Goal: Information Seeking & Learning: Find specific fact

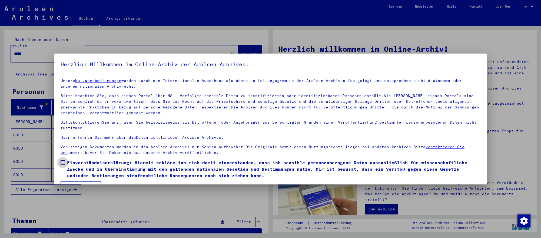
click at [168, 165] on span "Einverständniserklärung: Hiermit erkläre ich mich damit einverstanden, dass ich…" at bounding box center [273, 168] width 413 height 19
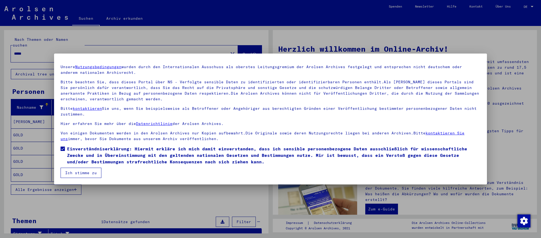
click at [90, 172] on button "Ich stimme zu" at bounding box center [81, 173] width 41 height 10
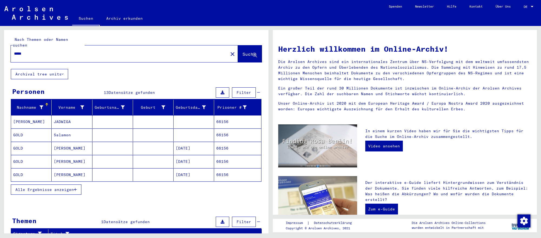
click at [204, 149] on mat-cell "[DATE]" at bounding box center [193, 148] width 41 height 13
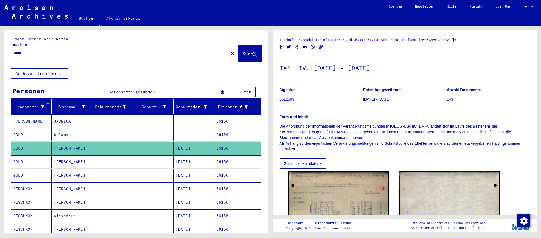
click at [205, 159] on mat-cell "[DATE]" at bounding box center [193, 161] width 41 height 13
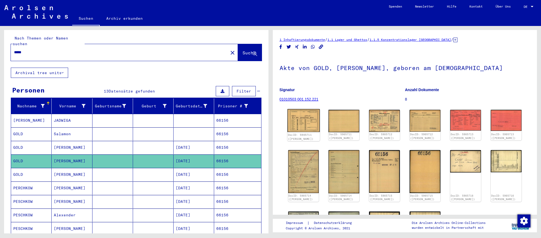
click at [304, 125] on img at bounding box center [303, 120] width 32 height 23
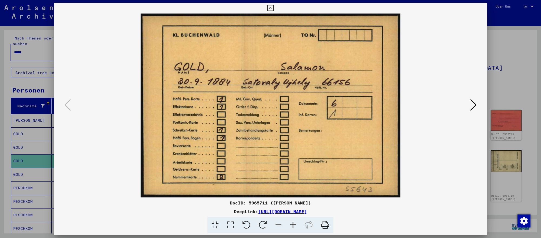
click at [473, 110] on icon at bounding box center [473, 104] width 6 height 13
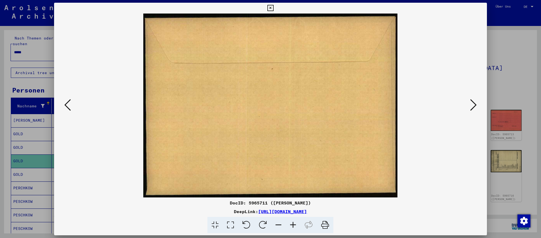
click at [473, 110] on icon at bounding box center [473, 104] width 6 height 13
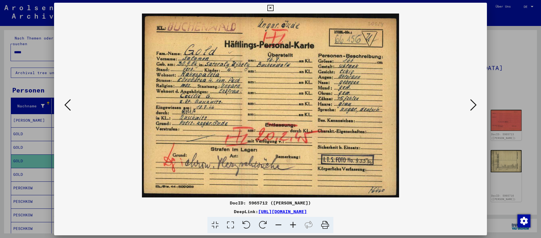
click at [473, 110] on icon at bounding box center [473, 104] width 6 height 13
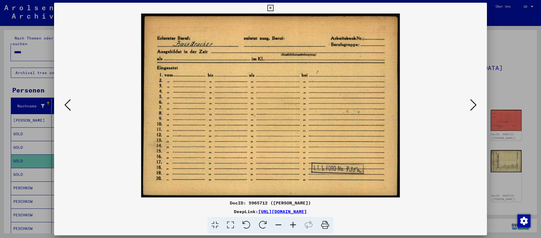
click at [31, 52] on div at bounding box center [270, 119] width 541 height 238
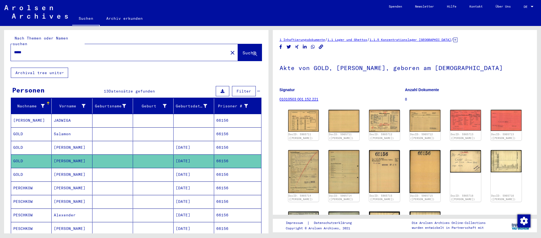
click at [31, 52] on input "*****" at bounding box center [119, 52] width 211 height 6
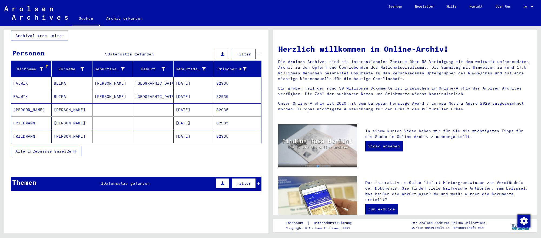
scroll to position [37, 0]
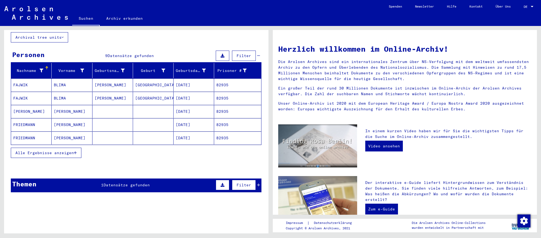
click at [35, 125] on mat-cell "FRIEDMANN" at bounding box center [31, 124] width 41 height 13
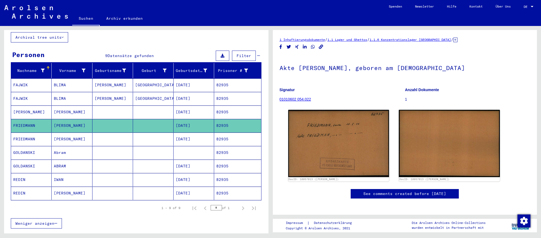
click at [180, 153] on mat-cell at bounding box center [193, 152] width 41 height 13
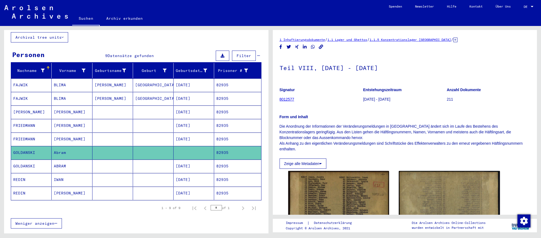
click at [183, 162] on mat-cell "[DATE]" at bounding box center [193, 165] width 41 height 13
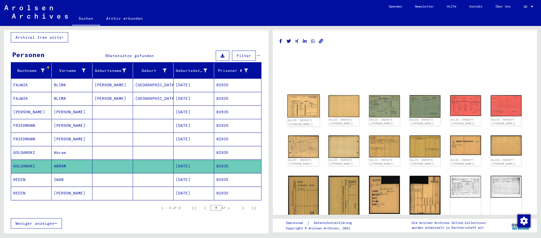
click at [312, 113] on img at bounding box center [303, 105] width 32 height 23
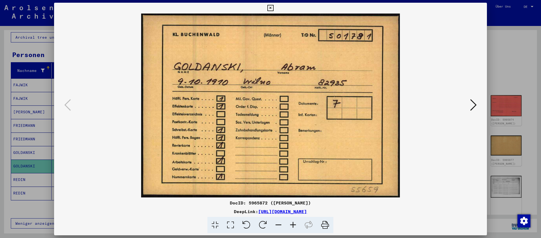
click at [473, 107] on icon at bounding box center [473, 104] width 6 height 13
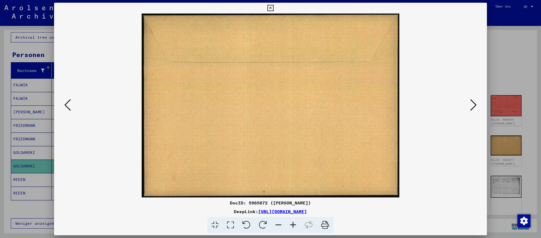
click at [473, 107] on icon at bounding box center [473, 104] width 6 height 13
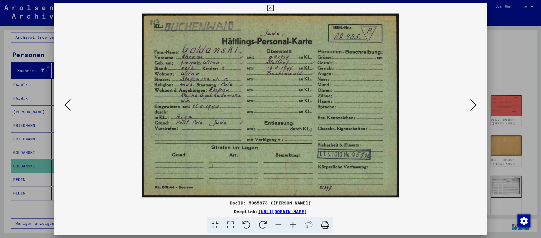
click at [473, 107] on icon at bounding box center [473, 104] width 6 height 13
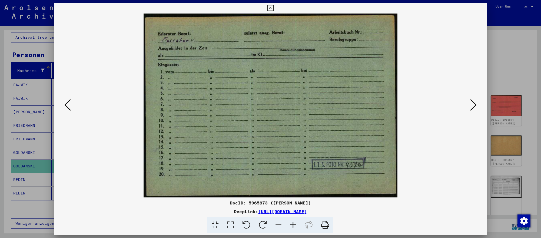
click at [39, 165] on div at bounding box center [270, 119] width 541 height 238
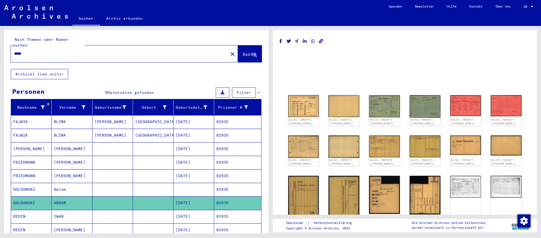
click at [74, 53] on input "*****" at bounding box center [119, 54] width 211 height 6
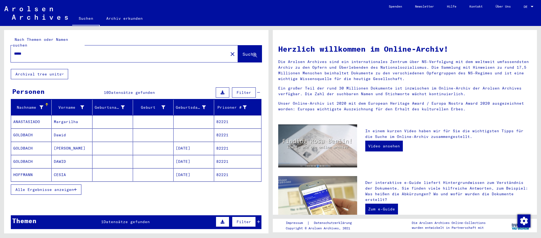
click at [193, 161] on mat-cell "[DATE]" at bounding box center [193, 161] width 41 height 13
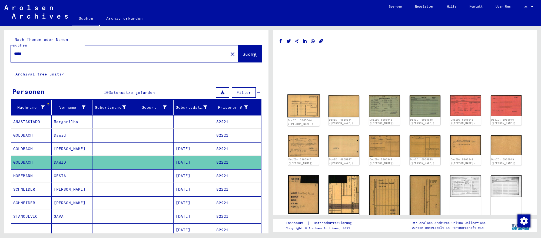
click at [310, 113] on img at bounding box center [303, 105] width 32 height 23
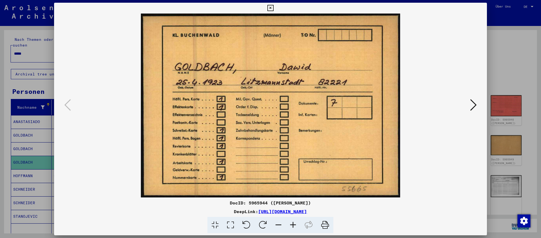
click at [474, 104] on icon at bounding box center [473, 104] width 6 height 13
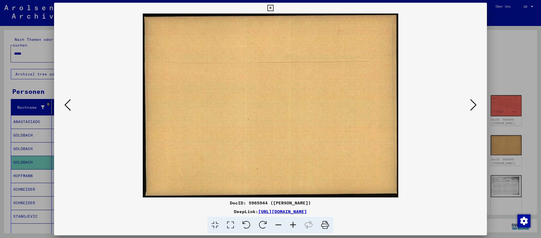
click at [474, 104] on icon at bounding box center [473, 104] width 6 height 13
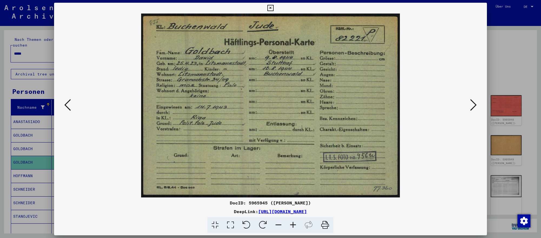
click at [474, 104] on icon at bounding box center [473, 104] width 6 height 13
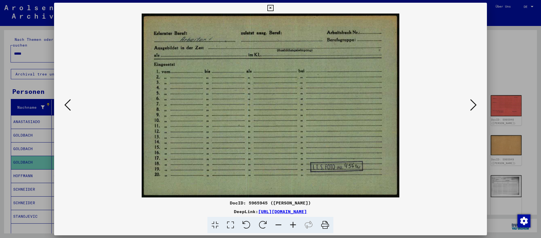
click at [525, 182] on div at bounding box center [270, 119] width 541 height 238
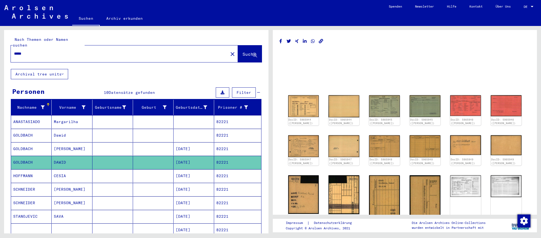
click at [165, 53] on input "*****" at bounding box center [119, 54] width 211 height 6
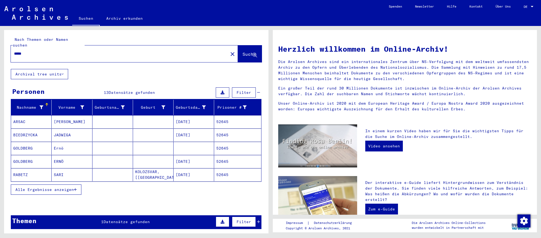
scroll to position [3, 0]
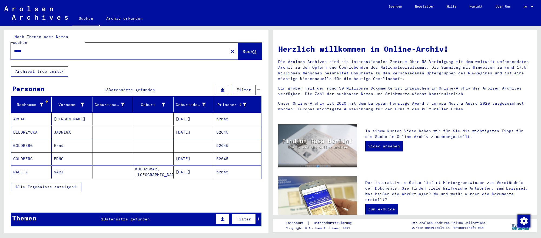
click at [197, 163] on mat-cell "[DATE]" at bounding box center [193, 158] width 41 height 13
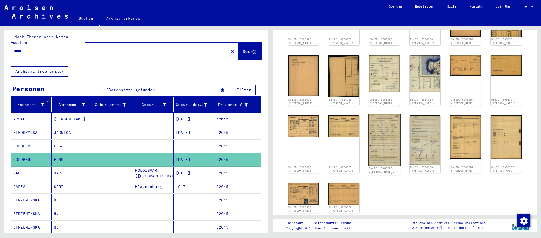
scroll to position [111, 0]
click at [389, 157] on img at bounding box center [384, 139] width 32 height 52
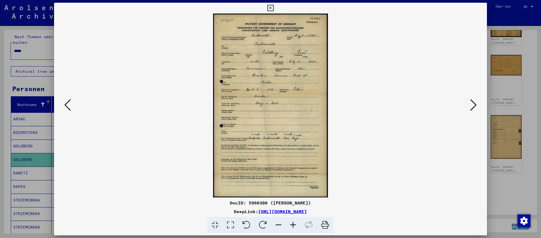
click at [35, 164] on div at bounding box center [270, 119] width 541 height 238
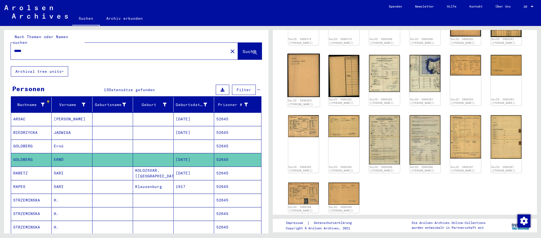
click at [310, 78] on img at bounding box center [303, 74] width 32 height 43
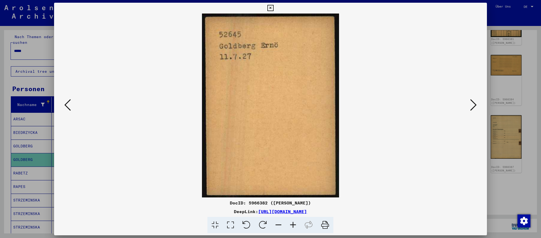
click at [472, 103] on icon at bounding box center [473, 104] width 6 height 13
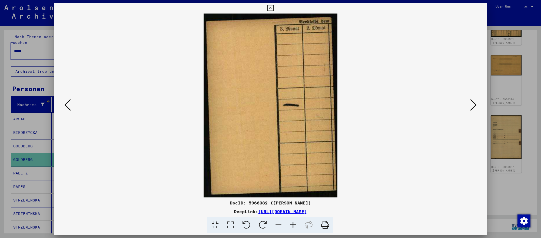
click at [38, 157] on div at bounding box center [270, 119] width 541 height 238
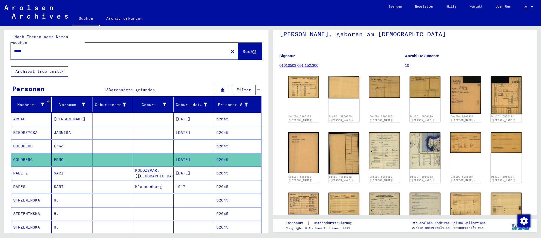
scroll to position [24, 0]
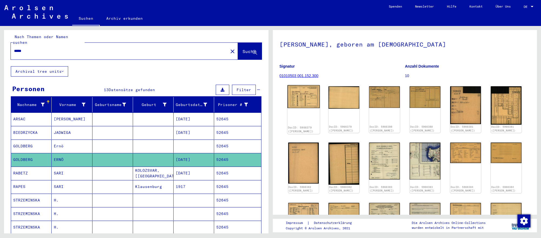
click at [307, 100] on img at bounding box center [303, 96] width 32 height 23
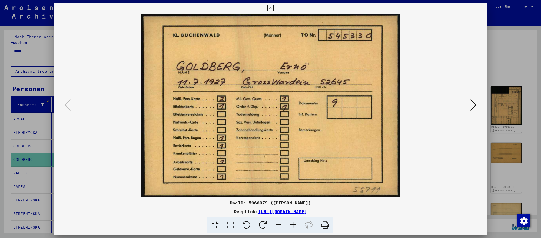
click at [511, 133] on div at bounding box center [270, 119] width 541 height 238
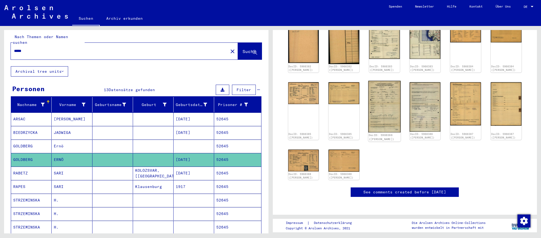
scroll to position [162, 0]
click at [382, 89] on img at bounding box center [384, 107] width 32 height 52
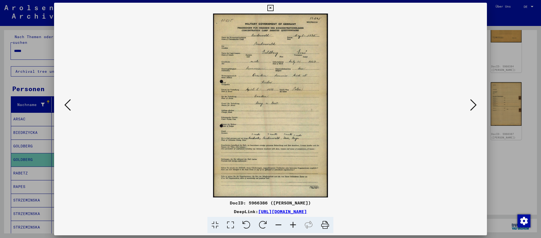
click at [43, 187] on div at bounding box center [270, 119] width 541 height 238
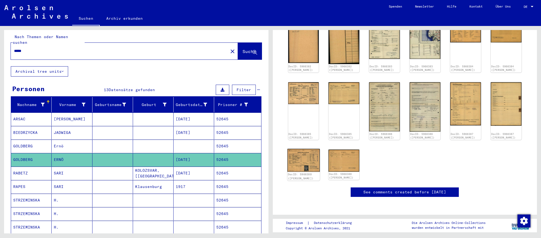
click at [299, 149] on img at bounding box center [303, 160] width 32 height 23
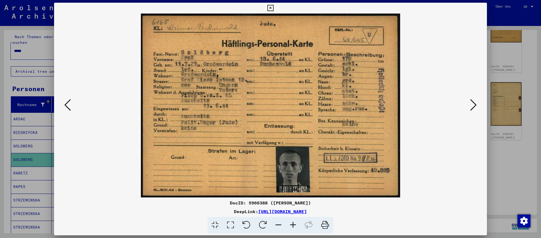
click at [445, 154] on img at bounding box center [270, 106] width 396 height 184
click at [529, 154] on div at bounding box center [270, 119] width 541 height 238
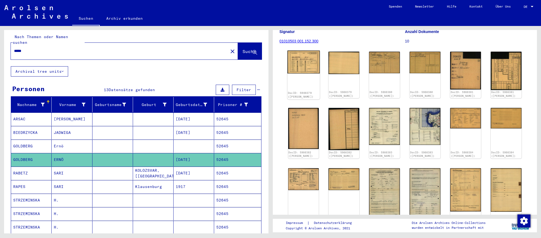
scroll to position [58, 0]
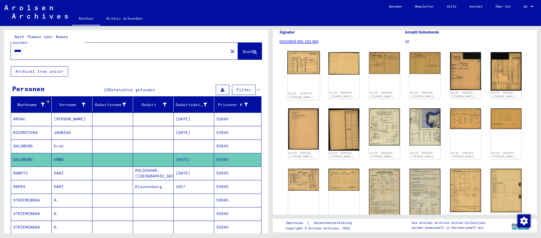
click at [311, 65] on img at bounding box center [303, 62] width 32 height 23
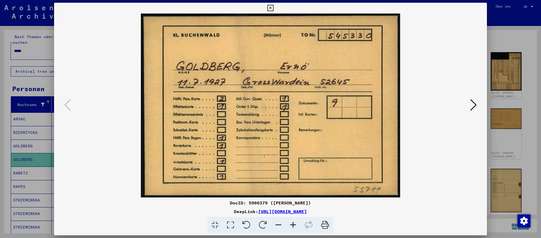
click at [470, 102] on icon at bounding box center [473, 104] width 6 height 13
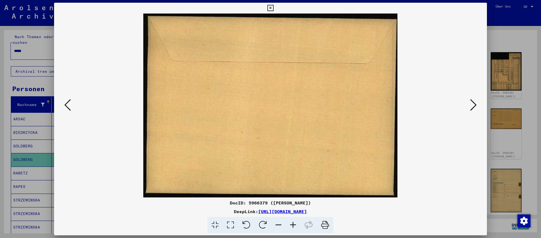
click at [470, 102] on icon at bounding box center [473, 104] width 6 height 13
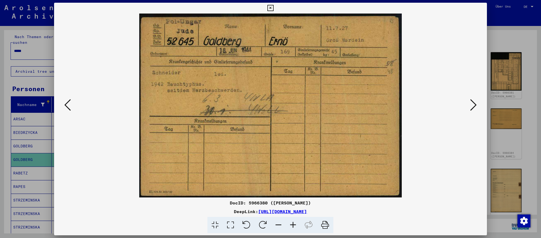
click at [520, 109] on div at bounding box center [270, 119] width 541 height 238
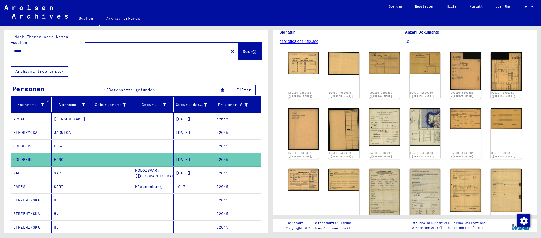
click at [76, 52] on input "*****" at bounding box center [119, 51] width 211 height 6
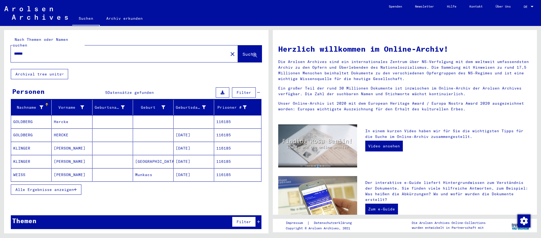
click at [202, 162] on mat-cell "[DATE]" at bounding box center [193, 161] width 41 height 13
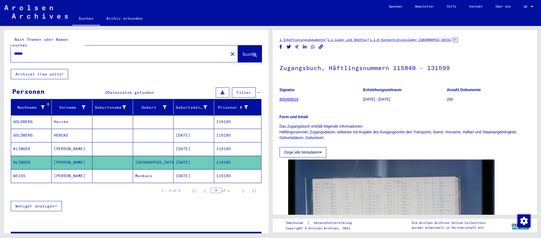
click at [198, 138] on mat-cell "[DATE]" at bounding box center [193, 135] width 41 height 13
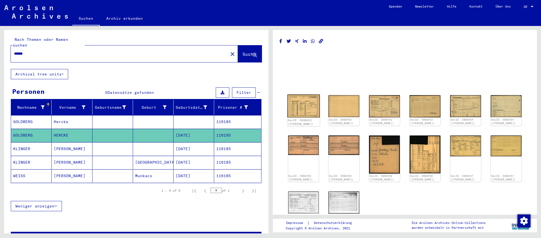
click at [314, 108] on img at bounding box center [303, 105] width 32 height 23
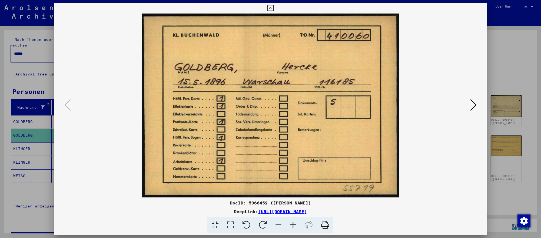
click at [475, 105] on icon at bounding box center [473, 104] width 6 height 13
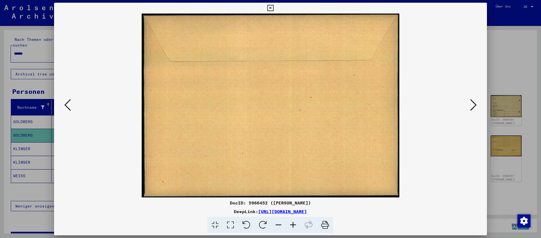
click at [475, 105] on icon at bounding box center [473, 104] width 6 height 13
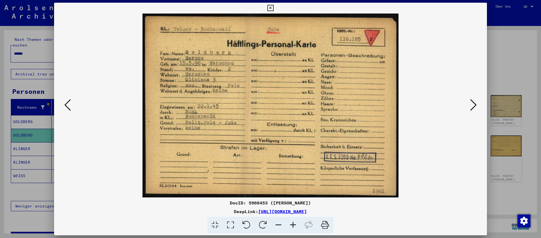
click at [475, 105] on icon at bounding box center [473, 104] width 6 height 13
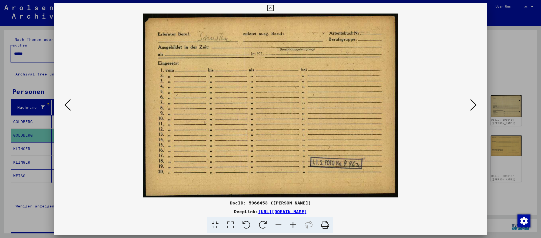
click at [36, 54] on div at bounding box center [270, 119] width 541 height 238
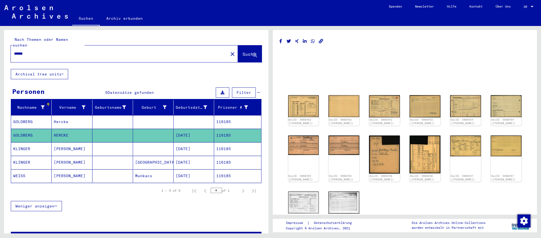
click at [37, 52] on input "******" at bounding box center [119, 54] width 211 height 6
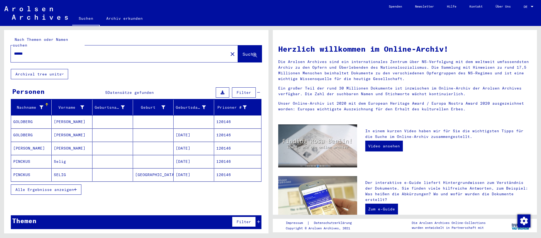
click at [188, 136] on mat-cell "[DATE]" at bounding box center [193, 134] width 41 height 13
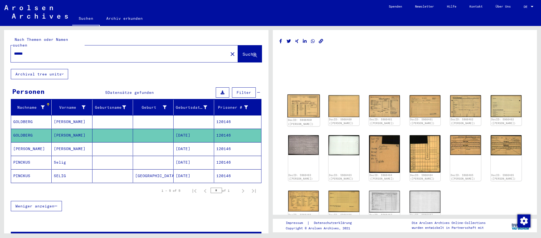
click at [314, 109] on img at bounding box center [303, 105] width 32 height 23
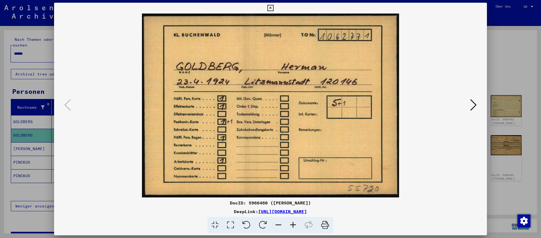
click at [475, 104] on icon at bounding box center [473, 104] width 6 height 13
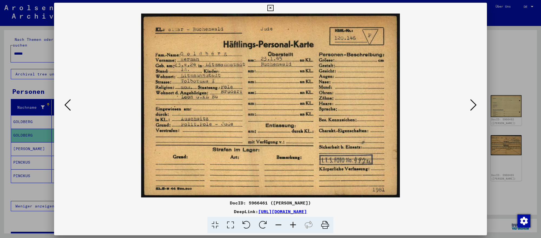
click at [475, 104] on icon at bounding box center [473, 104] width 6 height 13
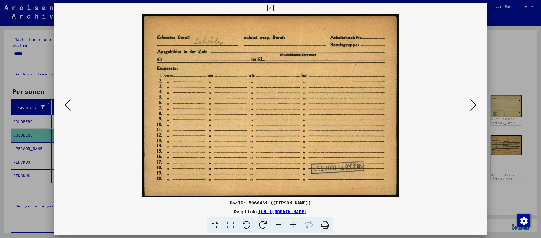
click at [29, 52] on div at bounding box center [270, 119] width 541 height 238
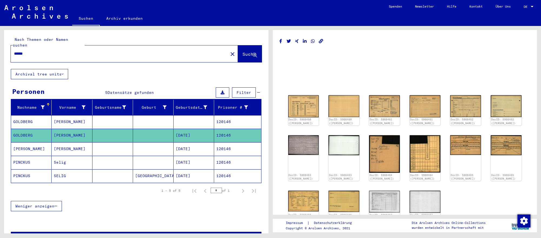
click at [29, 52] on input "******" at bounding box center [119, 54] width 211 height 6
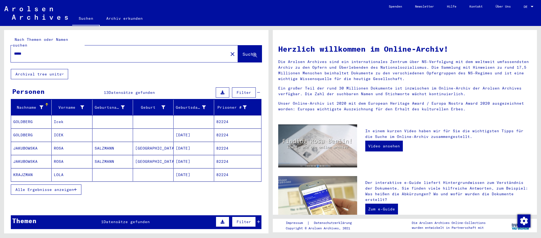
click at [199, 136] on mat-cell "[DATE]" at bounding box center [193, 134] width 41 height 13
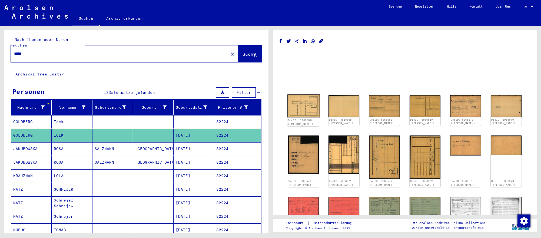
click at [307, 106] on img at bounding box center [303, 105] width 32 height 23
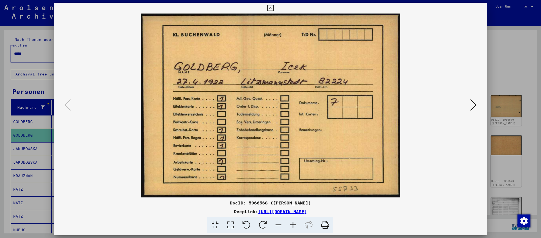
click at [474, 102] on icon at bounding box center [473, 104] width 6 height 13
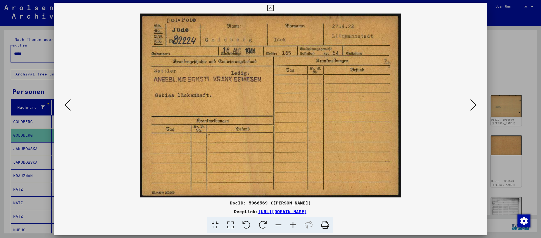
click at [474, 102] on icon at bounding box center [473, 104] width 6 height 13
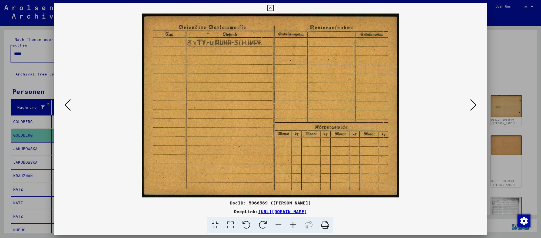
click at [474, 102] on icon at bounding box center [473, 104] width 6 height 13
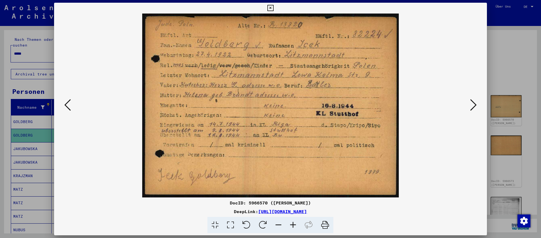
click at [474, 102] on icon at bounding box center [473, 104] width 6 height 13
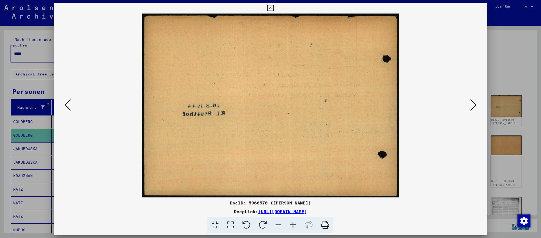
click at [68, 105] on icon at bounding box center [67, 104] width 6 height 13
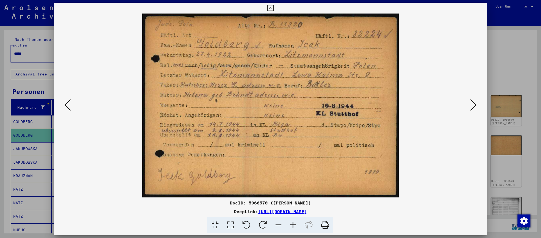
click at [33, 51] on div at bounding box center [270, 119] width 541 height 238
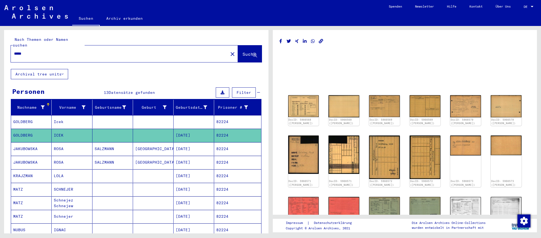
click at [33, 51] on input "*****" at bounding box center [119, 54] width 211 height 6
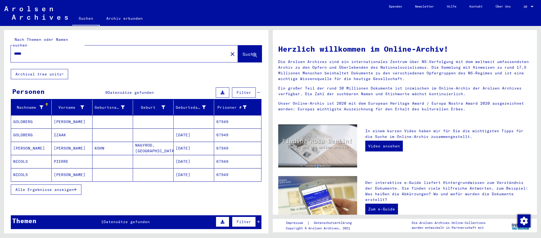
click at [202, 138] on mat-cell "[DATE]" at bounding box center [193, 134] width 41 height 13
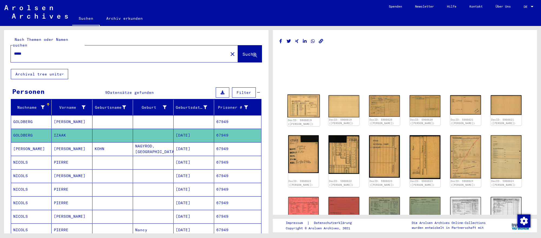
click at [302, 108] on img at bounding box center [303, 105] width 32 height 23
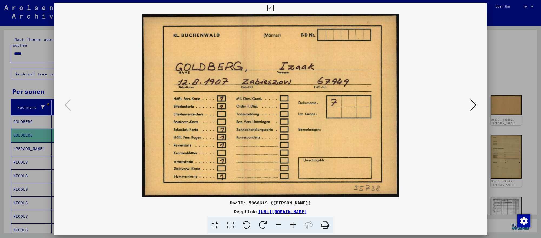
click at [471, 105] on icon at bounding box center [473, 104] width 6 height 13
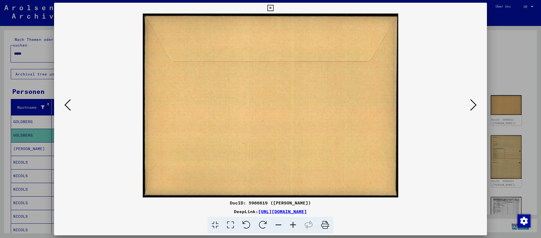
click at [471, 105] on icon at bounding box center [473, 104] width 6 height 13
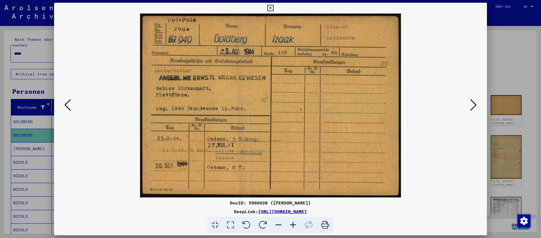
click at [41, 52] on div at bounding box center [270, 119] width 541 height 238
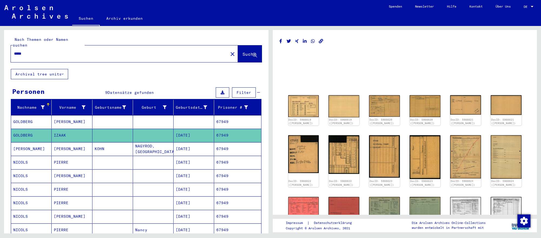
click at [41, 52] on input "*****" at bounding box center [119, 54] width 211 height 6
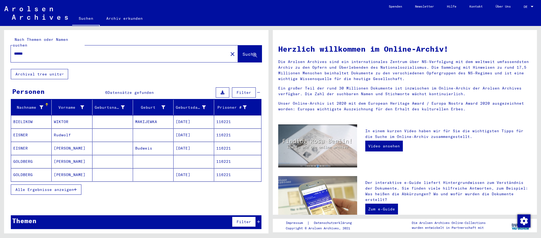
click at [198, 172] on mat-cell "[DATE]" at bounding box center [193, 174] width 41 height 13
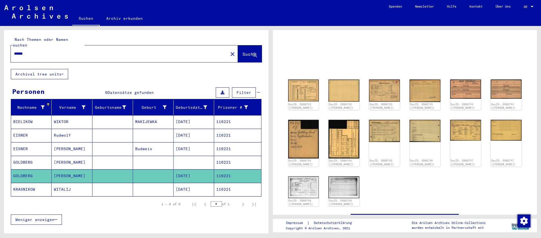
scroll to position [16, 0]
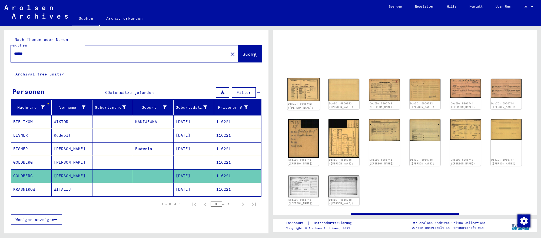
click at [308, 88] on img at bounding box center [303, 89] width 32 height 23
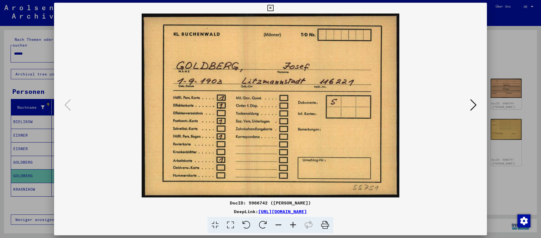
click at [475, 105] on icon at bounding box center [473, 104] width 6 height 13
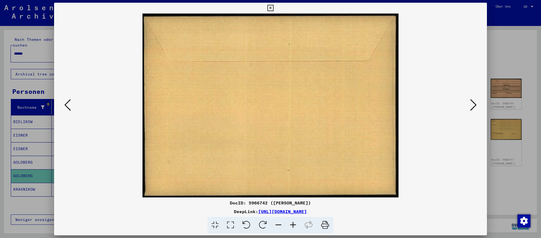
click at [475, 105] on icon at bounding box center [473, 104] width 6 height 13
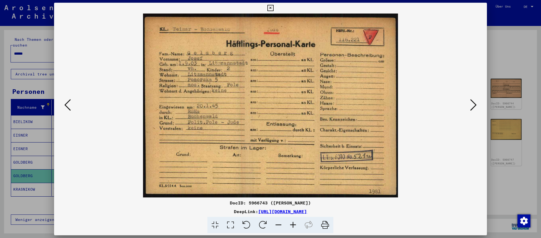
click at [475, 105] on icon at bounding box center [473, 104] width 6 height 13
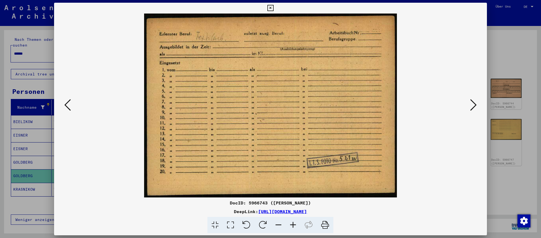
click at [477, 106] on button at bounding box center [473, 105] width 10 height 15
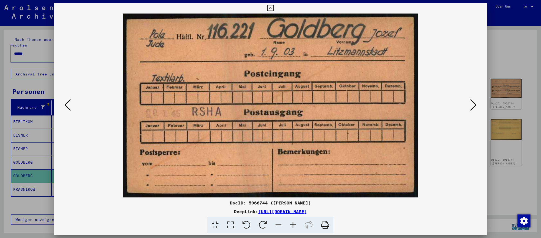
click at [514, 186] on div at bounding box center [270, 119] width 541 height 238
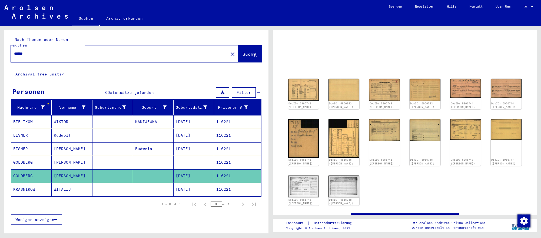
click at [36, 52] on input "******" at bounding box center [119, 54] width 211 height 6
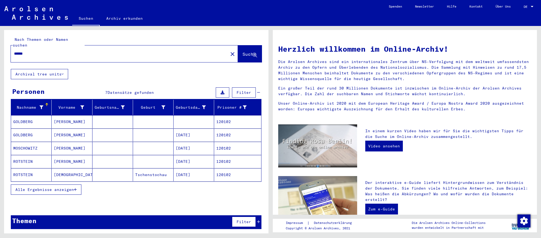
click at [170, 130] on mat-cell at bounding box center [153, 134] width 41 height 13
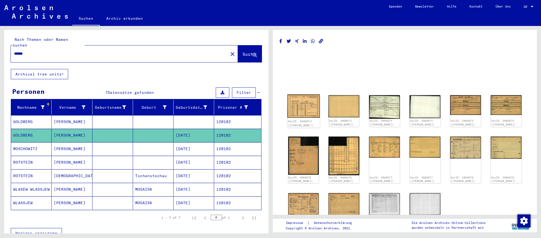
click at [317, 117] on img at bounding box center [303, 105] width 32 height 23
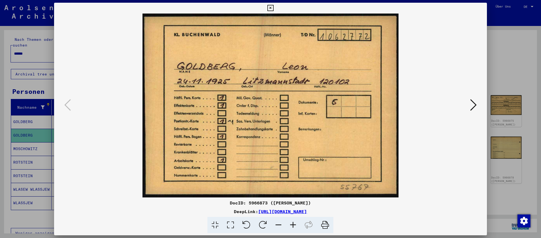
click at [476, 108] on button at bounding box center [473, 105] width 10 height 15
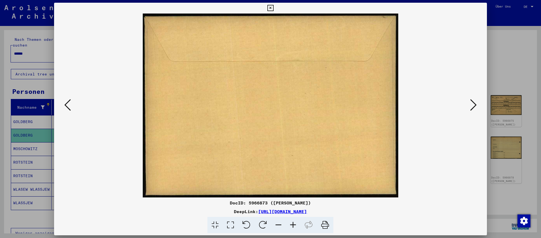
click at [476, 108] on button at bounding box center [473, 105] width 10 height 15
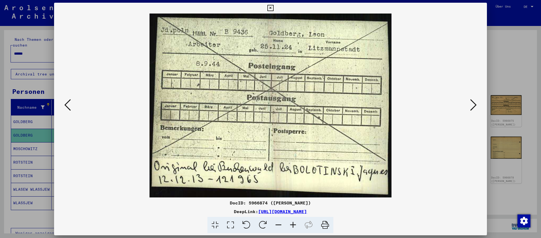
click at [476, 108] on button at bounding box center [473, 105] width 10 height 15
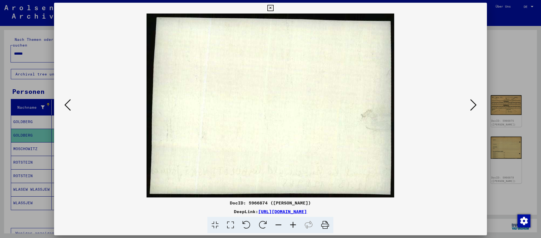
click at [66, 104] on icon at bounding box center [67, 104] width 6 height 13
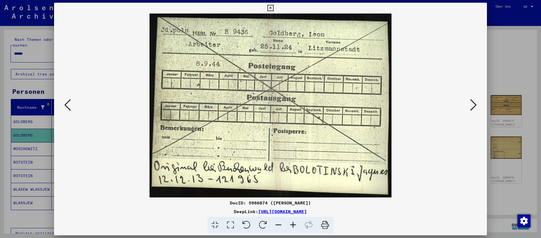
click at [474, 103] on icon at bounding box center [473, 104] width 6 height 13
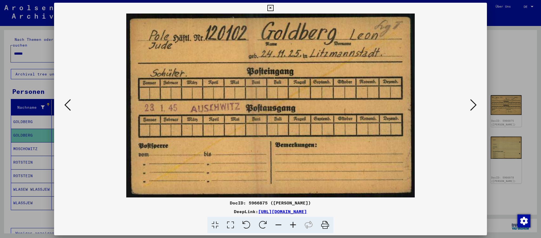
click at [38, 171] on div at bounding box center [270, 119] width 541 height 238
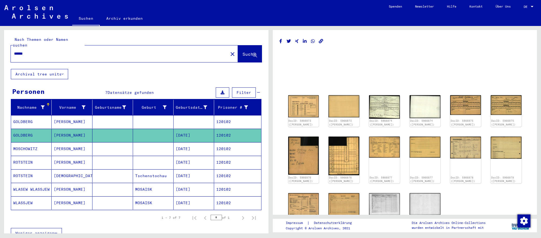
click at [50, 51] on input "******" at bounding box center [119, 54] width 211 height 6
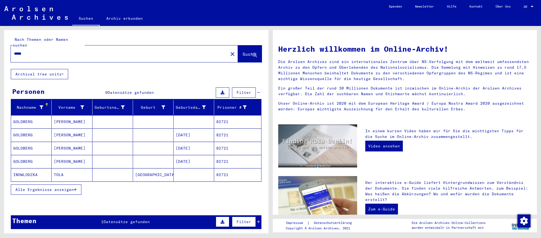
click at [212, 150] on mat-cell "[DATE]" at bounding box center [193, 148] width 41 height 13
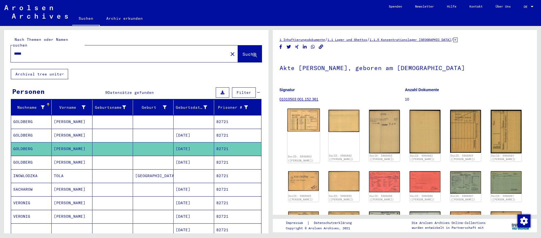
click at [316, 128] on img at bounding box center [303, 119] width 32 height 23
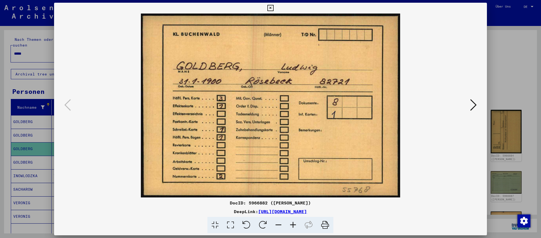
click at [476, 106] on button at bounding box center [473, 105] width 10 height 15
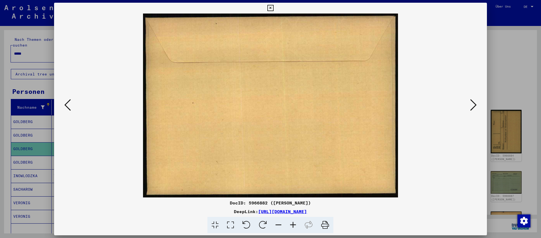
click at [476, 106] on button at bounding box center [473, 105] width 10 height 15
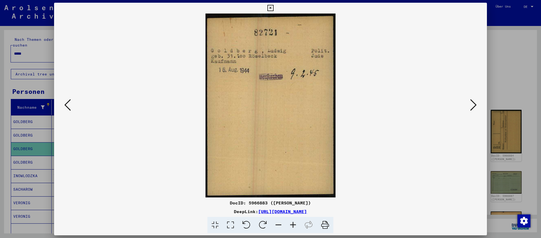
click at [530, 198] on div at bounding box center [270, 119] width 541 height 238
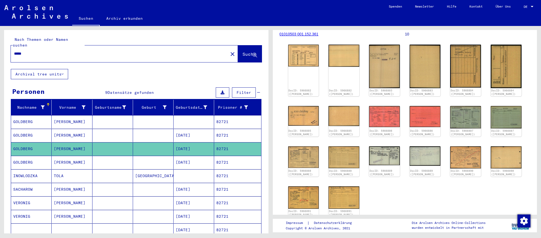
scroll to position [64, 0]
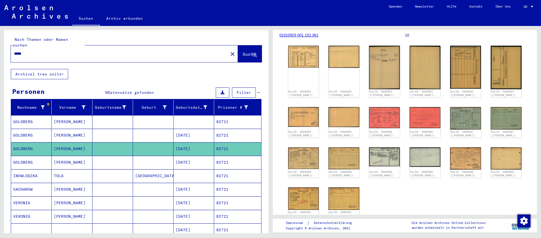
click at [64, 55] on input "*****" at bounding box center [119, 54] width 211 height 6
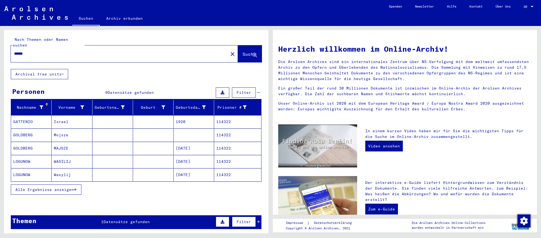
click at [192, 143] on mat-cell "[DATE]" at bounding box center [193, 148] width 41 height 13
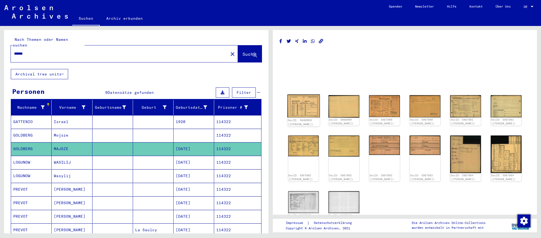
click at [309, 113] on img at bounding box center [303, 105] width 32 height 23
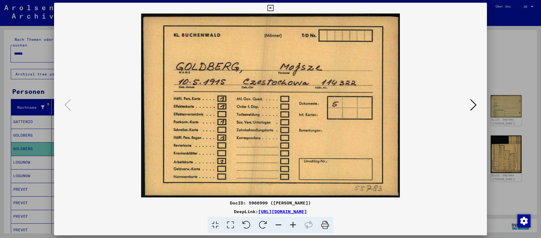
click at [470, 107] on icon at bounding box center [473, 104] width 6 height 13
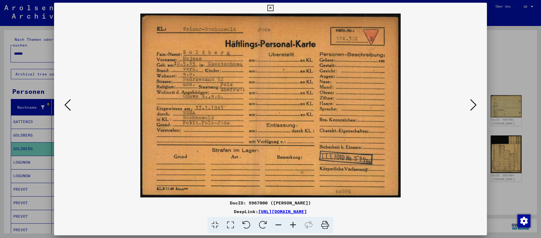
click at [470, 107] on icon at bounding box center [473, 104] width 6 height 13
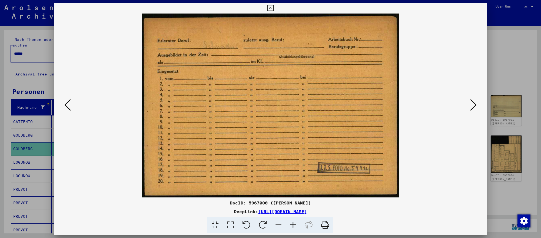
click at [22, 166] on div at bounding box center [270, 119] width 541 height 238
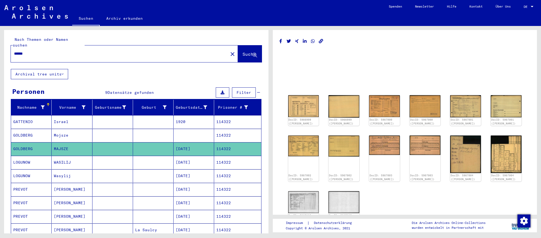
click at [42, 53] on input "******" at bounding box center [119, 54] width 211 height 6
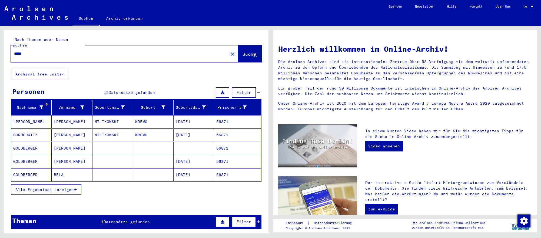
click at [174, 163] on mat-cell "[DATE]" at bounding box center [193, 161] width 41 height 13
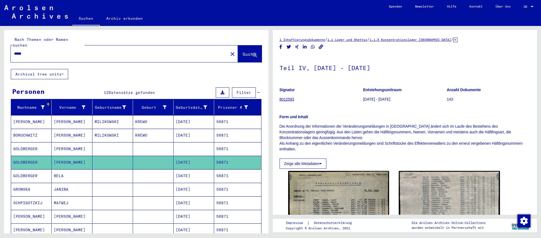
click at [190, 173] on mat-cell "[DATE]" at bounding box center [193, 175] width 41 height 13
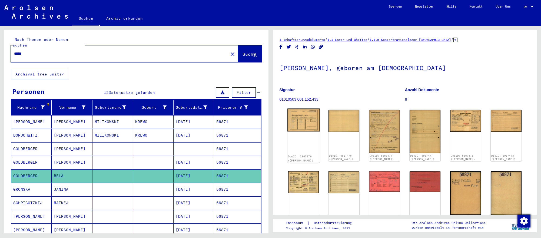
click at [307, 121] on img at bounding box center [303, 119] width 32 height 23
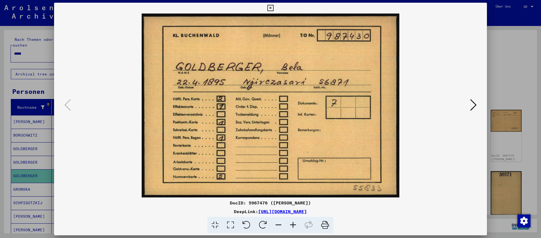
click at [470, 109] on icon at bounding box center [473, 104] width 6 height 13
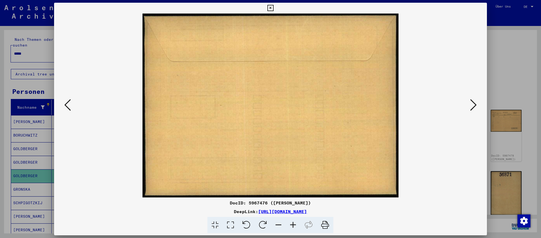
click at [470, 109] on icon at bounding box center [473, 104] width 6 height 13
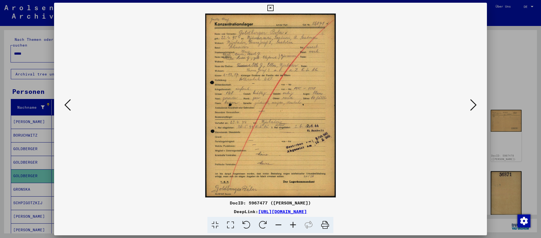
click at [531, 165] on div at bounding box center [270, 119] width 541 height 238
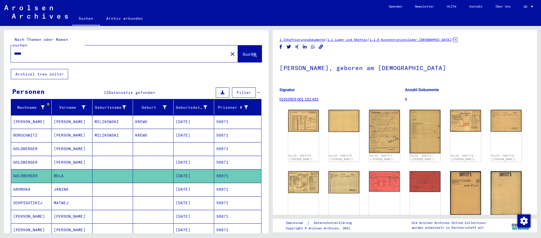
click at [39, 52] on input "*****" at bounding box center [119, 54] width 211 height 6
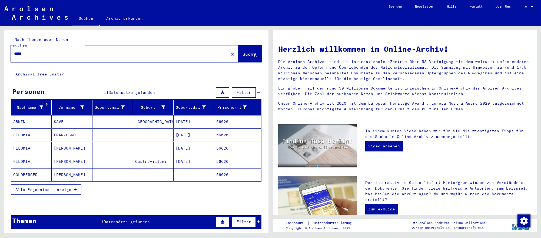
click at [36, 169] on mat-cell "GOLDBERGER" at bounding box center [31, 174] width 41 height 13
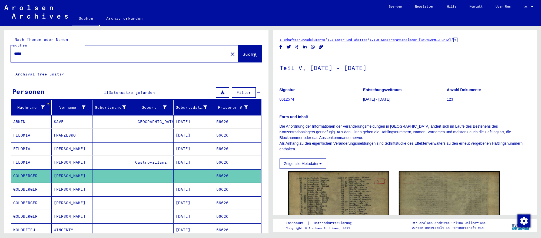
click at [218, 189] on mat-cell "56626" at bounding box center [237, 189] width 47 height 13
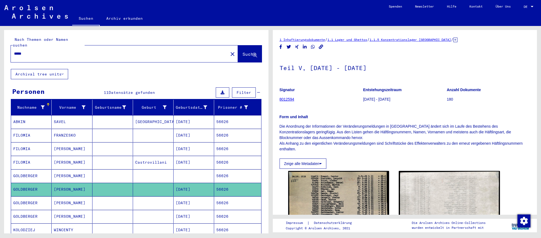
click at [219, 201] on mat-cell "56626" at bounding box center [237, 202] width 47 height 13
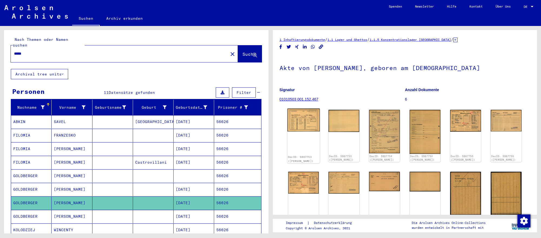
click at [307, 129] on img at bounding box center [303, 119] width 32 height 23
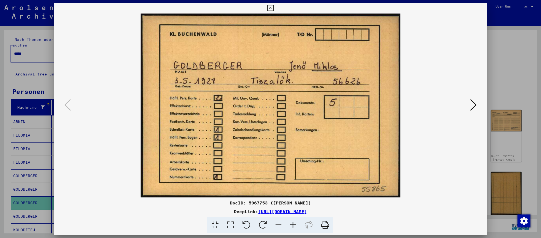
click at [473, 106] on icon at bounding box center [473, 104] width 6 height 13
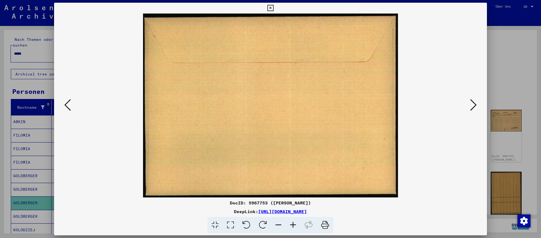
click at [473, 106] on icon at bounding box center [473, 104] width 6 height 13
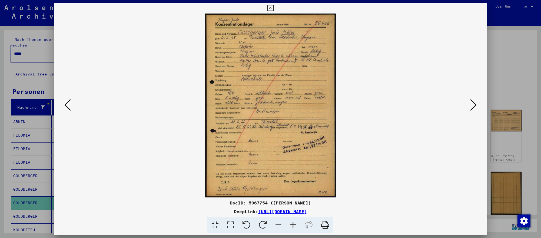
click at [473, 106] on icon at bounding box center [473, 104] width 6 height 13
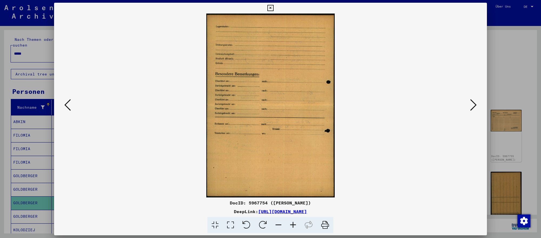
click at [473, 106] on icon at bounding box center [473, 104] width 6 height 13
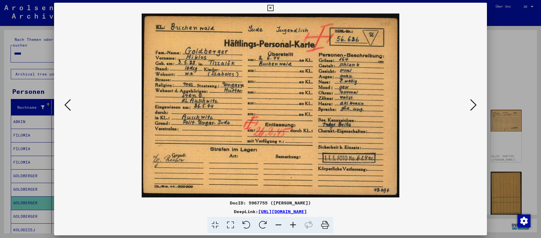
click at [473, 106] on icon at bounding box center [473, 104] width 6 height 13
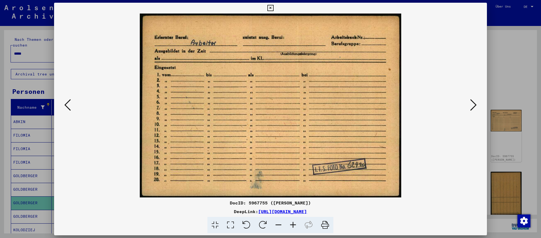
click at [473, 106] on icon at bounding box center [473, 104] width 6 height 13
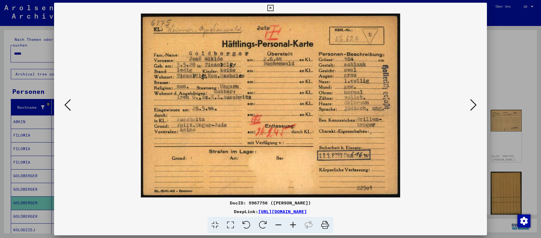
click at [473, 106] on icon at bounding box center [473, 104] width 6 height 13
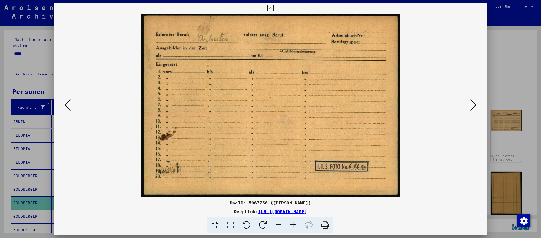
click at [11, 130] on div at bounding box center [270, 119] width 541 height 238
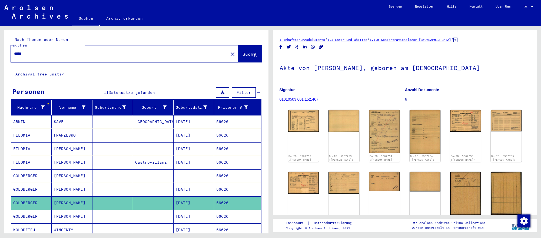
click at [148, 55] on input "*****" at bounding box center [119, 54] width 211 height 6
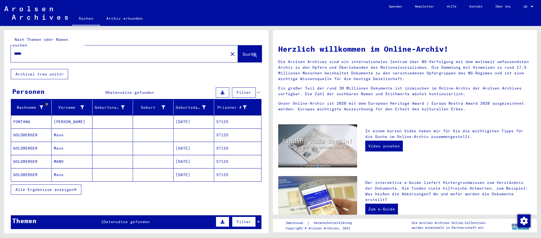
click at [210, 153] on mat-cell "[DATE]" at bounding box center [193, 148] width 41 height 13
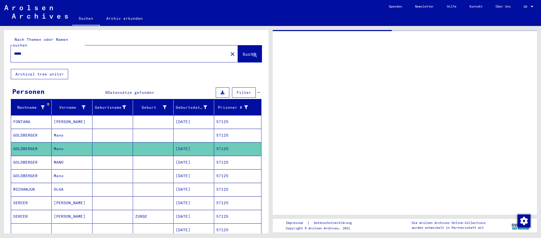
scroll to position [0, 0]
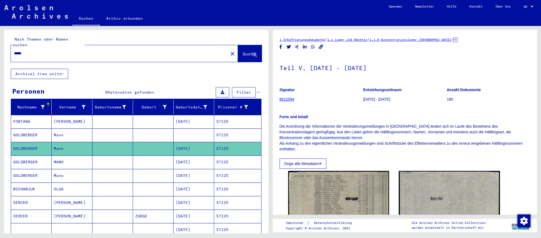
click at [229, 161] on mat-cell "57125" at bounding box center [237, 161] width 47 height 13
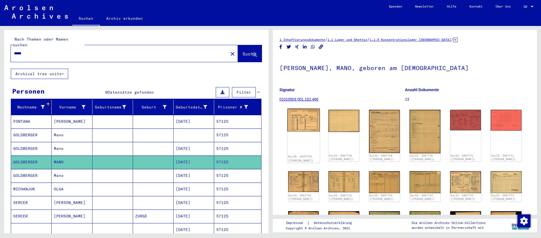
click at [314, 123] on img at bounding box center [303, 119] width 32 height 23
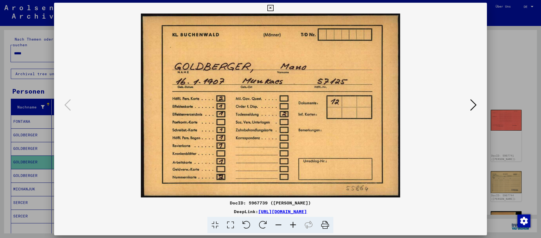
click at [470, 105] on icon at bounding box center [473, 104] width 6 height 13
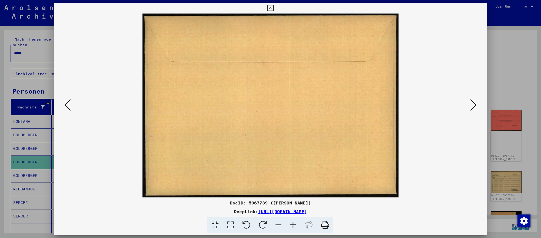
click at [470, 105] on icon at bounding box center [473, 104] width 6 height 13
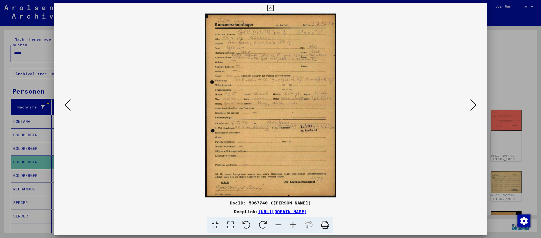
click at [537, 166] on div at bounding box center [270, 119] width 541 height 238
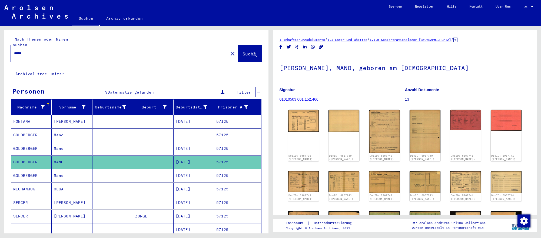
click at [122, 54] on input "*****" at bounding box center [119, 54] width 211 height 6
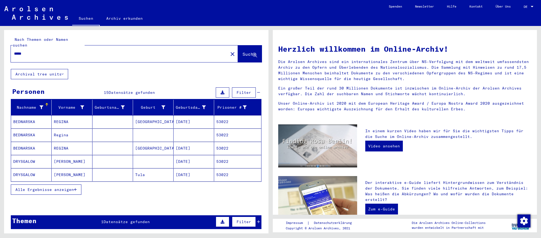
click at [113, 175] on mat-cell at bounding box center [112, 174] width 41 height 13
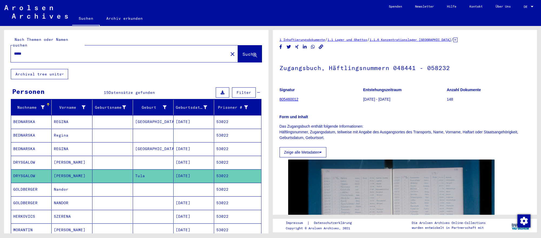
click at [180, 202] on mat-cell "[DATE]" at bounding box center [193, 202] width 41 height 13
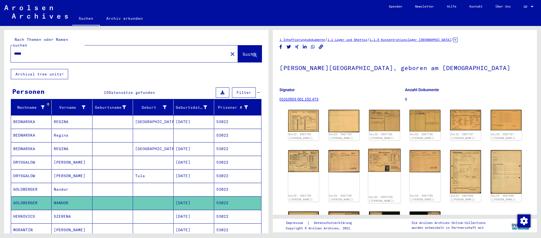
click at [376, 160] on img at bounding box center [384, 160] width 32 height 23
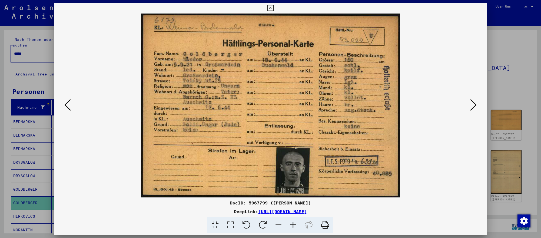
click at [471, 101] on icon at bounding box center [473, 104] width 6 height 13
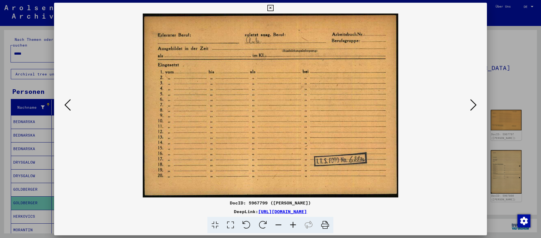
click at [471, 101] on icon at bounding box center [473, 104] width 6 height 13
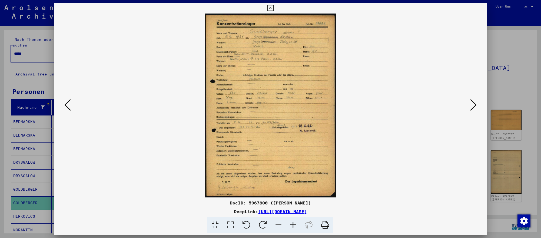
click at [521, 172] on div at bounding box center [270, 119] width 541 height 238
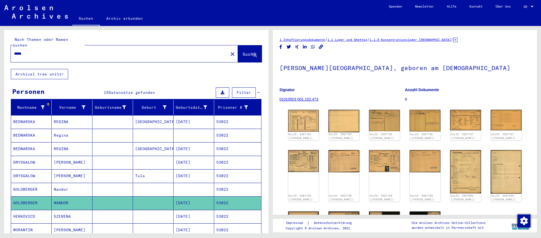
click at [90, 55] on input "*****" at bounding box center [119, 54] width 211 height 6
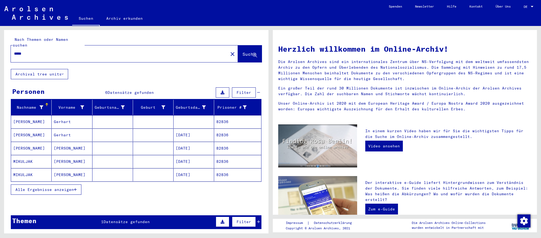
click at [45, 53] on input "*****" at bounding box center [118, 54] width 208 height 6
click at [93, 172] on mat-cell at bounding box center [112, 174] width 41 height 13
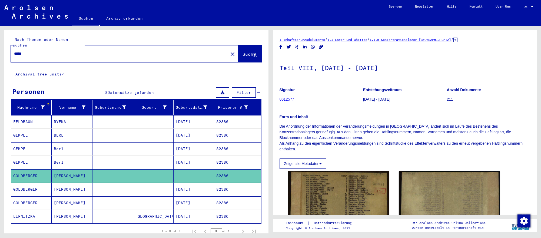
click at [209, 187] on mat-cell "[DATE]" at bounding box center [193, 189] width 41 height 13
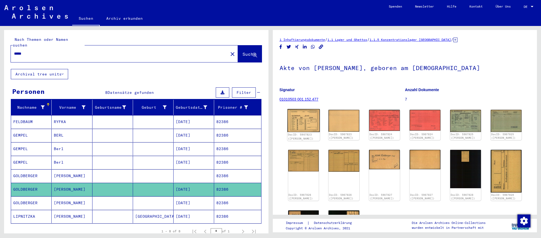
click at [307, 128] on img at bounding box center [303, 120] width 32 height 23
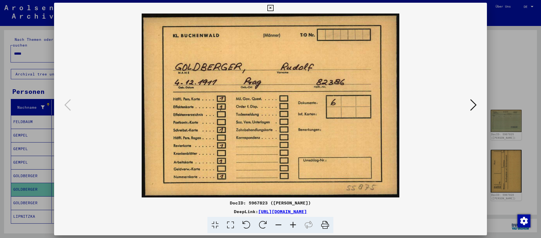
click at [23, 187] on div at bounding box center [270, 119] width 541 height 238
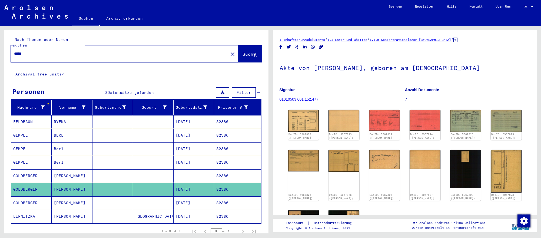
click at [495, 50] on div "1 Inhaftierungsdokumente / 1.1 Lager und Ghettos / 1.1.5 Konzentrationslager [G…" at bounding box center [404, 161] width 251 height 248
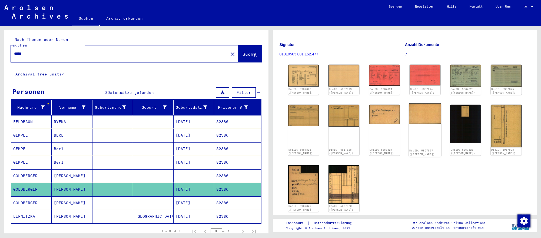
scroll to position [48, 0]
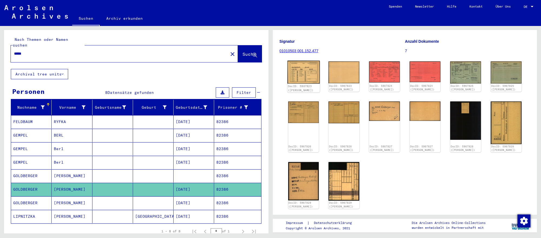
click at [317, 81] on img at bounding box center [303, 72] width 32 height 23
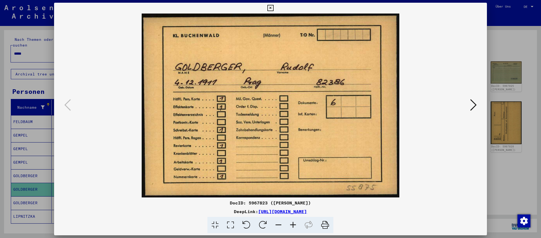
click at [468, 105] on button at bounding box center [473, 105] width 10 height 15
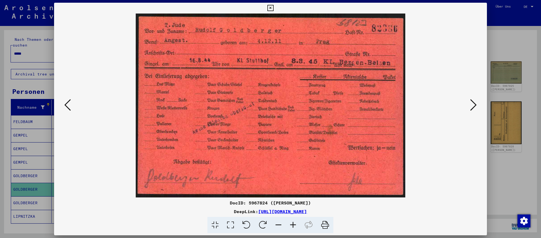
click at [516, 194] on div at bounding box center [270, 119] width 541 height 238
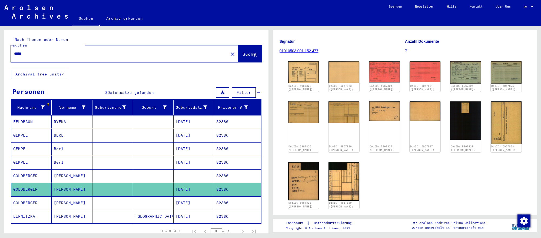
click at [23, 52] on input "*****" at bounding box center [119, 54] width 211 height 6
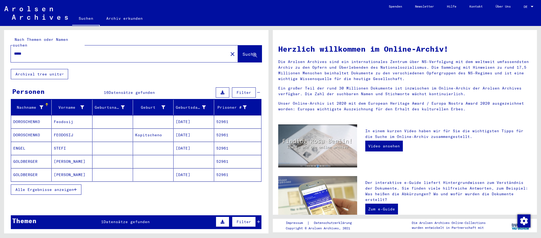
click at [188, 173] on mat-cell "[DATE]" at bounding box center [193, 174] width 41 height 13
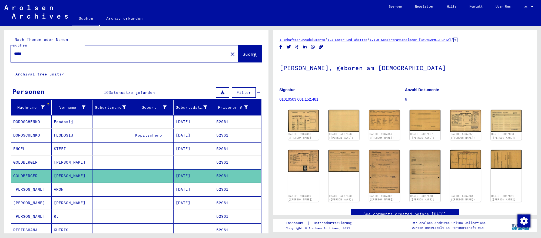
click at [283, 160] on div "DocID: 5967856 ([PERSON_NAME]) DocID: 5967856 ([PERSON_NAME]) DocID: 5967857 ([…" at bounding box center [404, 156] width 251 height 96
click at [291, 160] on img at bounding box center [303, 159] width 32 height 23
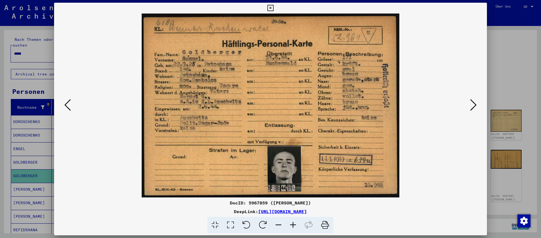
click at [474, 108] on icon at bounding box center [473, 104] width 6 height 13
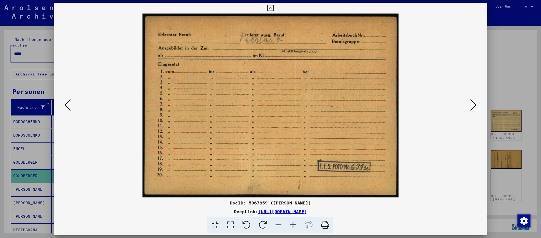
click at [470, 106] on icon at bounding box center [473, 104] width 6 height 13
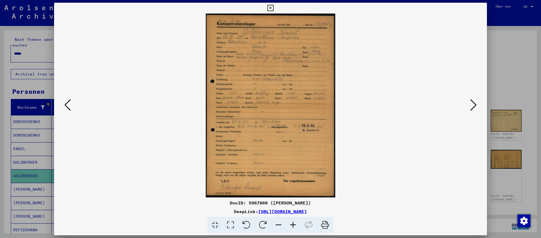
click at [470, 106] on icon at bounding box center [473, 104] width 6 height 13
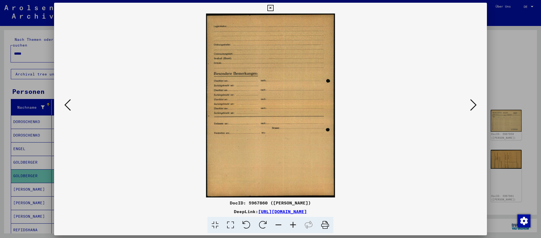
click at [509, 95] on div at bounding box center [270, 119] width 541 height 238
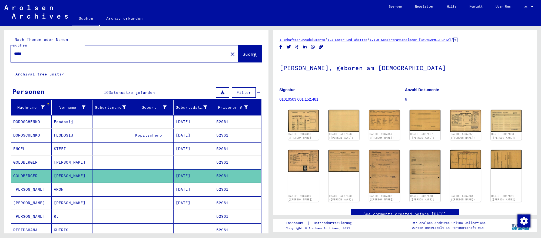
click at [521, 91] on p "Anzahl Dokumente" at bounding box center [467, 90] width 125 height 6
click at [116, 51] on input "*****" at bounding box center [119, 54] width 211 height 6
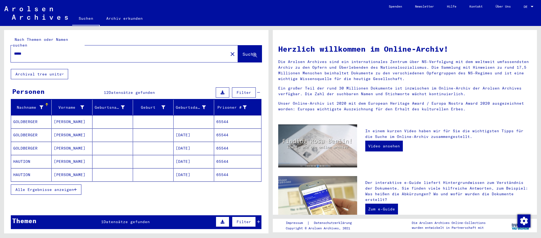
click at [140, 146] on mat-cell at bounding box center [153, 148] width 41 height 13
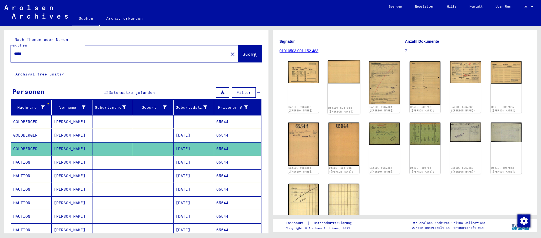
scroll to position [49, 0]
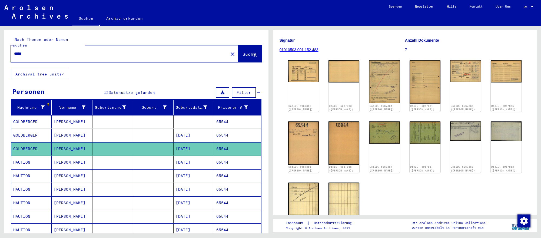
click at [320, 80] on div "DocID: 5967863 ([PERSON_NAME]) DocID: 5967863 ([PERSON_NAME]) DocID: 5967864 ([…" at bounding box center [405, 148] width 238 height 181
click at [310, 78] on img at bounding box center [303, 70] width 32 height 23
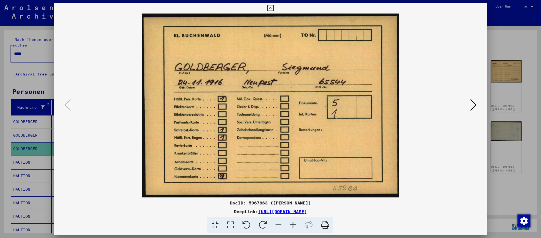
click at [472, 105] on icon at bounding box center [473, 104] width 6 height 13
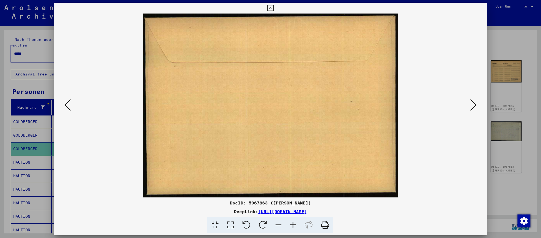
click at [472, 105] on icon at bounding box center [473, 104] width 6 height 13
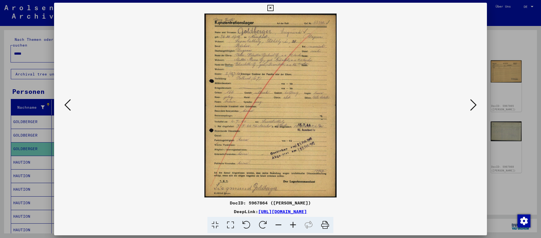
click at [515, 189] on div at bounding box center [270, 119] width 541 height 238
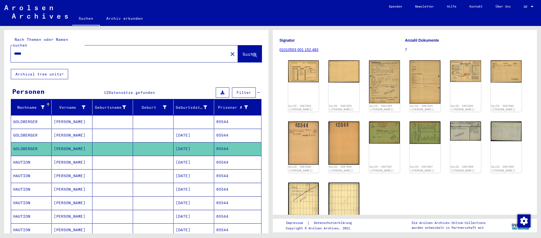
click at [96, 52] on input "*****" at bounding box center [119, 54] width 211 height 6
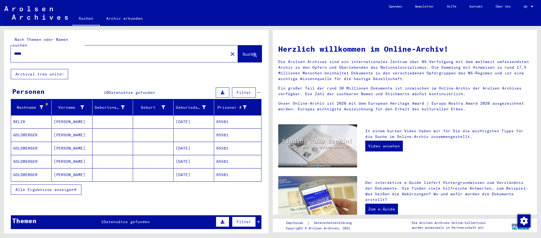
click at [194, 146] on mat-cell "[DATE]" at bounding box center [193, 148] width 41 height 13
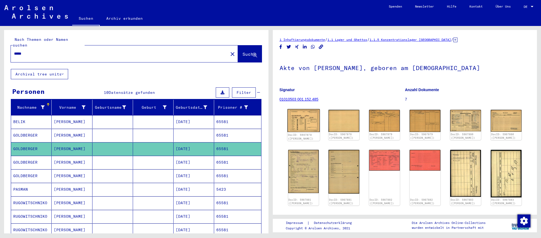
click at [313, 126] on img at bounding box center [303, 120] width 32 height 23
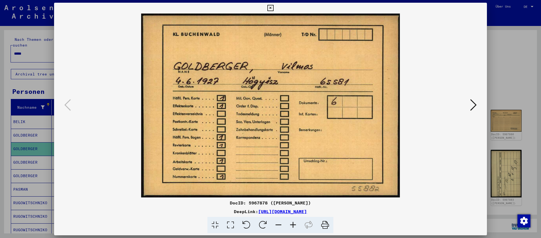
click at [473, 106] on icon at bounding box center [473, 104] width 6 height 13
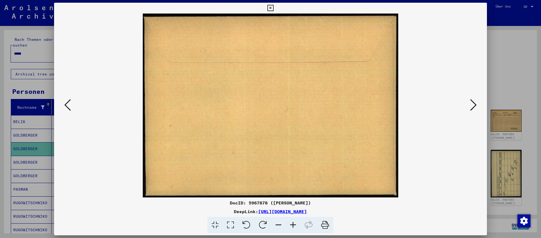
click at [473, 106] on icon at bounding box center [473, 104] width 6 height 13
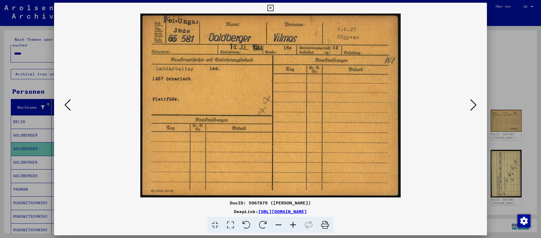
click at [523, 194] on div at bounding box center [270, 119] width 541 height 238
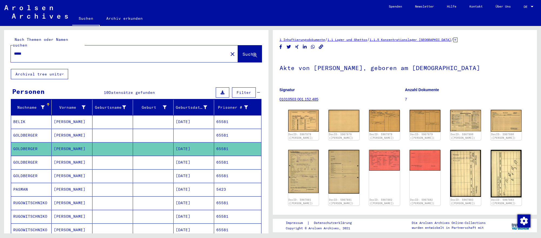
click at [54, 53] on input "*****" at bounding box center [119, 54] width 211 height 6
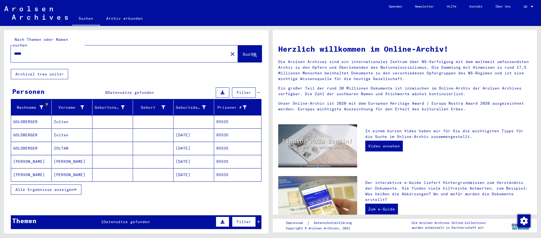
click at [193, 148] on mat-cell "[DATE]" at bounding box center [193, 148] width 41 height 13
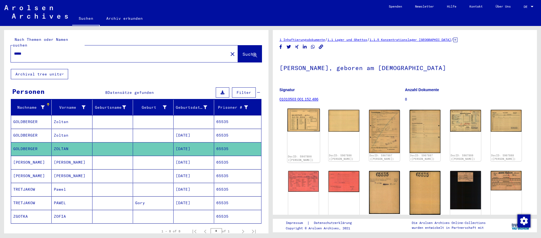
click at [314, 131] on img at bounding box center [303, 119] width 32 height 23
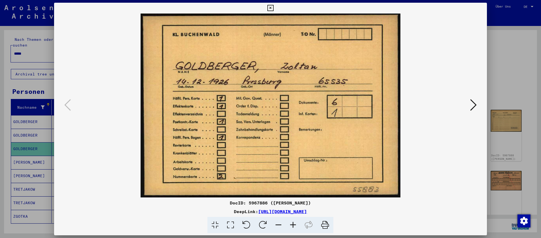
click at [473, 103] on icon at bounding box center [473, 104] width 6 height 13
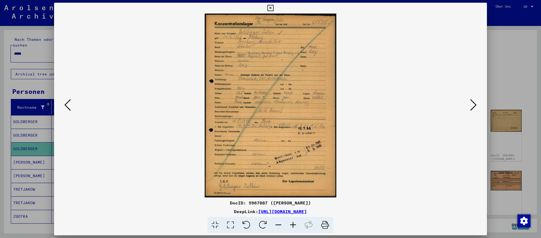
click at [20, 67] on div at bounding box center [270, 119] width 541 height 238
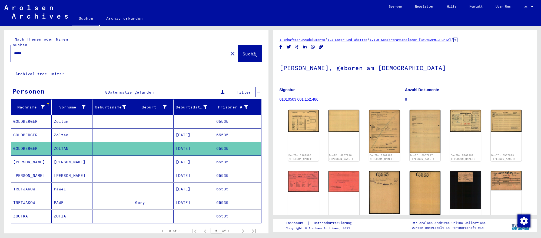
click at [117, 51] on input "*****" at bounding box center [119, 54] width 211 height 6
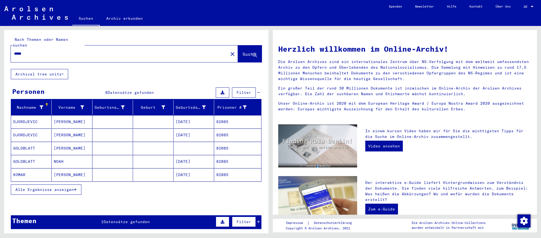
click at [191, 165] on mat-cell "[DATE]" at bounding box center [193, 161] width 41 height 13
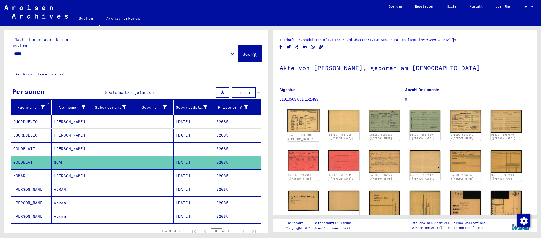
click at [296, 116] on img at bounding box center [303, 120] width 32 height 23
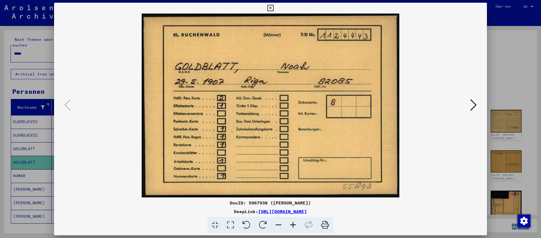
click at [474, 107] on icon at bounding box center [473, 104] width 6 height 13
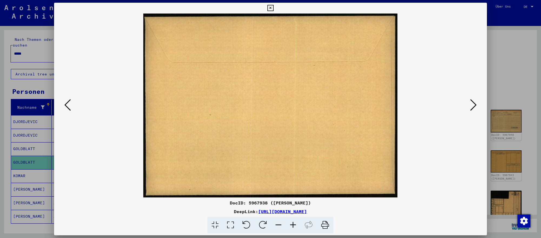
click at [474, 107] on icon at bounding box center [473, 104] width 6 height 13
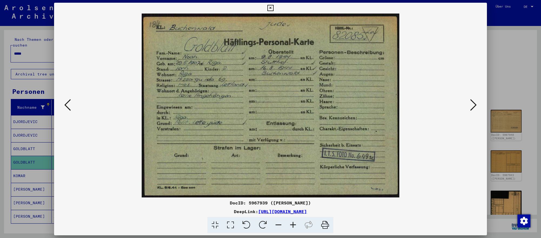
click at [474, 107] on icon at bounding box center [473, 104] width 6 height 13
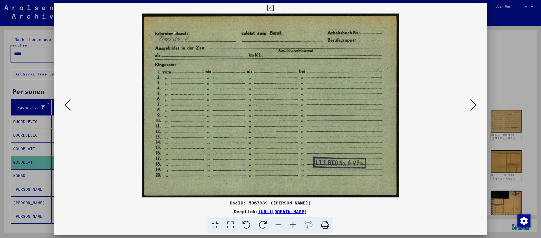
click at [33, 53] on div at bounding box center [270, 119] width 541 height 238
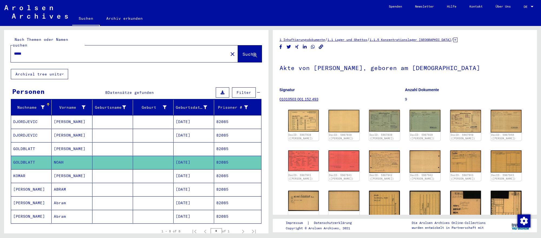
click at [33, 53] on input "*****" at bounding box center [119, 54] width 211 height 6
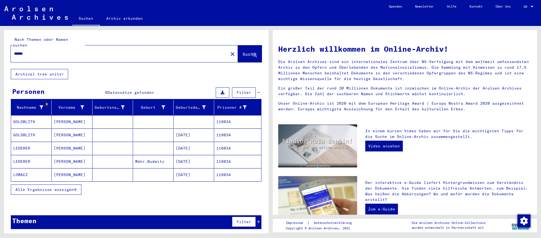
click at [198, 131] on mat-cell "[DATE]" at bounding box center [193, 134] width 41 height 13
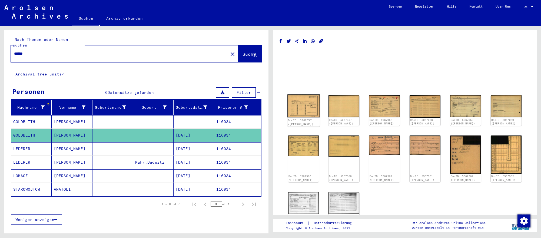
click at [311, 114] on img at bounding box center [303, 105] width 32 height 23
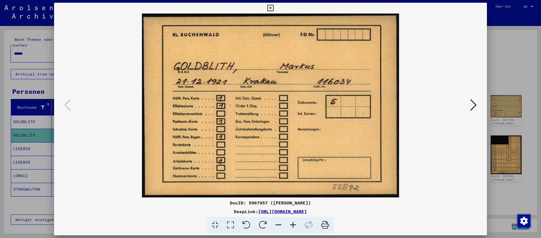
click at [473, 108] on icon at bounding box center [473, 104] width 6 height 13
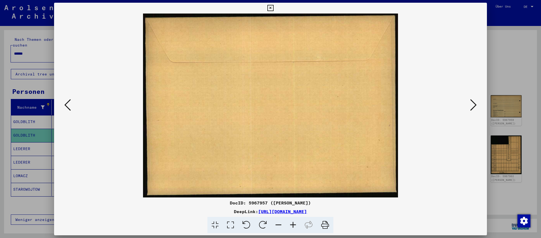
click at [473, 108] on icon at bounding box center [473, 104] width 6 height 13
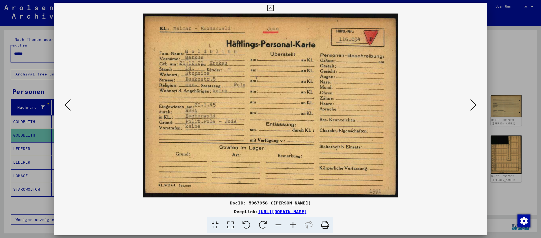
click at [473, 108] on icon at bounding box center [473, 104] width 6 height 13
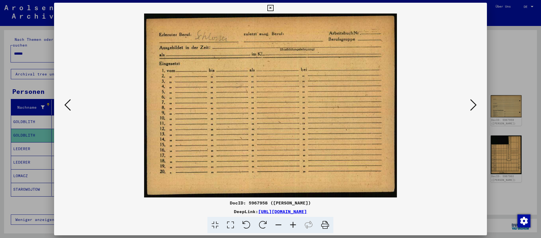
click at [524, 200] on div at bounding box center [270, 119] width 541 height 238
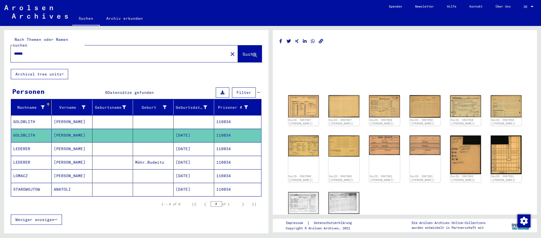
click at [54, 51] on input "******" at bounding box center [119, 54] width 211 height 6
click at [53, 51] on input "******" at bounding box center [119, 54] width 211 height 6
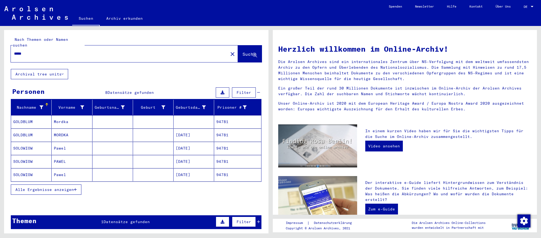
click at [208, 140] on mat-cell "[DATE]" at bounding box center [193, 134] width 41 height 13
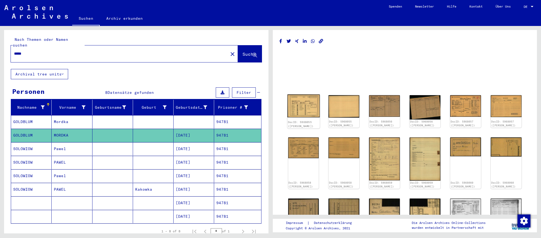
click at [302, 112] on img at bounding box center [303, 105] width 32 height 23
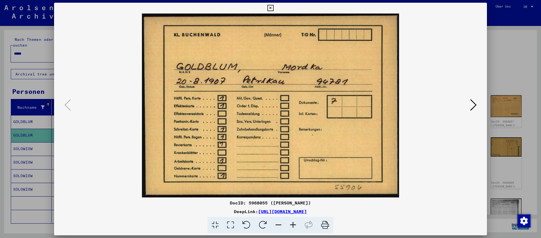
click at [471, 105] on icon at bounding box center [473, 104] width 6 height 13
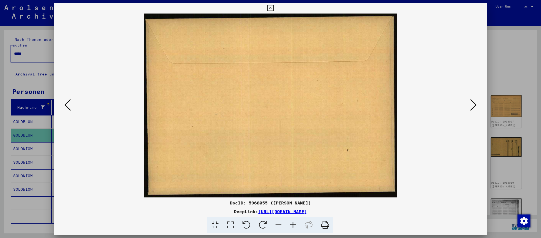
click at [471, 105] on icon at bounding box center [473, 104] width 6 height 13
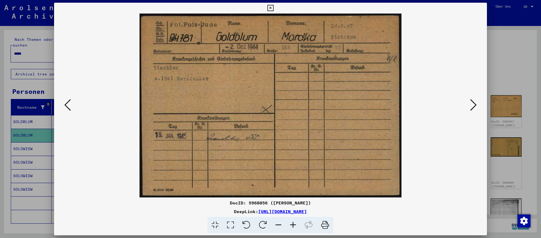
click at [29, 55] on div at bounding box center [270, 119] width 541 height 238
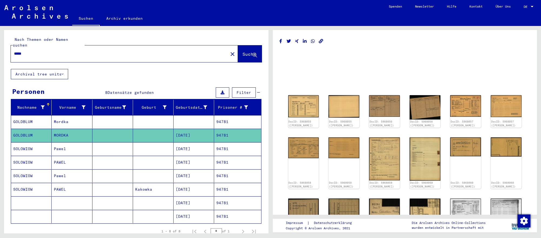
click at [29, 55] on input "*****" at bounding box center [119, 54] width 211 height 6
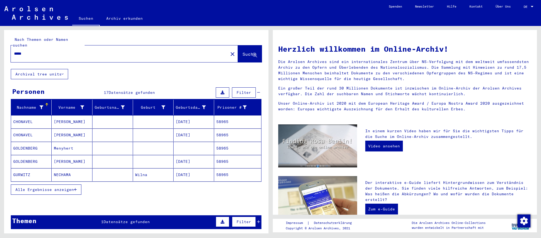
click at [185, 160] on mat-cell "[DATE]" at bounding box center [193, 161] width 41 height 13
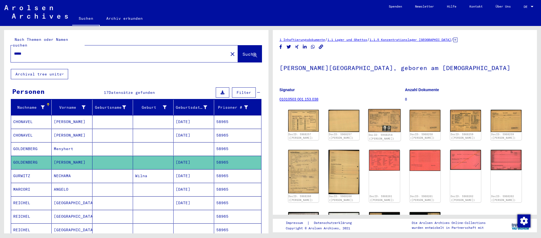
click at [385, 119] on img at bounding box center [384, 120] width 32 height 23
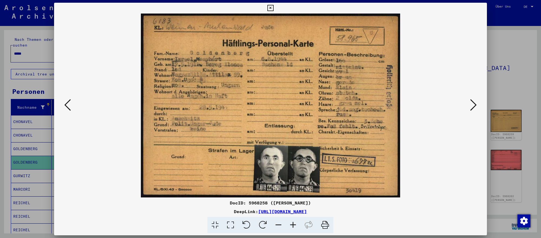
click at [530, 81] on div at bounding box center [270, 119] width 541 height 238
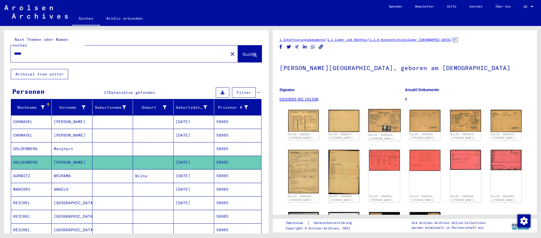
click at [377, 127] on img at bounding box center [384, 120] width 32 height 23
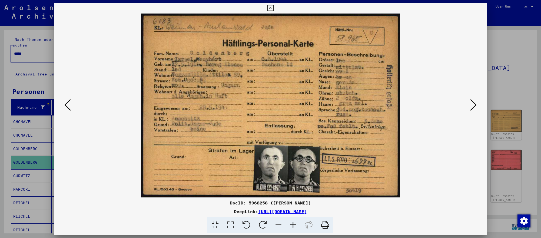
click at [470, 103] on icon at bounding box center [473, 104] width 6 height 13
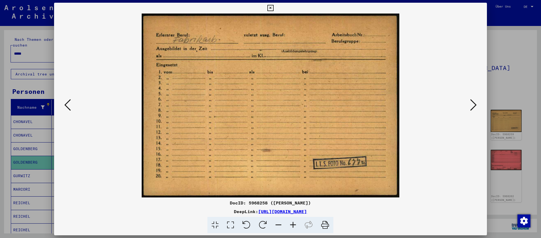
click at [67, 102] on icon at bounding box center [67, 104] width 6 height 13
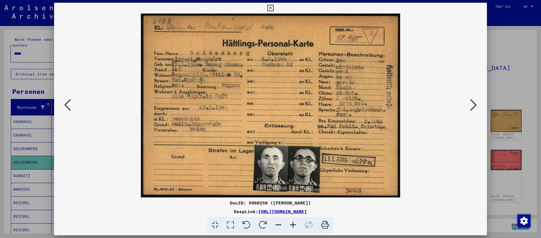
click at [496, 96] on div at bounding box center [270, 119] width 541 height 238
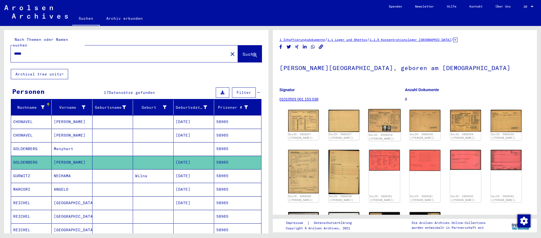
click at [396, 126] on img at bounding box center [384, 120] width 32 height 23
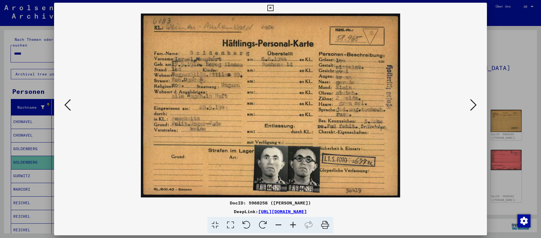
click at [472, 105] on icon at bounding box center [473, 104] width 6 height 13
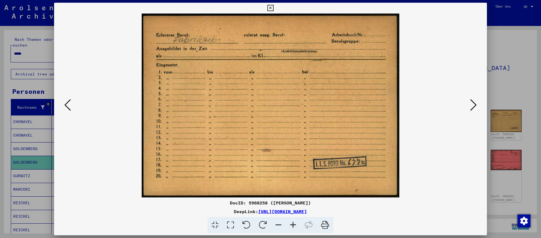
click at [513, 96] on div at bounding box center [270, 119] width 541 height 238
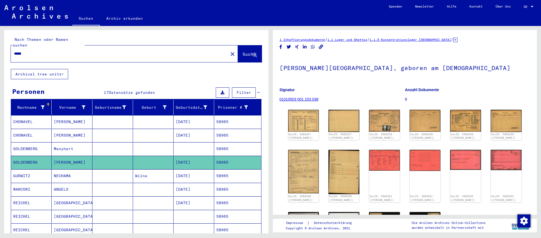
click at [46, 51] on input "*****" at bounding box center [119, 54] width 211 height 6
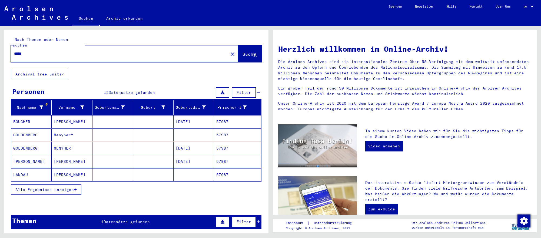
click at [190, 148] on mat-cell "[DATE]" at bounding box center [193, 148] width 41 height 13
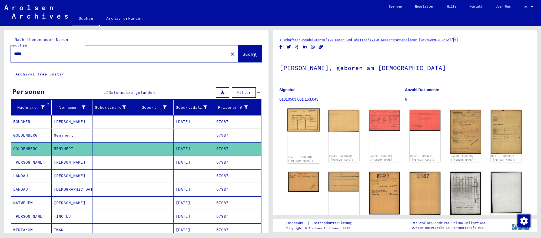
click at [313, 126] on img at bounding box center [303, 119] width 32 height 23
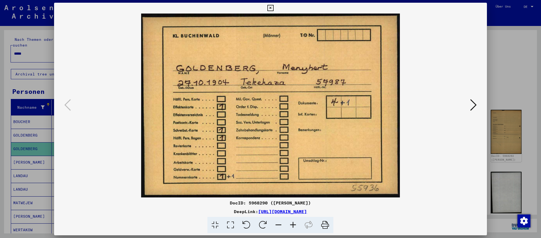
click at [475, 106] on icon at bounding box center [473, 104] width 6 height 13
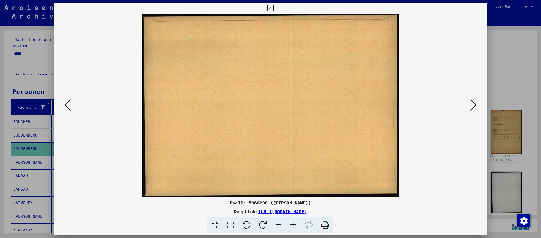
click at [475, 106] on icon at bounding box center [473, 104] width 6 height 13
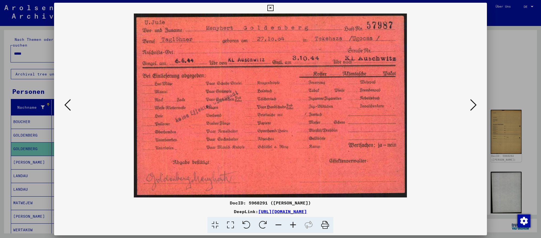
click at [535, 131] on div at bounding box center [270, 119] width 541 height 238
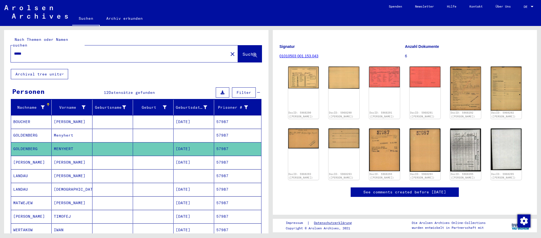
scroll to position [198, 0]
click at [33, 52] on input "*****" at bounding box center [119, 54] width 211 height 6
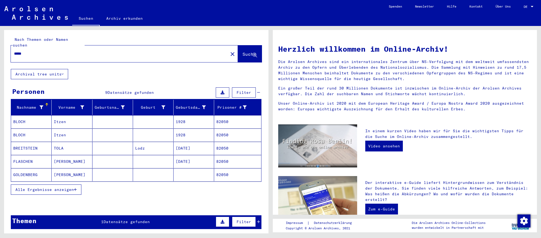
scroll to position [1, 0]
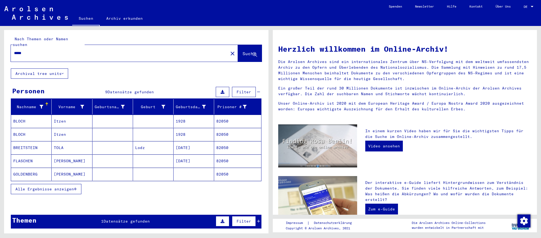
click at [207, 171] on mat-cell at bounding box center [193, 174] width 41 height 13
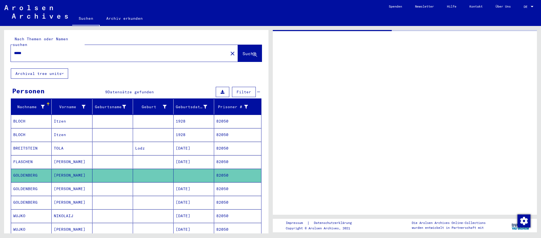
scroll to position [1, 0]
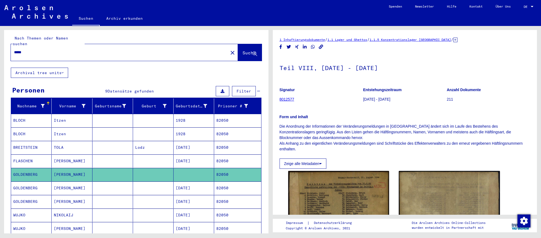
click at [204, 184] on mat-cell "[DATE]" at bounding box center [193, 187] width 41 height 13
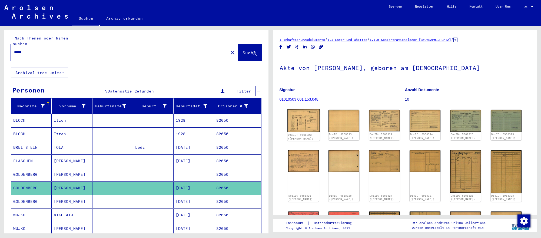
click at [315, 129] on img at bounding box center [303, 120] width 32 height 23
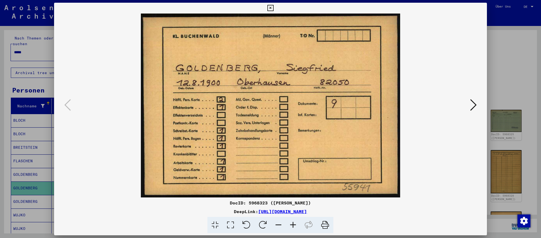
click at [473, 107] on icon at bounding box center [473, 104] width 6 height 13
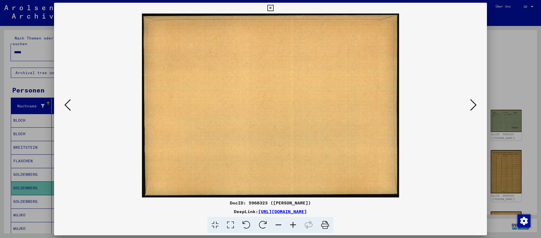
click at [473, 107] on icon at bounding box center [473, 104] width 6 height 13
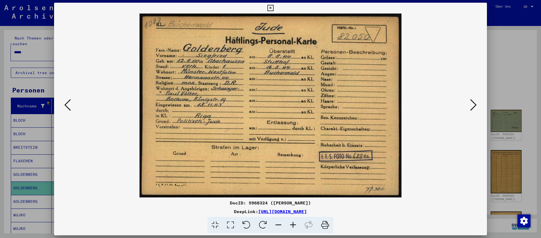
click at [473, 107] on icon at bounding box center [473, 104] width 6 height 13
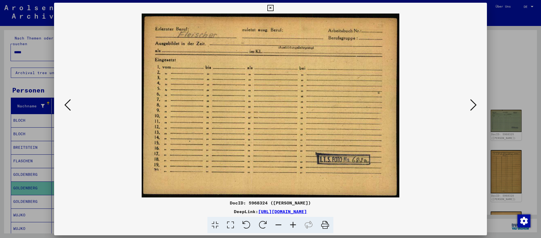
click at [525, 82] on div at bounding box center [270, 119] width 541 height 238
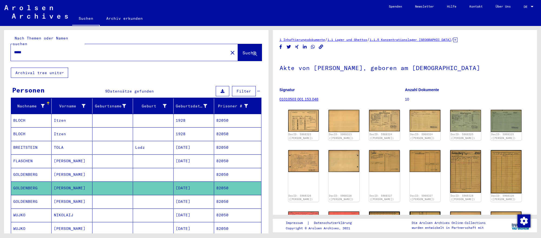
click at [92, 52] on input "*****" at bounding box center [119, 52] width 211 height 6
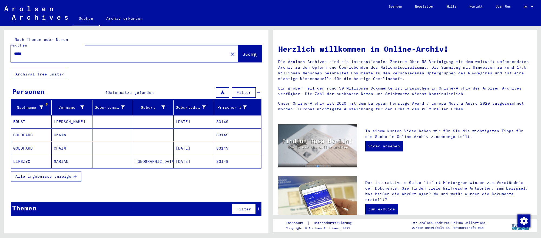
click at [207, 152] on mat-cell "[DATE]" at bounding box center [193, 148] width 41 height 13
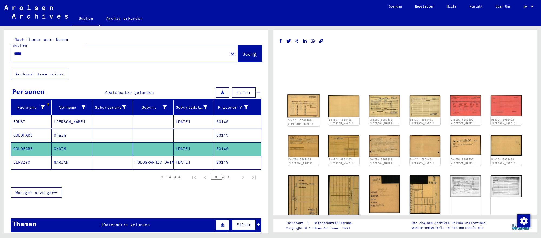
click at [307, 115] on img at bounding box center [303, 105] width 32 height 23
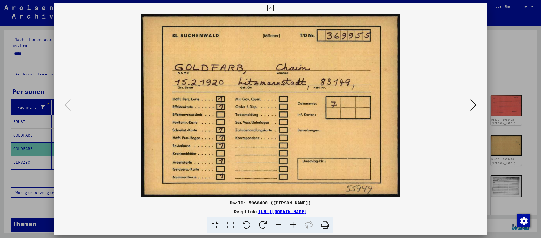
click at [470, 105] on icon at bounding box center [473, 104] width 6 height 13
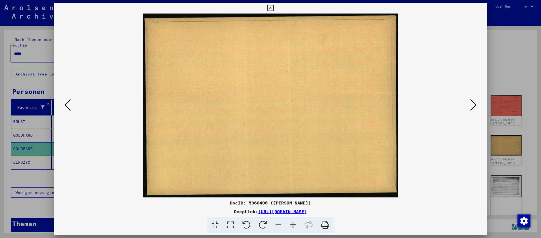
click at [470, 105] on icon at bounding box center [473, 104] width 6 height 13
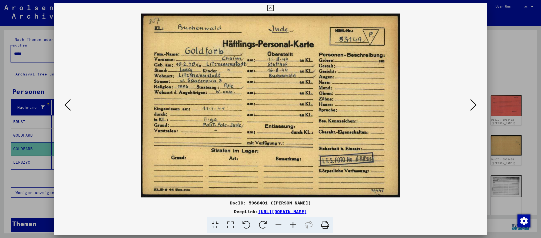
click at [470, 105] on icon at bounding box center [473, 104] width 6 height 13
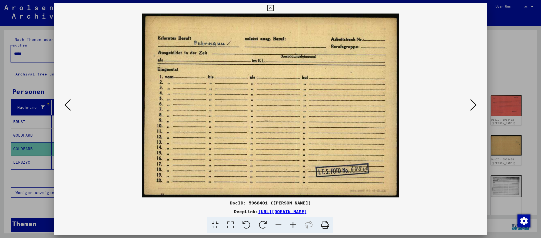
click at [25, 55] on div at bounding box center [270, 119] width 541 height 238
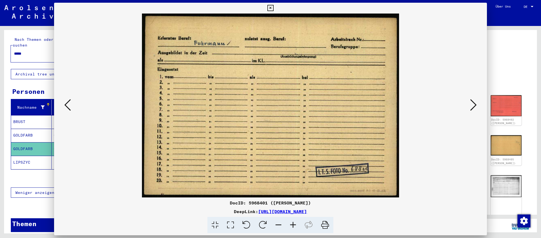
click at [25, 55] on input "*****" at bounding box center [119, 54] width 211 height 6
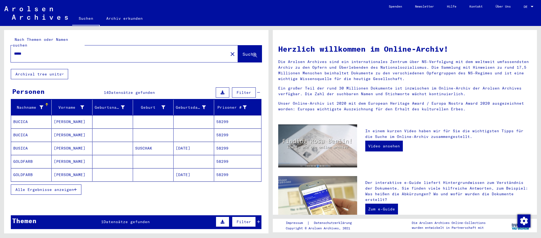
click at [115, 178] on mat-cell at bounding box center [112, 174] width 41 height 13
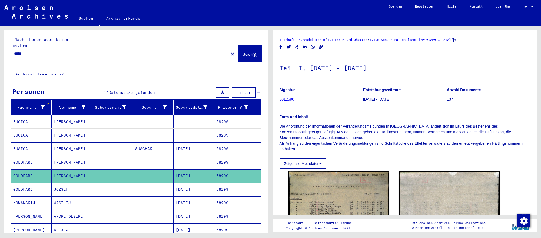
click at [203, 193] on mat-cell "[DATE]" at bounding box center [193, 189] width 41 height 13
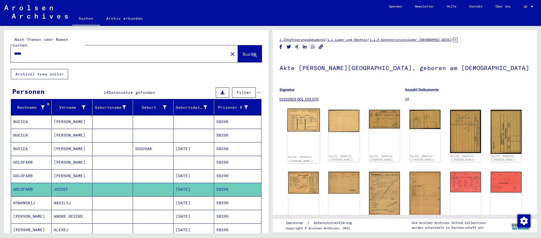
click at [304, 125] on img at bounding box center [303, 119] width 32 height 23
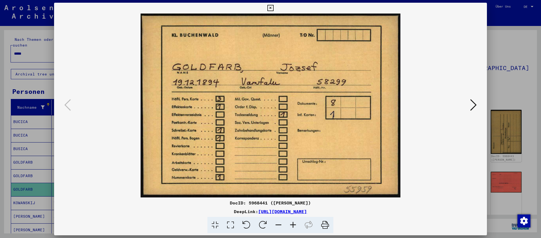
click at [471, 105] on icon at bounding box center [473, 104] width 6 height 13
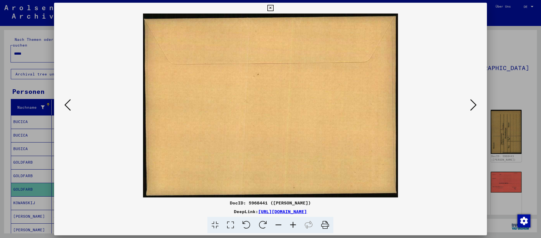
click at [471, 105] on icon at bounding box center [473, 104] width 6 height 13
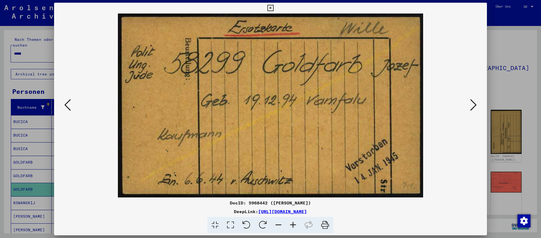
click at [515, 80] on div at bounding box center [270, 119] width 541 height 238
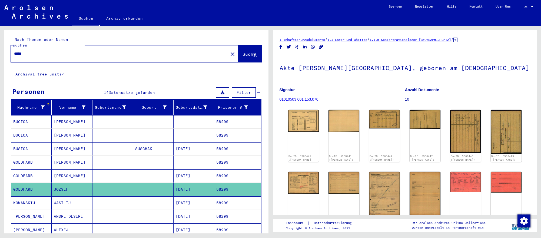
click at [118, 53] on input "*****" at bounding box center [119, 54] width 211 height 6
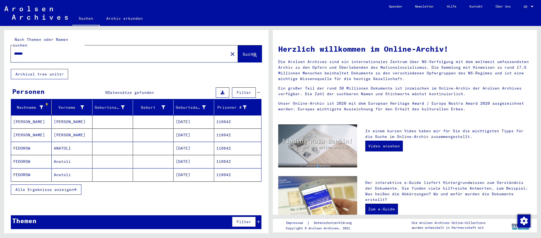
click at [59, 137] on mat-cell "[PERSON_NAME]" at bounding box center [72, 134] width 41 height 13
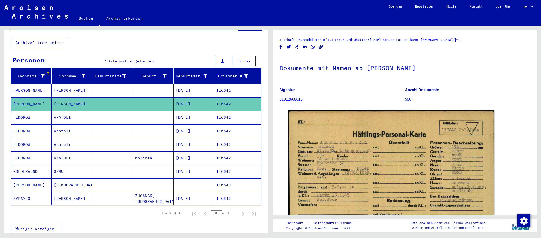
scroll to position [36, 0]
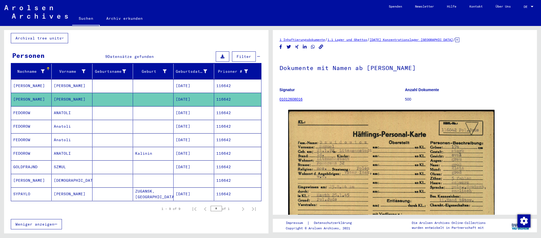
click at [169, 186] on mat-cell at bounding box center [153, 180] width 41 height 13
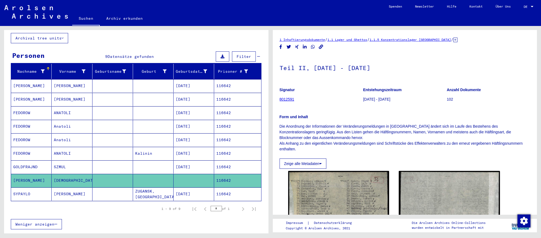
click at [211, 168] on mat-cell "[DATE]" at bounding box center [193, 166] width 41 height 13
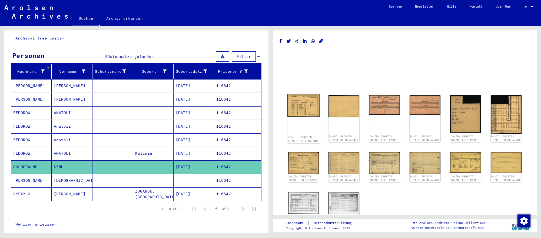
click at [310, 117] on img at bounding box center [303, 105] width 32 height 23
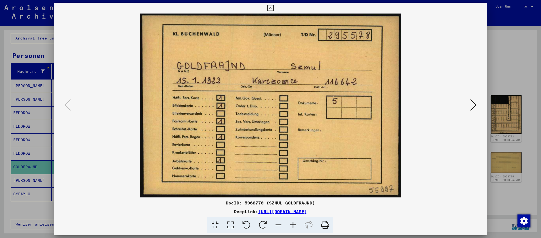
click at [468, 104] on button at bounding box center [473, 105] width 10 height 15
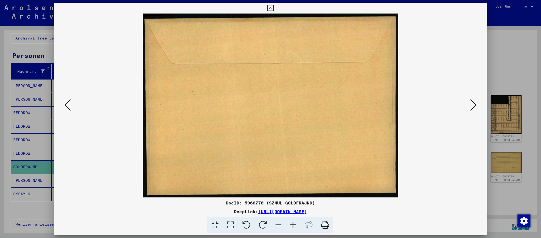
click at [468, 104] on button at bounding box center [473, 105] width 10 height 15
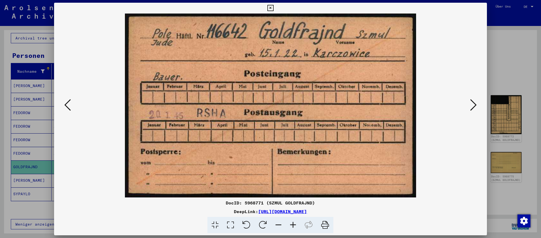
click at [43, 52] on div at bounding box center [270, 119] width 541 height 238
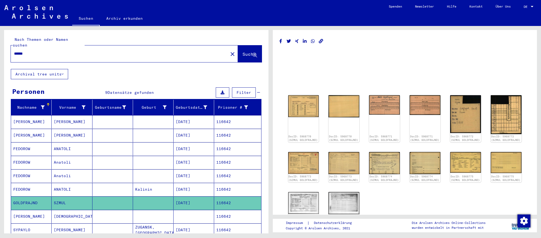
click at [55, 52] on input "******" at bounding box center [119, 54] width 211 height 6
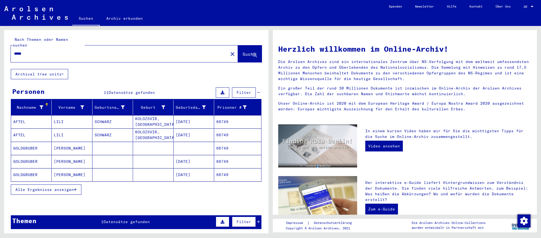
click at [170, 159] on mat-cell at bounding box center [153, 161] width 41 height 13
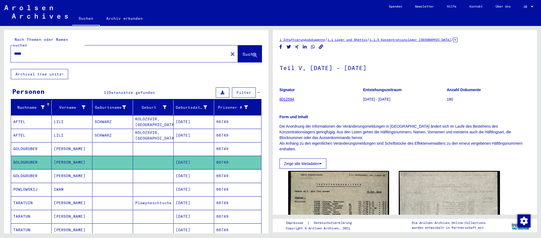
click at [206, 177] on mat-cell "[DATE]" at bounding box center [193, 175] width 41 height 13
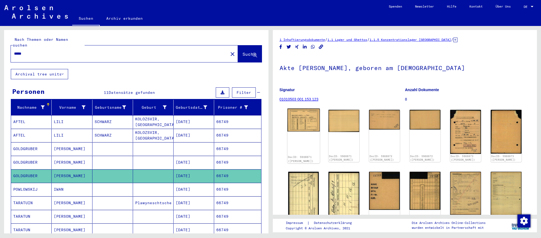
click at [309, 130] on img at bounding box center [303, 119] width 32 height 23
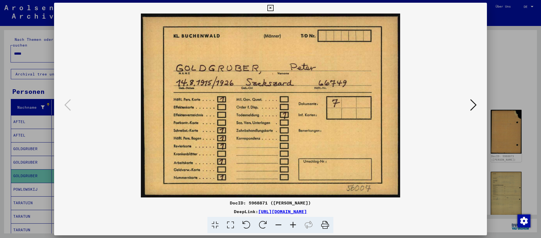
click at [476, 105] on icon at bounding box center [473, 104] width 6 height 13
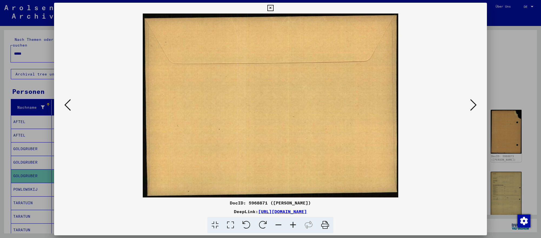
click at [476, 105] on icon at bounding box center [473, 104] width 6 height 13
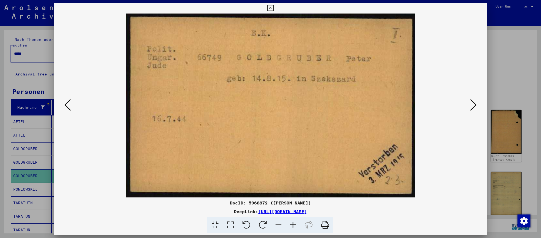
click at [476, 105] on icon at bounding box center [473, 104] width 6 height 13
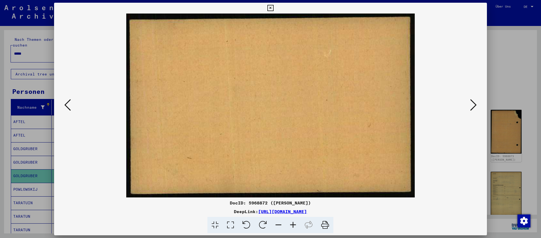
click at [476, 105] on icon at bounding box center [473, 104] width 6 height 13
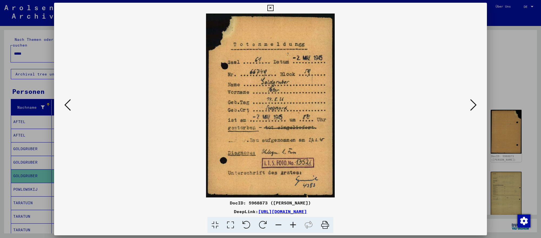
click at [476, 105] on icon at bounding box center [473, 104] width 6 height 13
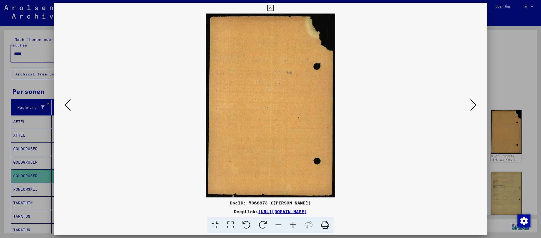
click at [476, 105] on icon at bounding box center [473, 104] width 6 height 13
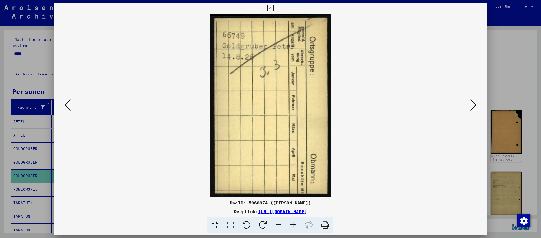
click at [476, 105] on icon at bounding box center [473, 104] width 6 height 13
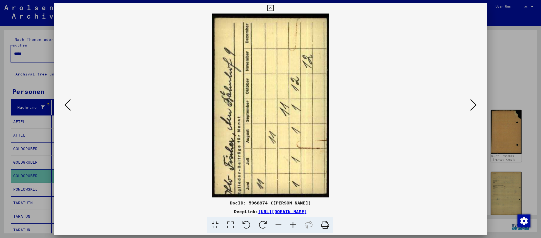
click at [476, 105] on icon at bounding box center [473, 104] width 6 height 13
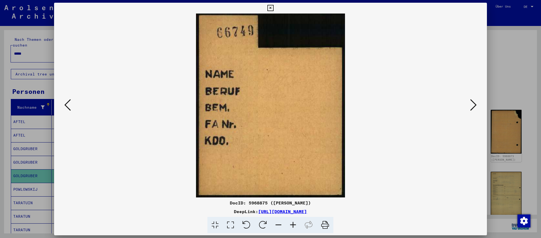
click at [476, 105] on icon at bounding box center [473, 104] width 6 height 13
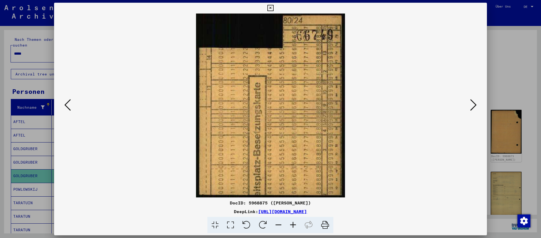
click at [476, 105] on icon at bounding box center [473, 104] width 6 height 13
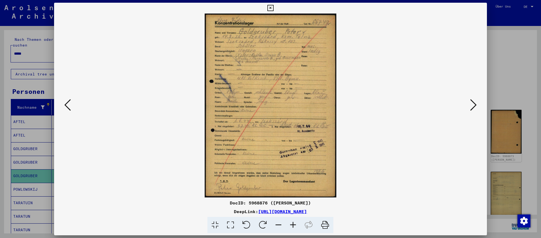
click at [535, 115] on div at bounding box center [270, 119] width 541 height 238
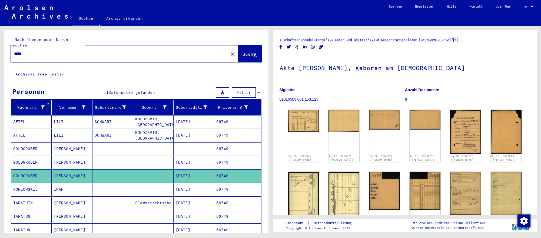
click at [45, 51] on input "*****" at bounding box center [119, 54] width 211 height 6
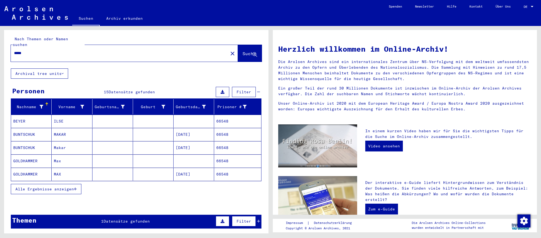
click at [102, 169] on mat-cell at bounding box center [112, 174] width 41 height 13
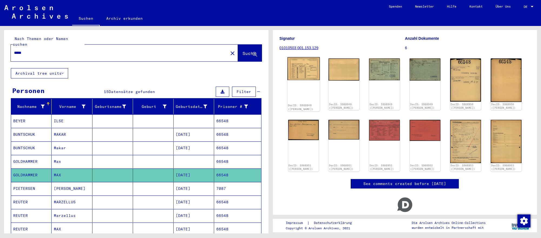
scroll to position [55, 0]
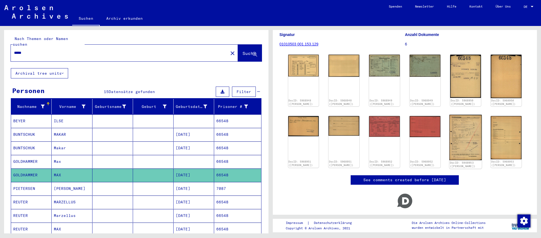
click at [455, 128] on img at bounding box center [465, 137] width 32 height 45
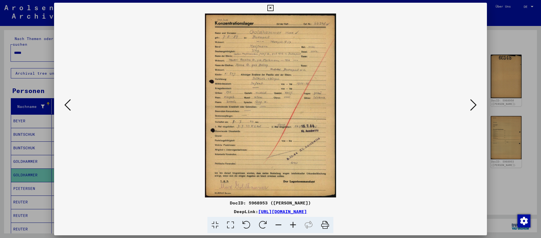
click at [500, 115] on div at bounding box center [270, 119] width 541 height 238
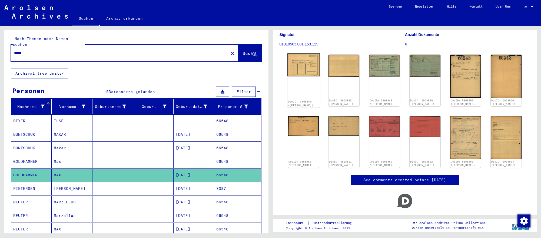
click at [312, 73] on img at bounding box center [303, 64] width 32 height 23
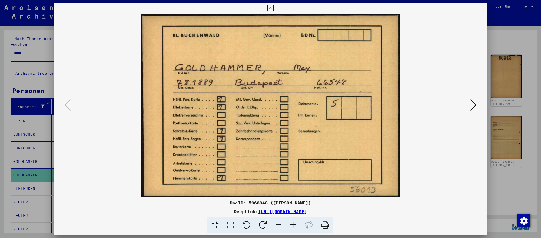
click at [471, 105] on icon at bounding box center [473, 104] width 6 height 13
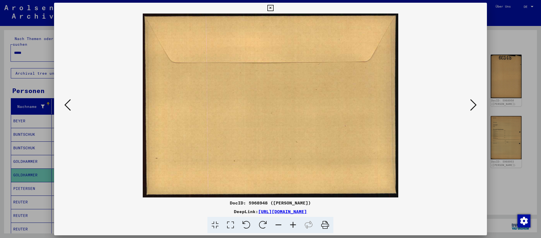
click at [471, 105] on icon at bounding box center [473, 104] width 6 height 13
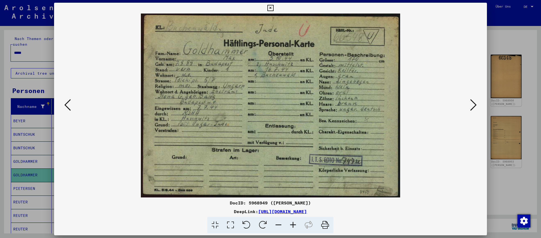
click at [471, 105] on icon at bounding box center [473, 104] width 6 height 13
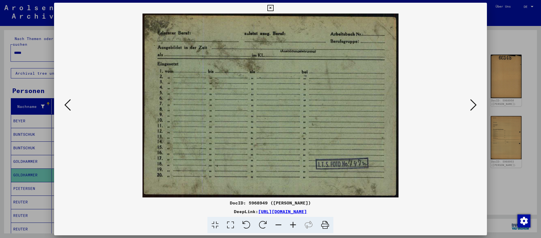
click at [475, 103] on icon at bounding box center [473, 104] width 6 height 13
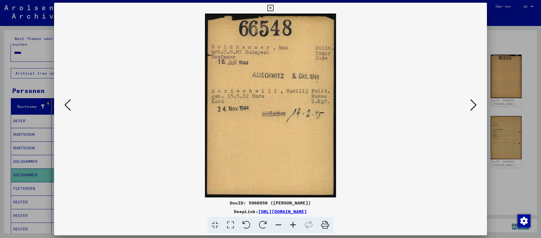
click at [505, 124] on div at bounding box center [270, 119] width 541 height 238
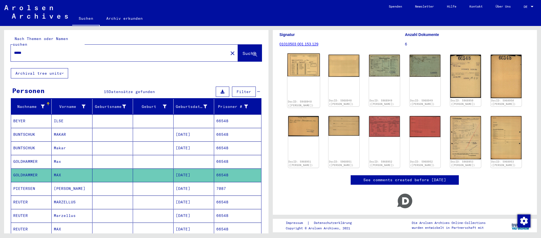
click at [301, 76] on img at bounding box center [303, 64] width 32 height 23
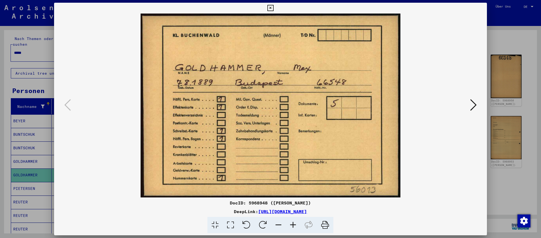
click at [493, 111] on div at bounding box center [270, 119] width 541 height 238
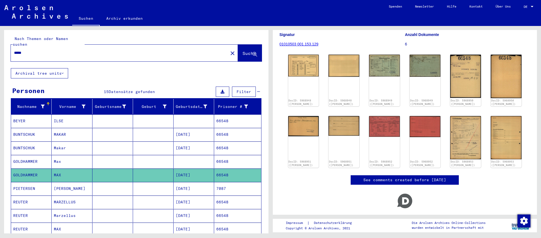
click at [128, 52] on input "*****" at bounding box center [119, 53] width 211 height 6
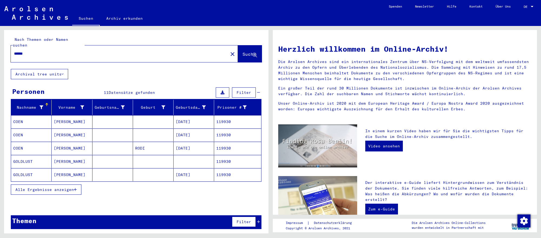
click at [191, 172] on mat-cell "[DATE]" at bounding box center [193, 174] width 41 height 13
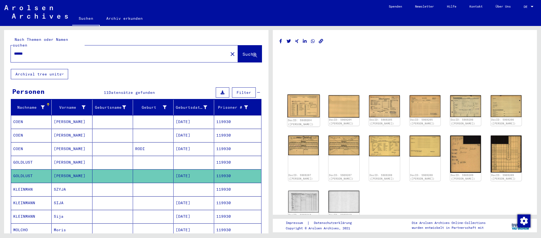
click at [297, 103] on img at bounding box center [303, 105] width 32 height 23
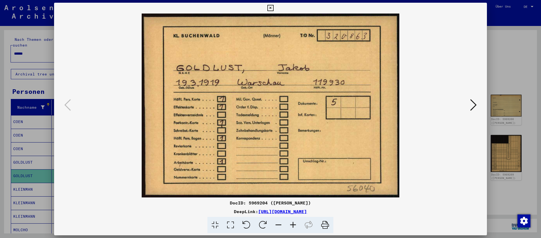
click at [475, 105] on icon at bounding box center [473, 104] width 6 height 13
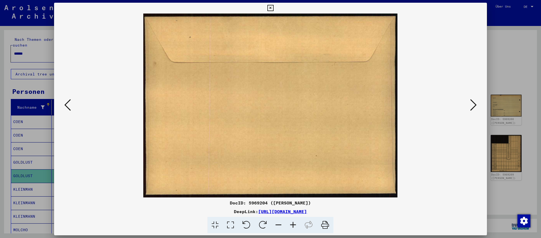
click at [475, 105] on icon at bounding box center [473, 104] width 6 height 13
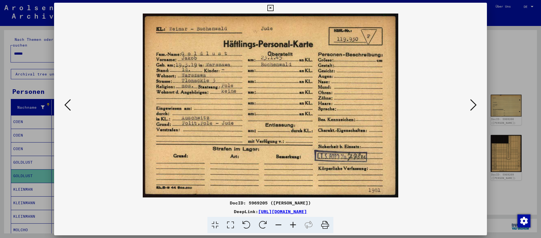
click at [475, 105] on icon at bounding box center [473, 104] width 6 height 13
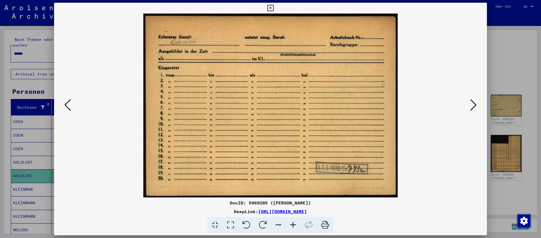
click at [523, 70] on div at bounding box center [270, 119] width 541 height 238
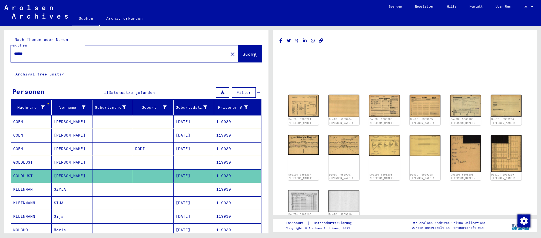
click at [66, 52] on input "******" at bounding box center [119, 54] width 211 height 6
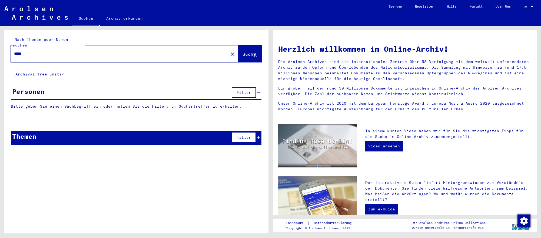
click at [246, 55] on span "Suche" at bounding box center [249, 53] width 14 height 5
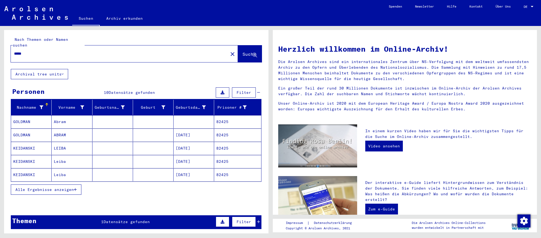
click at [96, 136] on mat-cell at bounding box center [112, 134] width 41 height 13
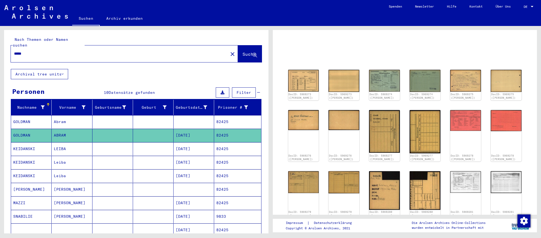
scroll to position [27, 0]
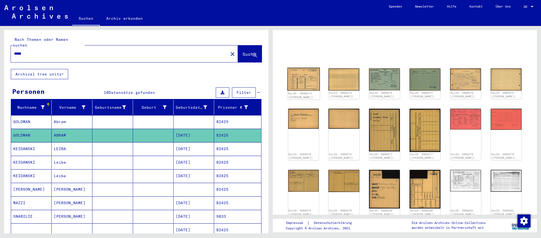
click at [314, 90] on img at bounding box center [303, 79] width 32 height 23
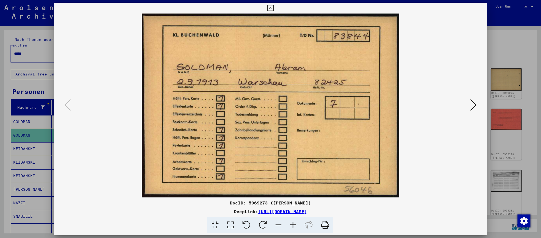
click at [471, 102] on icon at bounding box center [473, 104] width 6 height 13
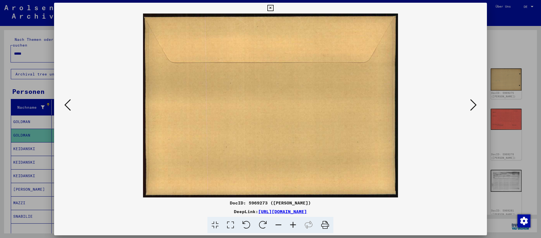
click at [471, 102] on icon at bounding box center [473, 104] width 6 height 13
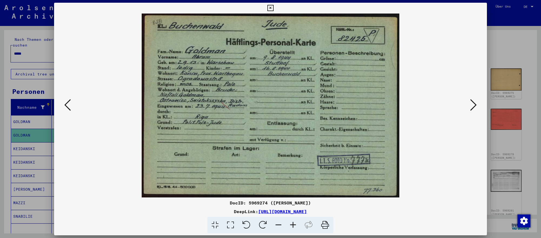
click at [471, 102] on icon at bounding box center [473, 104] width 6 height 13
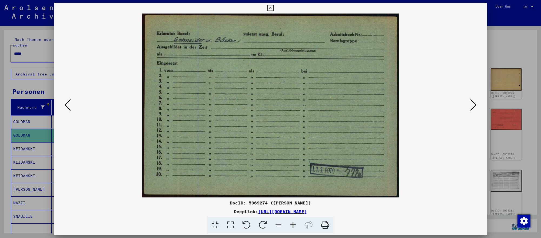
click at [521, 156] on div at bounding box center [270, 119] width 541 height 238
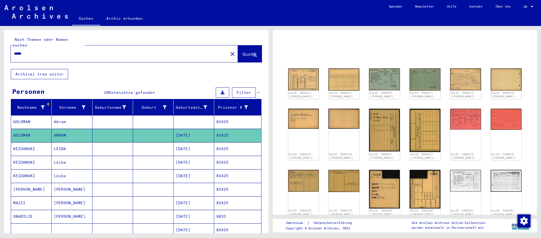
click at [120, 54] on input "*****" at bounding box center [119, 54] width 211 height 6
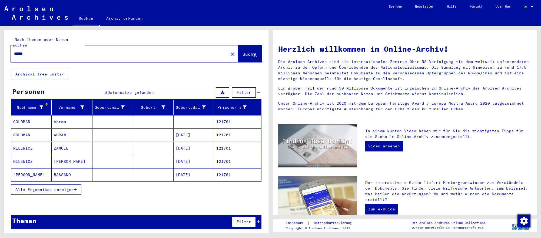
click at [178, 132] on mat-cell "[DATE]" at bounding box center [193, 134] width 41 height 13
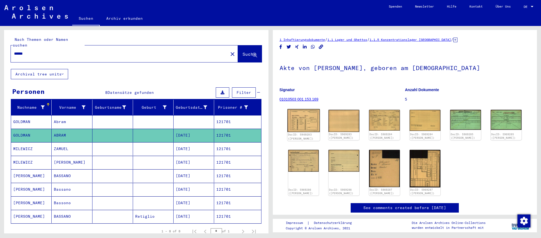
click at [313, 126] on img at bounding box center [303, 120] width 32 height 23
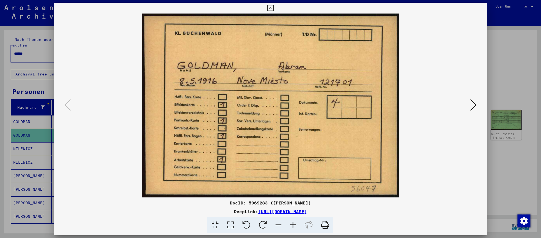
click at [474, 109] on icon at bounding box center [473, 104] width 6 height 13
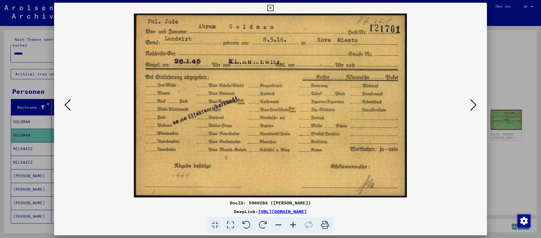
click at [536, 194] on div at bounding box center [270, 119] width 541 height 238
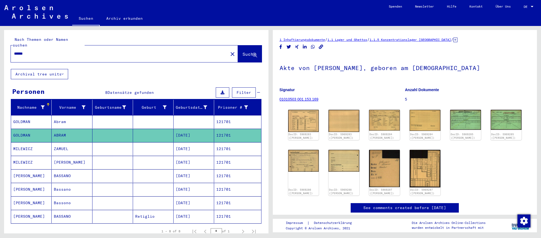
click at [142, 51] on input "******" at bounding box center [119, 54] width 211 height 6
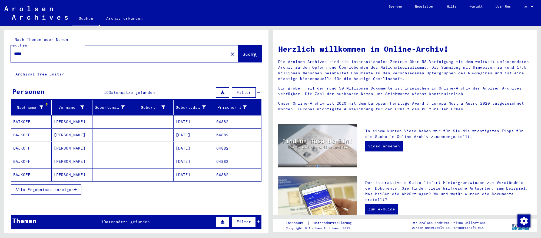
click at [55, 159] on mat-cell "[PERSON_NAME]" at bounding box center [72, 161] width 41 height 13
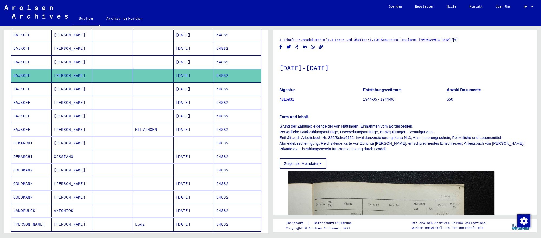
scroll to position [88, 0]
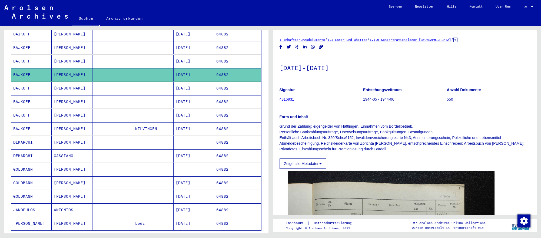
click at [196, 181] on mat-cell "[DATE]" at bounding box center [193, 182] width 41 height 13
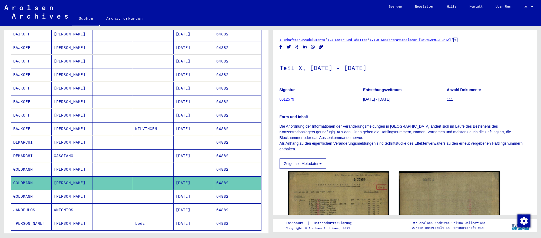
click at [199, 195] on mat-cell "[DATE]" at bounding box center [193, 196] width 41 height 13
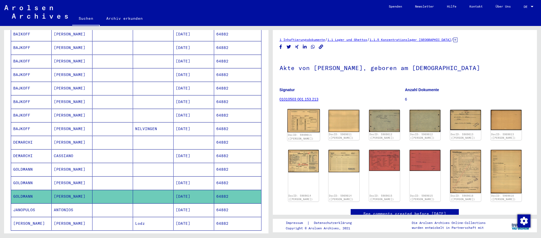
click at [306, 132] on img at bounding box center [303, 120] width 32 height 23
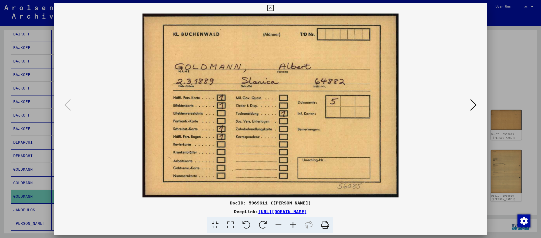
click at [473, 106] on icon at bounding box center [473, 104] width 6 height 13
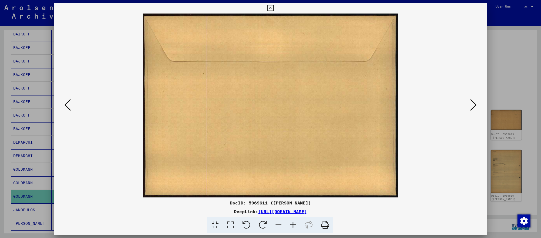
click at [473, 106] on icon at bounding box center [473, 104] width 6 height 13
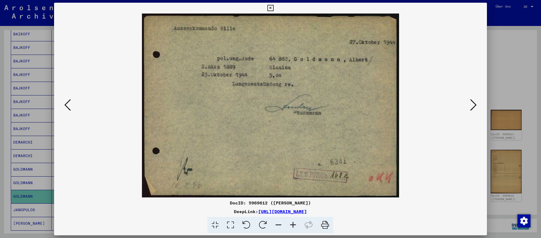
click at [473, 106] on icon at bounding box center [473, 104] width 6 height 13
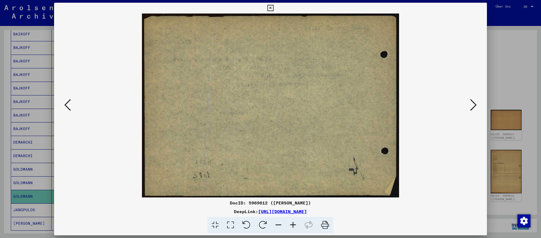
click at [473, 106] on icon at bounding box center [473, 104] width 6 height 13
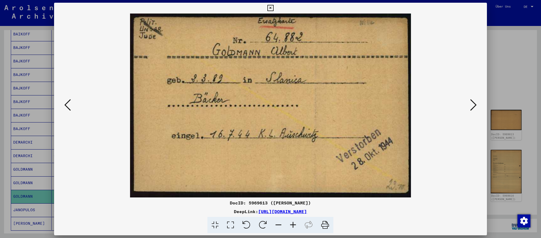
click at [525, 167] on div at bounding box center [270, 119] width 541 height 238
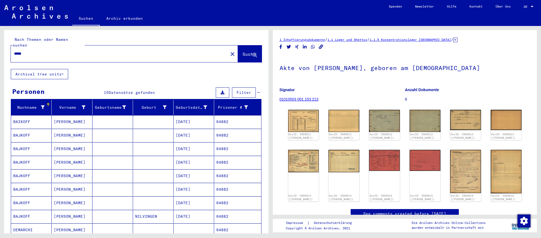
click at [128, 52] on input "*****" at bounding box center [119, 54] width 211 height 6
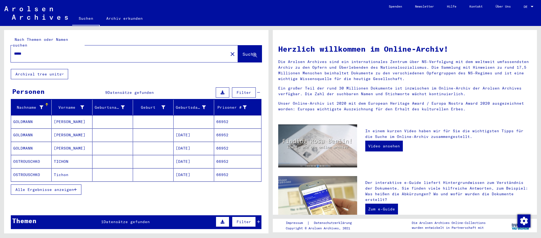
click at [195, 148] on mat-cell "[DATE]" at bounding box center [193, 148] width 41 height 13
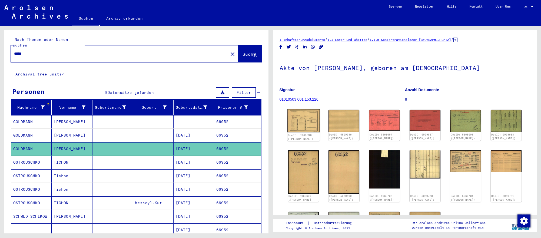
click at [307, 126] on img at bounding box center [303, 120] width 32 height 23
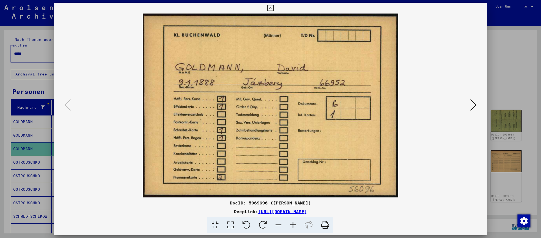
click at [476, 106] on button at bounding box center [473, 105] width 10 height 15
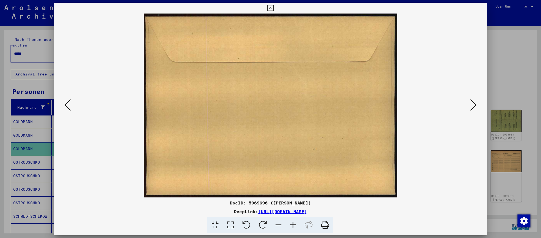
click at [476, 106] on button at bounding box center [473, 105] width 10 height 15
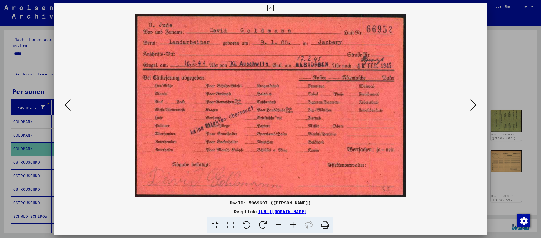
click at [517, 186] on div at bounding box center [270, 119] width 541 height 238
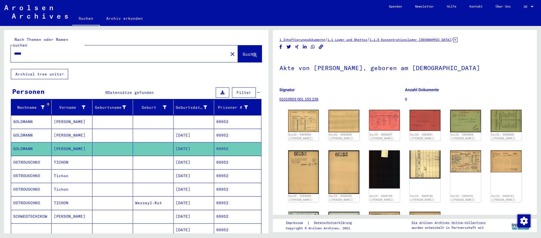
click at [128, 53] on input "*****" at bounding box center [119, 54] width 211 height 6
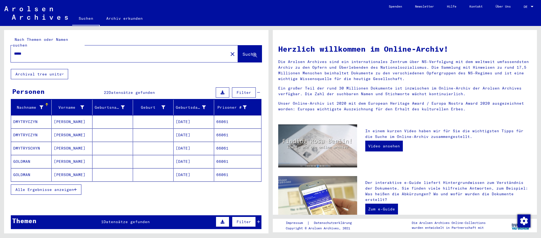
click at [189, 176] on mat-cell "[DATE]" at bounding box center [193, 174] width 41 height 13
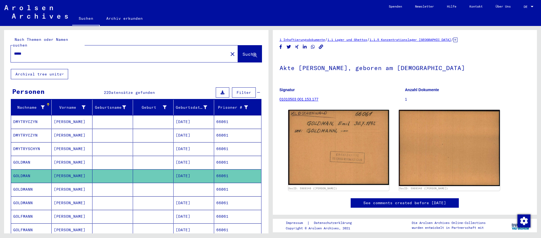
click at [202, 159] on mat-cell "[DATE]" at bounding box center [193, 162] width 41 height 13
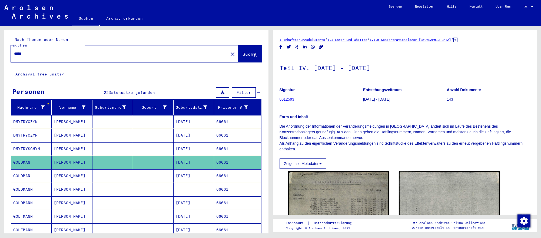
click at [204, 186] on mat-cell at bounding box center [193, 189] width 41 height 13
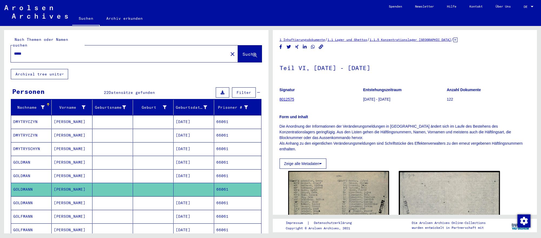
click at [204, 201] on mat-cell "[DATE]" at bounding box center [193, 202] width 41 height 13
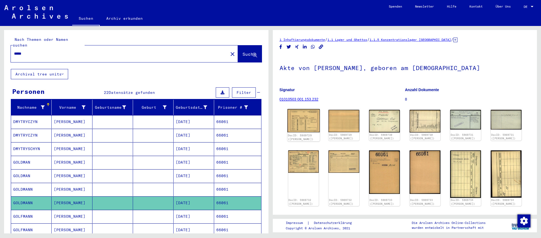
click at [312, 132] on img at bounding box center [303, 120] width 32 height 23
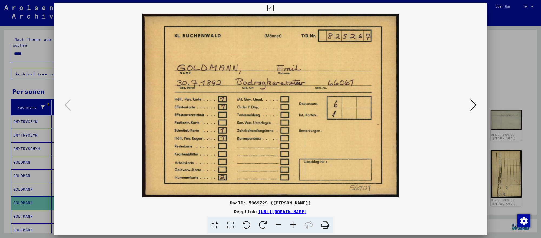
click at [470, 103] on icon at bounding box center [473, 104] width 6 height 13
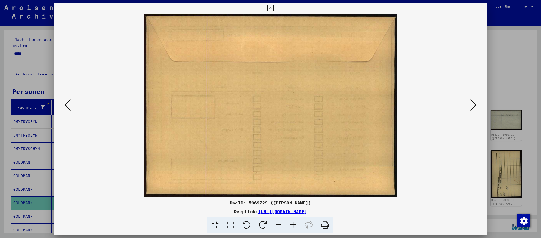
click at [470, 103] on icon at bounding box center [473, 104] width 6 height 13
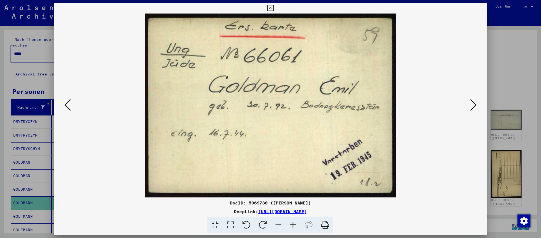
click at [470, 103] on icon at bounding box center [473, 104] width 6 height 13
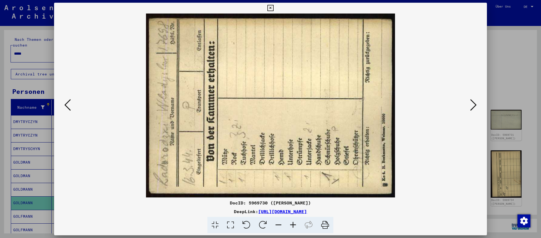
click at [470, 103] on icon at bounding box center [473, 104] width 6 height 13
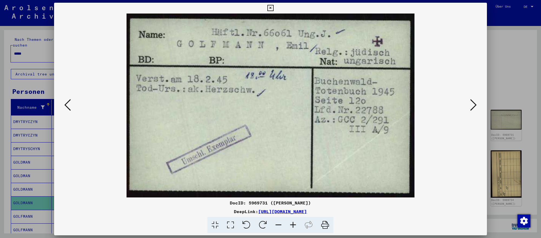
click at [470, 103] on icon at bounding box center [473, 104] width 6 height 13
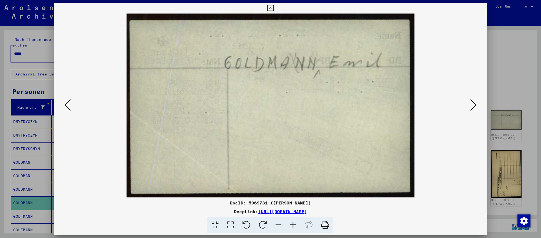
click at [470, 103] on icon at bounding box center [473, 104] width 6 height 13
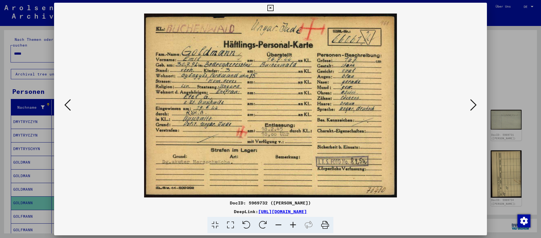
click at [470, 103] on icon at bounding box center [473, 104] width 6 height 13
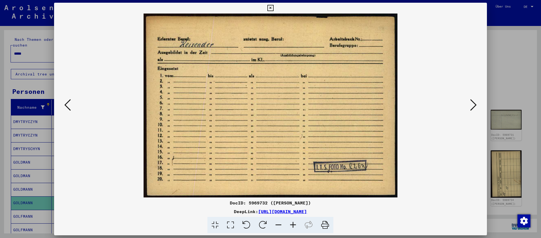
click at [24, 121] on div at bounding box center [270, 119] width 541 height 238
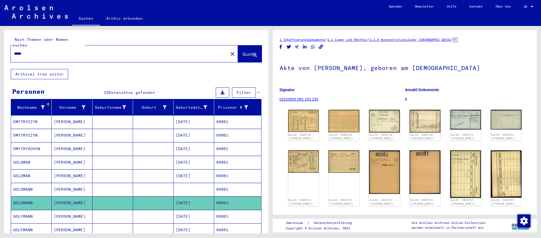
click at [133, 54] on input "*****" at bounding box center [119, 54] width 211 height 6
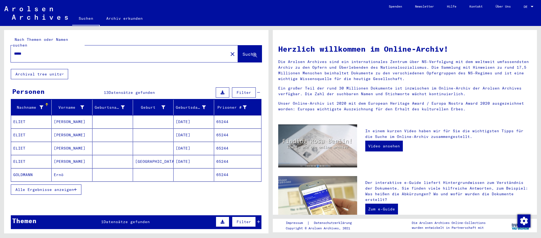
click at [44, 175] on mat-cell "GOLDMANN" at bounding box center [31, 174] width 41 height 13
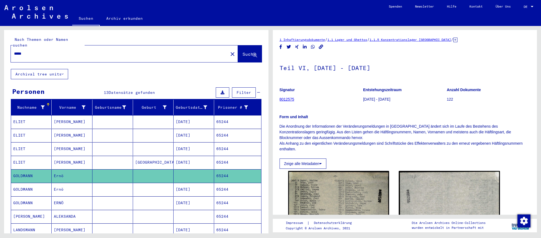
click at [206, 188] on mat-cell "[DATE]" at bounding box center [193, 189] width 41 height 13
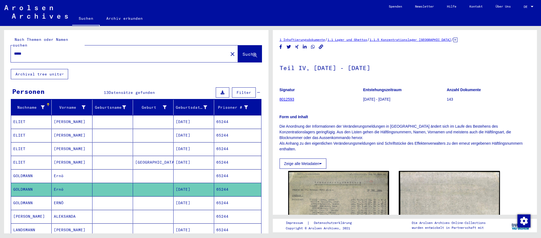
click at [191, 204] on mat-cell "[DATE]" at bounding box center [193, 202] width 41 height 13
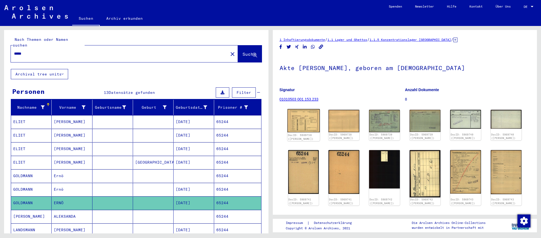
click at [303, 123] on img at bounding box center [303, 120] width 32 height 23
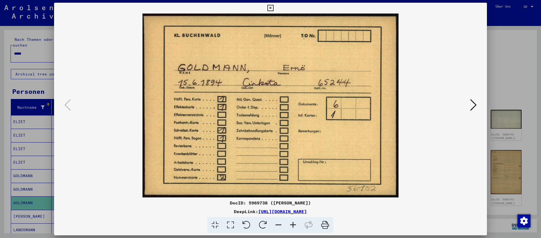
click at [470, 103] on icon at bounding box center [473, 104] width 6 height 13
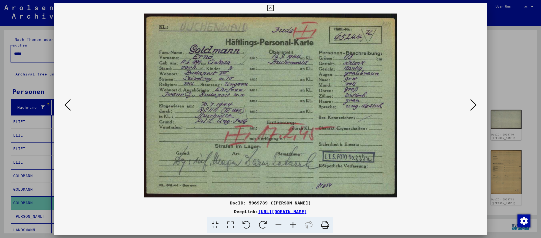
click at [470, 103] on icon at bounding box center [473, 104] width 6 height 13
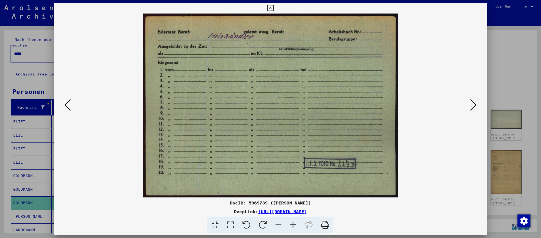
click at [40, 85] on div at bounding box center [270, 119] width 541 height 238
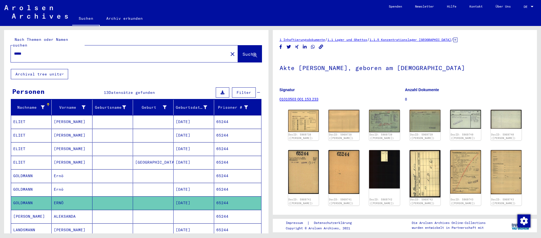
click at [54, 51] on input "*****" at bounding box center [119, 54] width 211 height 6
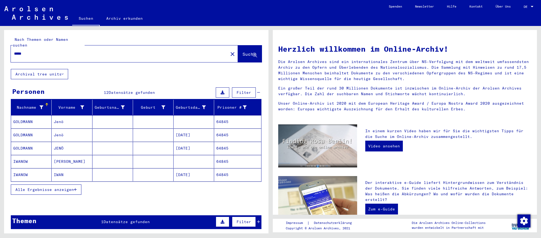
click at [186, 149] on mat-cell "[DATE]" at bounding box center [193, 148] width 41 height 13
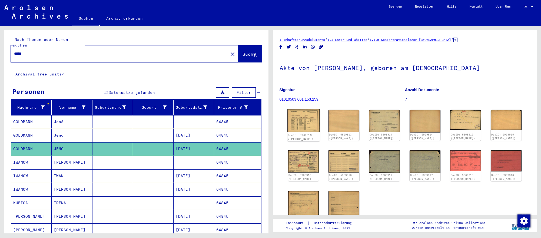
click at [300, 124] on img at bounding box center [303, 120] width 32 height 23
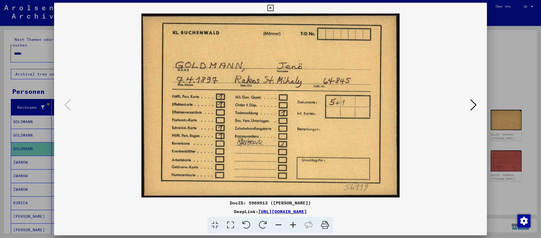
click at [470, 103] on icon at bounding box center [473, 104] width 6 height 13
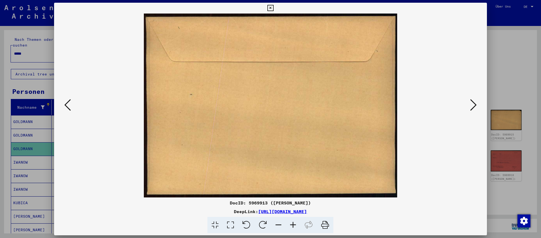
click at [470, 103] on icon at bounding box center [473, 104] width 6 height 13
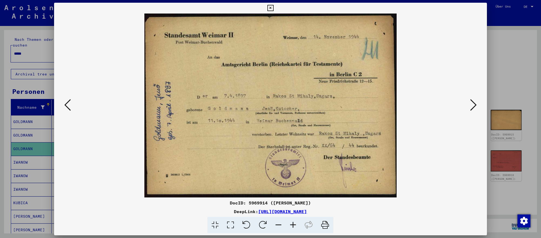
click at [473, 99] on icon at bounding box center [473, 104] width 6 height 13
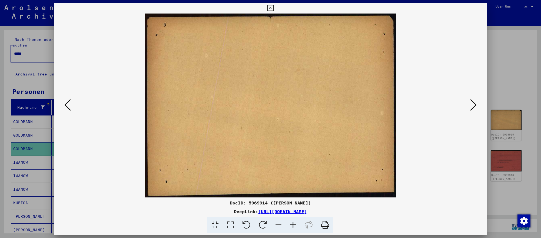
click at [473, 99] on icon at bounding box center [473, 104] width 6 height 13
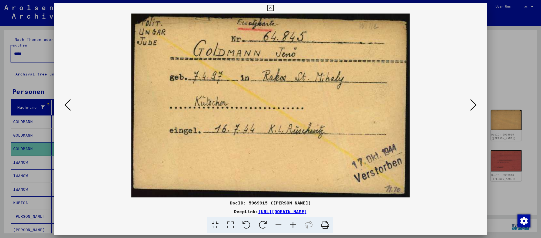
click at [473, 99] on icon at bounding box center [473, 104] width 6 height 13
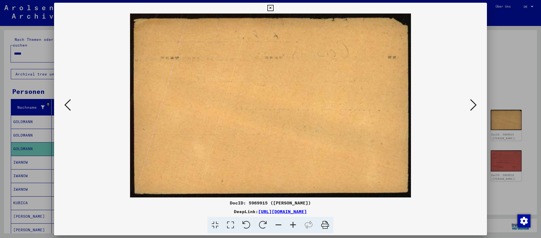
click at [473, 99] on icon at bounding box center [473, 104] width 6 height 13
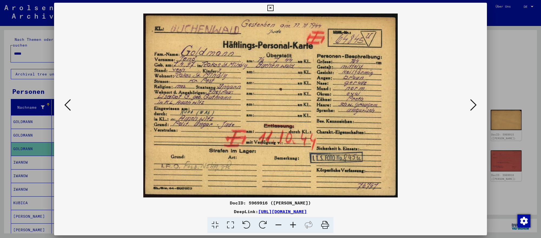
click at [473, 99] on icon at bounding box center [473, 104] width 6 height 13
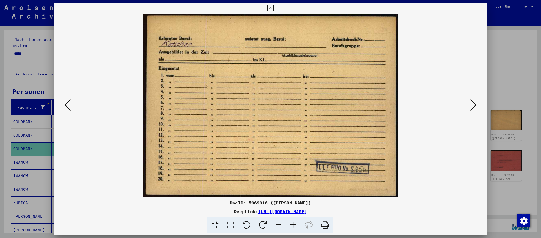
click at [473, 99] on icon at bounding box center [473, 104] width 6 height 13
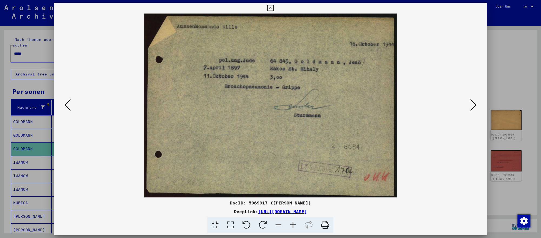
click at [473, 99] on icon at bounding box center [473, 104] width 6 height 13
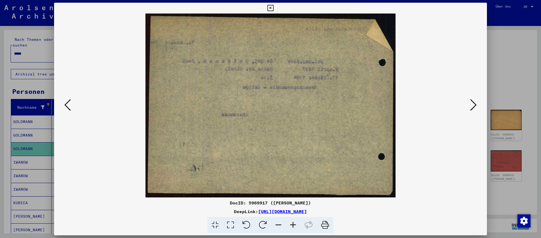
click at [473, 99] on icon at bounding box center [473, 104] width 6 height 13
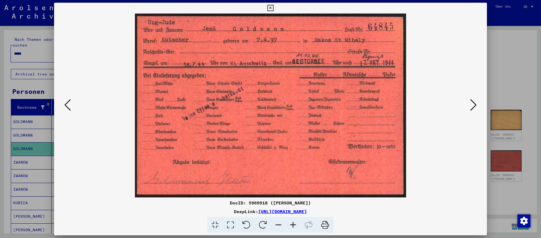
click at [472, 101] on icon at bounding box center [473, 104] width 6 height 13
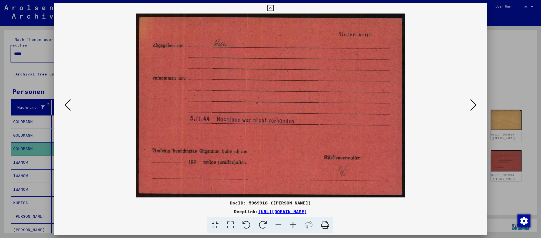
click at [472, 101] on icon at bounding box center [473, 104] width 6 height 13
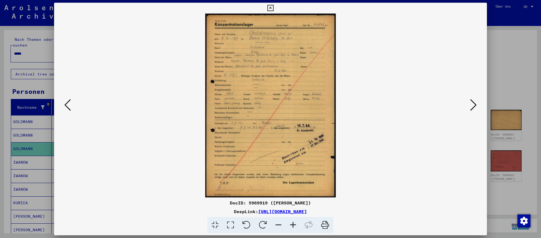
click at [472, 101] on icon at bounding box center [473, 104] width 6 height 13
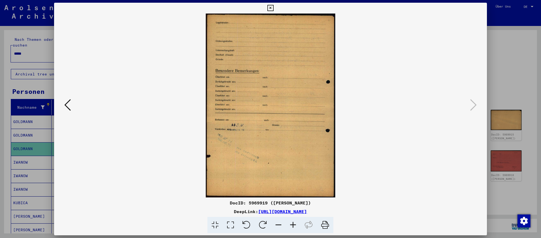
click at [72, 104] on button at bounding box center [68, 105] width 10 height 15
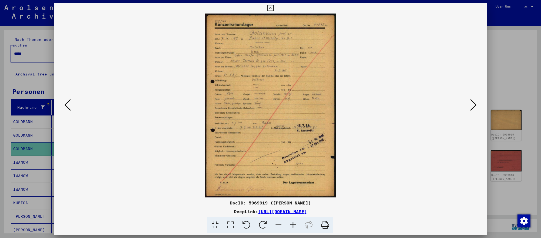
click at [472, 105] on icon at bounding box center [473, 104] width 6 height 13
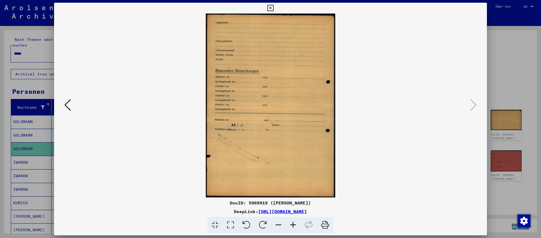
click at [491, 103] on div at bounding box center [270, 119] width 541 height 238
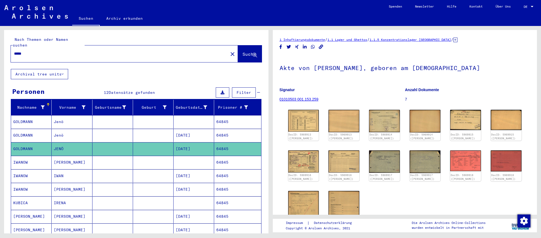
click at [170, 135] on mat-cell at bounding box center [153, 135] width 41 height 13
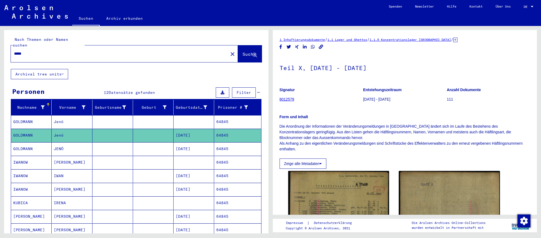
click at [196, 127] on mat-cell at bounding box center [193, 121] width 41 height 13
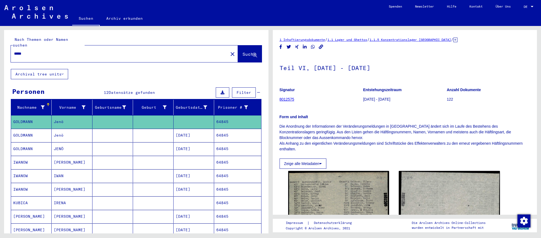
click at [106, 51] on input "*****" at bounding box center [119, 54] width 211 height 6
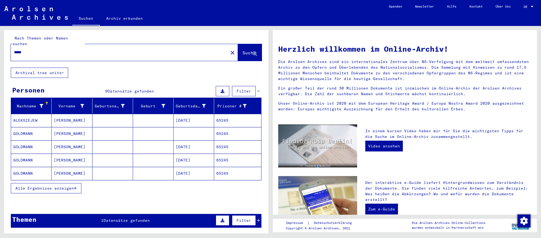
scroll to position [2, 0]
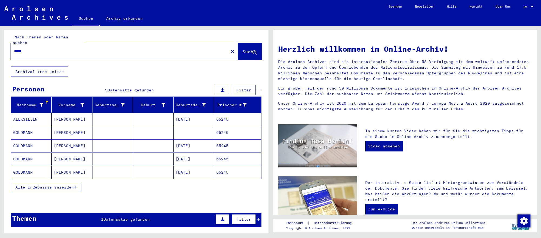
click at [193, 146] on mat-cell "[DATE]" at bounding box center [193, 145] width 41 height 13
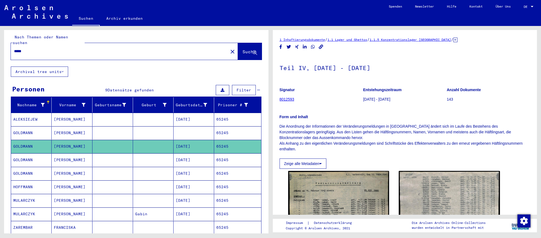
click at [197, 159] on mat-cell "[DATE]" at bounding box center [193, 159] width 41 height 13
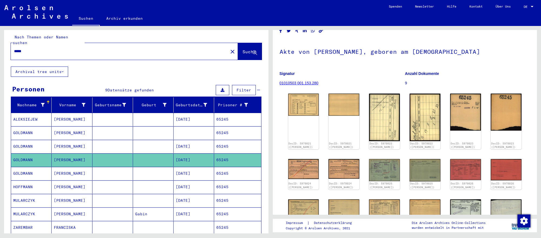
scroll to position [15, 0]
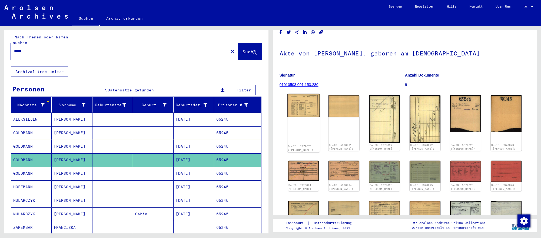
click at [308, 108] on img at bounding box center [303, 105] width 32 height 23
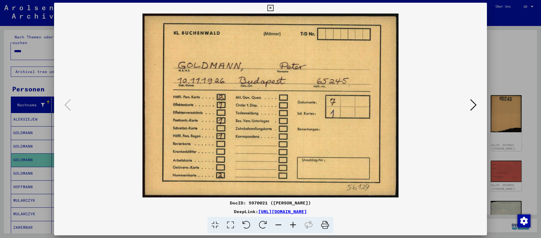
click at [470, 103] on icon at bounding box center [473, 104] width 6 height 13
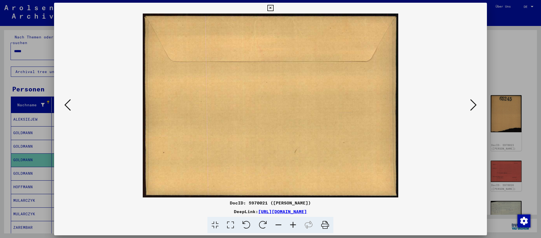
click at [470, 103] on icon at bounding box center [473, 104] width 6 height 13
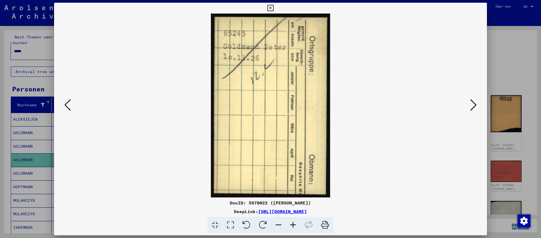
click at [470, 103] on icon at bounding box center [473, 104] width 6 height 13
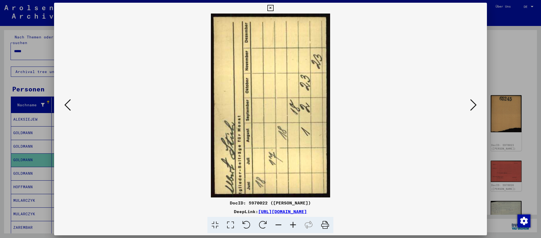
click at [470, 103] on icon at bounding box center [473, 104] width 6 height 13
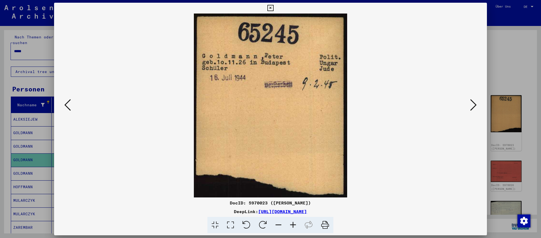
click at [35, 51] on div at bounding box center [270, 119] width 541 height 238
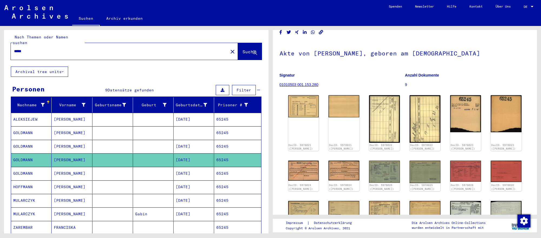
click at [35, 51] on input "*****" at bounding box center [119, 51] width 211 height 6
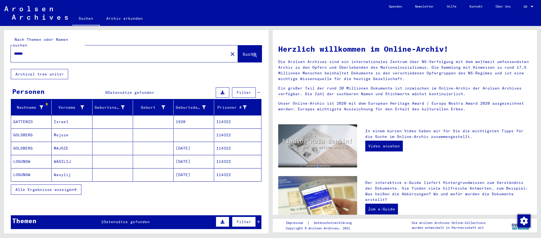
click at [193, 149] on mat-cell "[DATE]" at bounding box center [193, 148] width 41 height 13
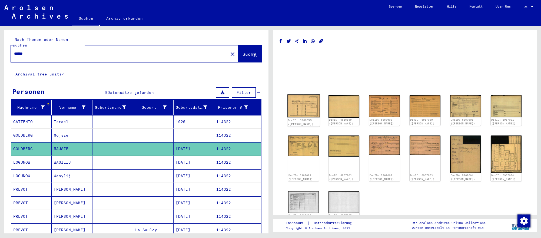
click at [308, 112] on img at bounding box center [303, 105] width 32 height 23
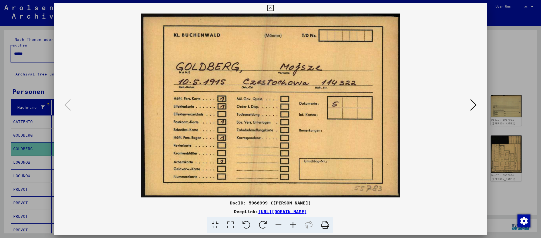
click at [460, 104] on img at bounding box center [270, 106] width 396 height 184
click at [475, 104] on icon at bounding box center [473, 104] width 6 height 13
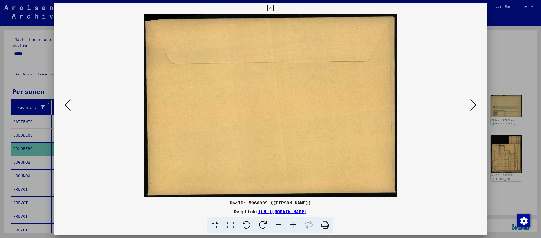
click at [475, 104] on icon at bounding box center [473, 104] width 6 height 13
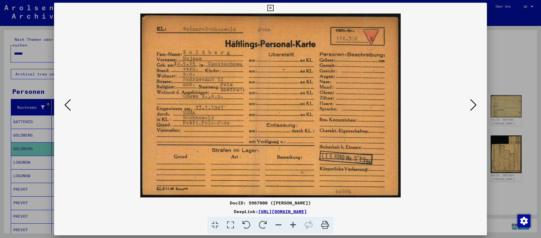
click at [475, 104] on icon at bounding box center [473, 104] width 6 height 13
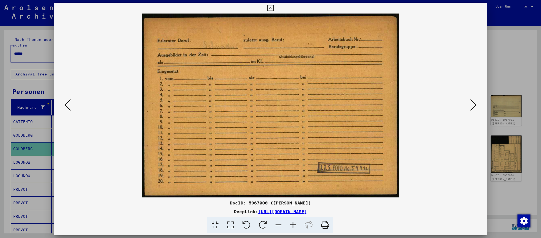
click at [498, 112] on div at bounding box center [270, 119] width 541 height 238
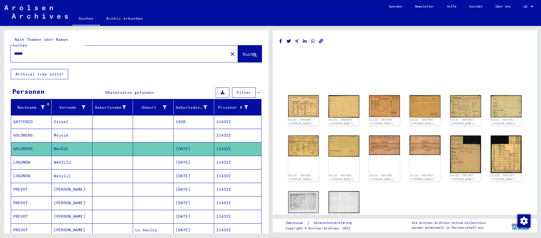
click at [98, 53] on input "******" at bounding box center [119, 54] width 211 height 6
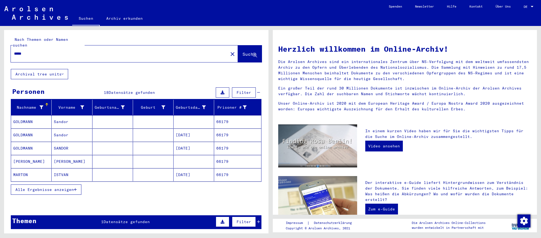
click at [89, 133] on mat-cell "Sandor" at bounding box center [72, 134] width 41 height 13
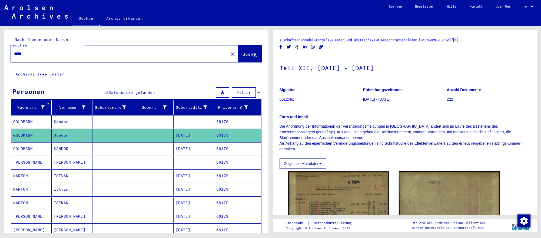
click at [198, 148] on mat-cell "[DATE]" at bounding box center [193, 148] width 41 height 13
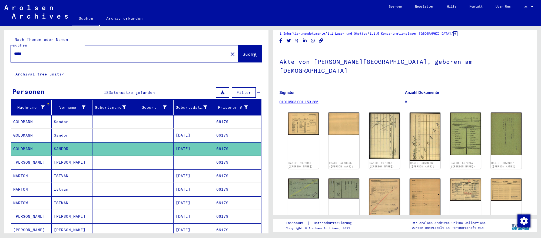
scroll to position [4, 0]
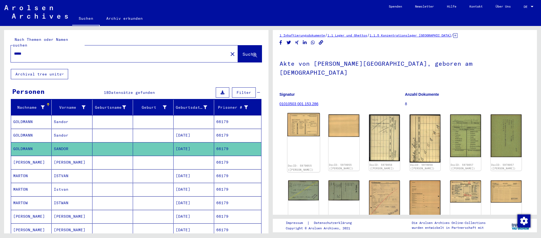
click at [307, 114] on img at bounding box center [303, 124] width 32 height 23
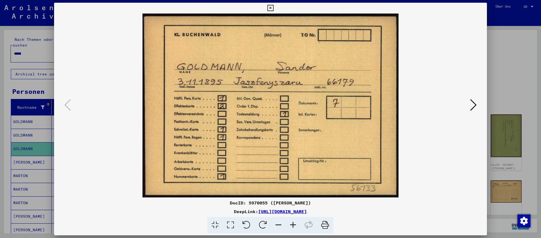
click at [472, 102] on icon at bounding box center [473, 104] width 6 height 13
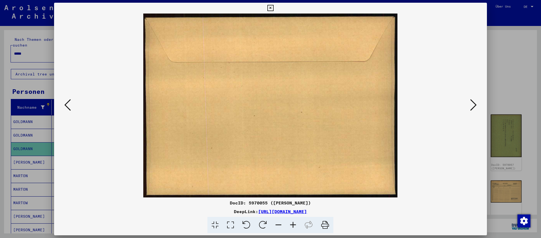
click at [472, 102] on icon at bounding box center [473, 104] width 6 height 13
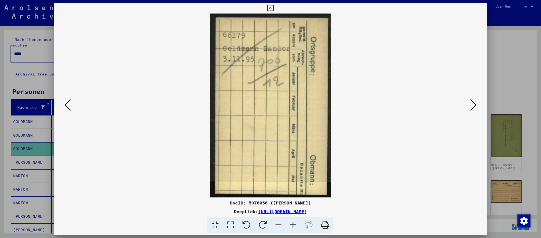
click at [472, 102] on icon at bounding box center [473, 104] width 6 height 13
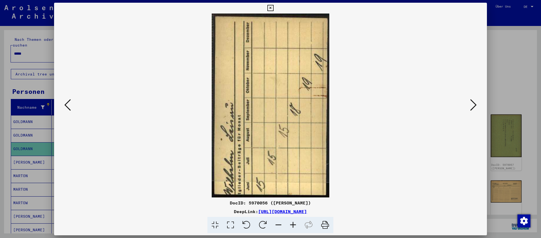
click at [472, 102] on icon at bounding box center [473, 104] width 6 height 13
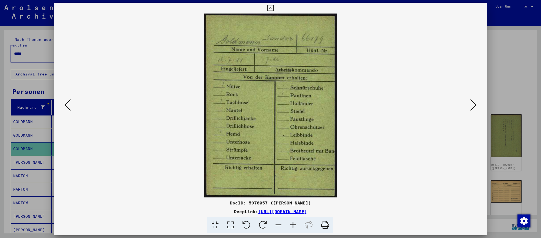
click at [472, 102] on icon at bounding box center [473, 104] width 6 height 13
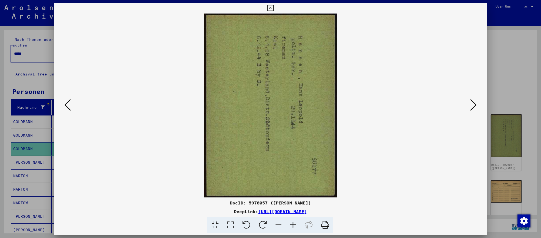
click at [472, 102] on icon at bounding box center [473, 104] width 6 height 13
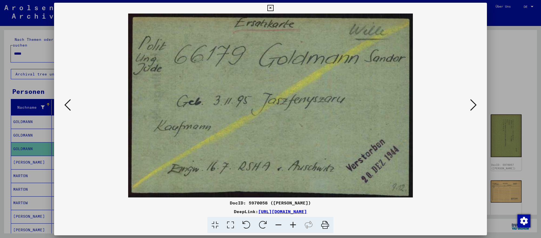
click at [520, 169] on div at bounding box center [270, 119] width 541 height 238
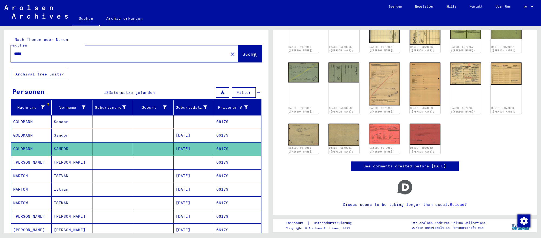
scroll to position [123, 0]
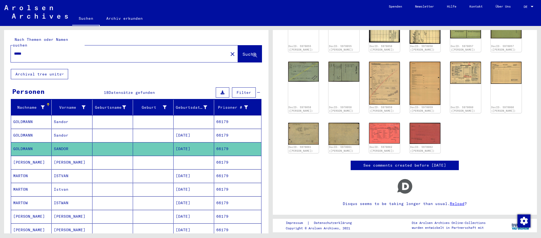
click at [32, 51] on input "*****" at bounding box center [119, 54] width 211 height 6
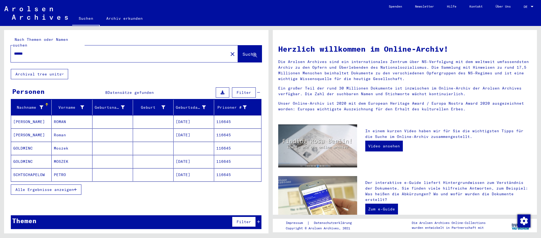
click at [128, 159] on mat-cell at bounding box center [112, 161] width 41 height 13
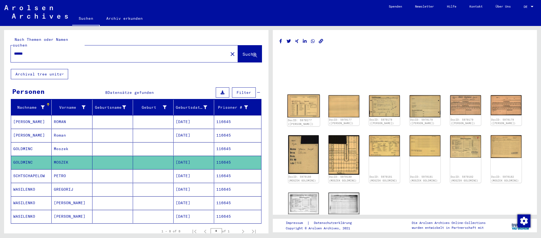
click at [306, 112] on img at bounding box center [303, 105] width 32 height 23
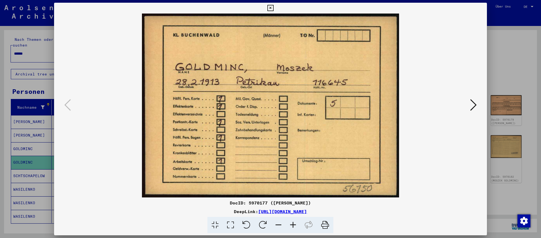
click at [474, 104] on icon at bounding box center [473, 104] width 6 height 13
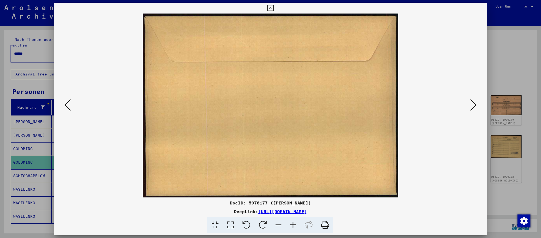
click at [474, 104] on icon at bounding box center [473, 104] width 6 height 13
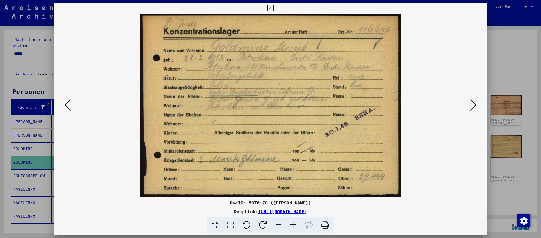
click at [474, 104] on icon at bounding box center [473, 104] width 6 height 13
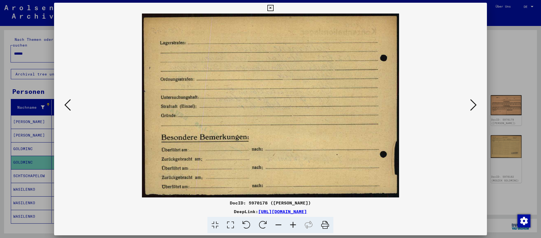
click at [474, 104] on icon at bounding box center [473, 104] width 6 height 13
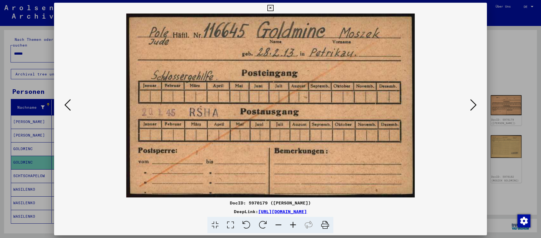
click at [527, 195] on div at bounding box center [270, 119] width 541 height 238
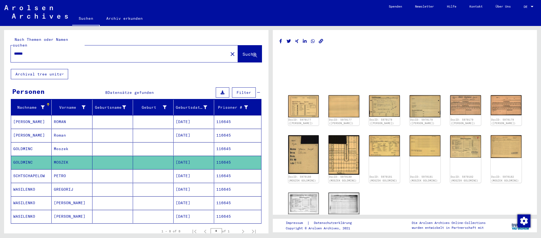
click at [36, 53] on input "******" at bounding box center [119, 54] width 211 height 6
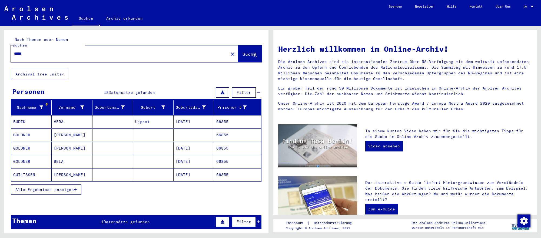
click at [75, 149] on mat-cell "[PERSON_NAME]" at bounding box center [72, 148] width 41 height 13
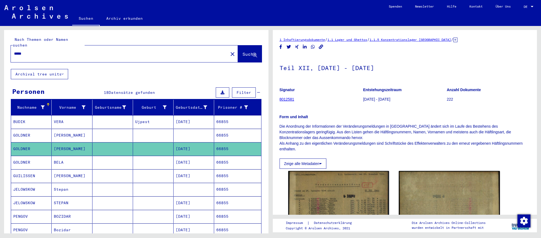
click at [198, 160] on mat-cell "[DATE]" at bounding box center [193, 162] width 41 height 13
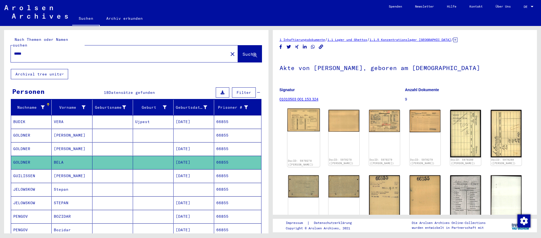
click at [309, 121] on img at bounding box center [303, 119] width 32 height 23
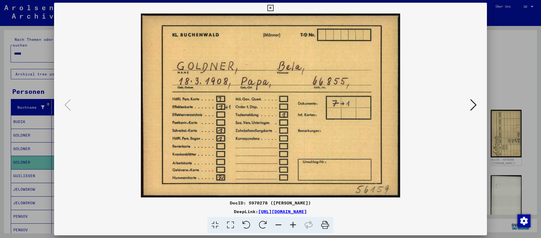
click at [475, 106] on icon at bounding box center [473, 104] width 6 height 13
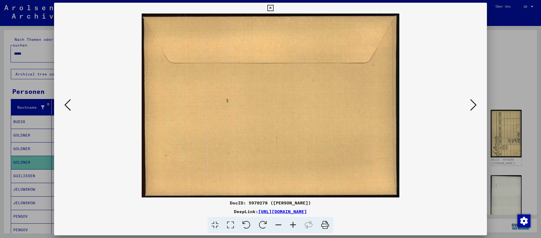
click at [475, 106] on icon at bounding box center [473, 104] width 6 height 13
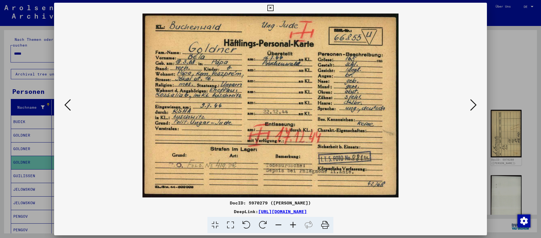
click at [475, 106] on icon at bounding box center [473, 104] width 6 height 13
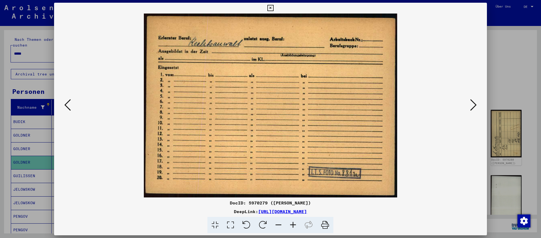
click at [471, 103] on icon at bounding box center [473, 104] width 6 height 13
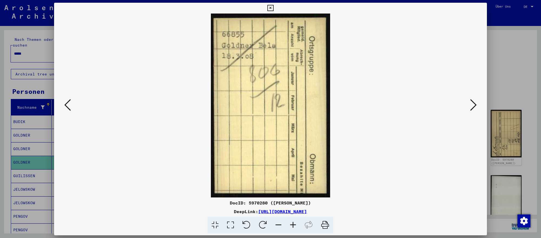
click at [471, 103] on icon at bounding box center [473, 104] width 6 height 13
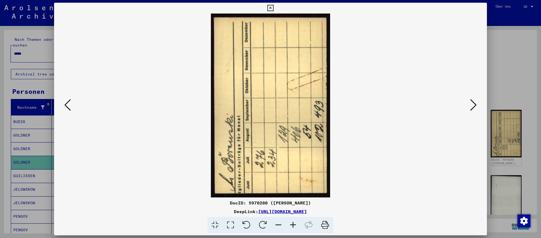
click at [471, 103] on icon at bounding box center [473, 104] width 6 height 13
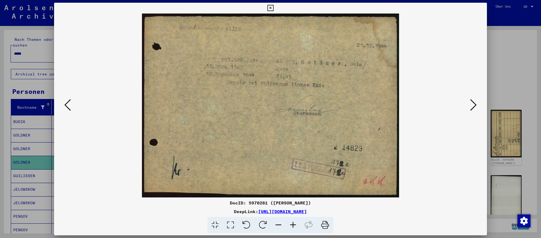
click at [471, 103] on icon at bounding box center [473, 104] width 6 height 13
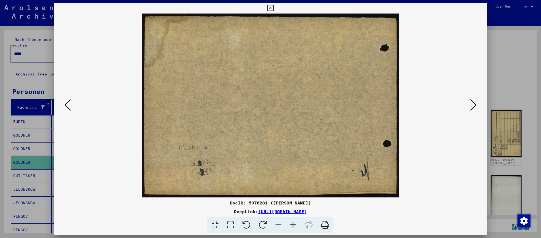
click at [471, 103] on icon at bounding box center [473, 104] width 6 height 13
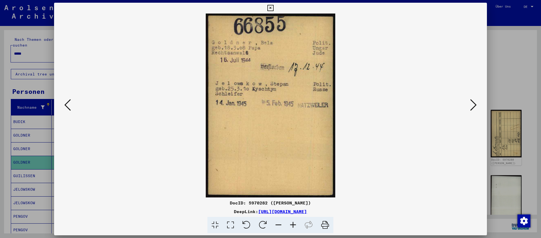
click at [471, 103] on icon at bounding box center [473, 104] width 6 height 13
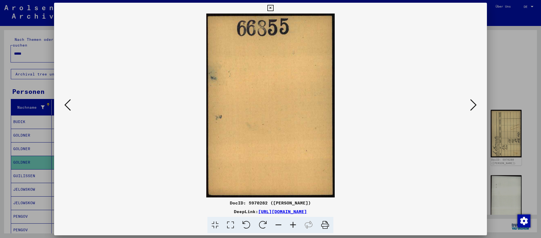
click at [471, 103] on icon at bounding box center [473, 104] width 6 height 13
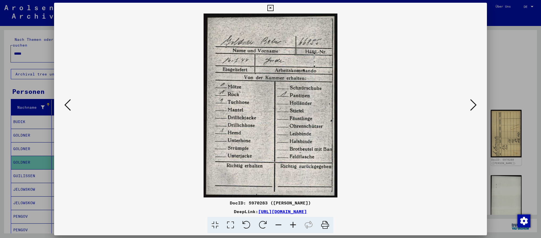
click at [471, 103] on icon at bounding box center [473, 104] width 6 height 13
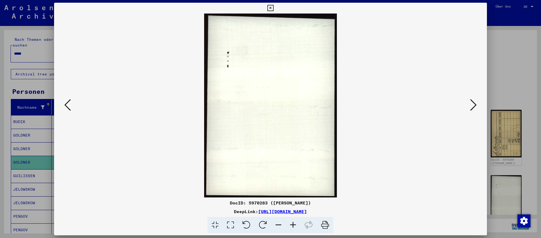
click at [471, 103] on icon at bounding box center [473, 104] width 6 height 13
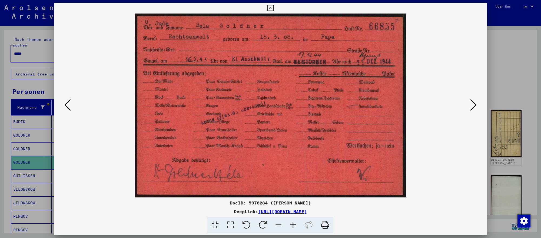
click at [471, 103] on icon at bounding box center [473, 104] width 6 height 13
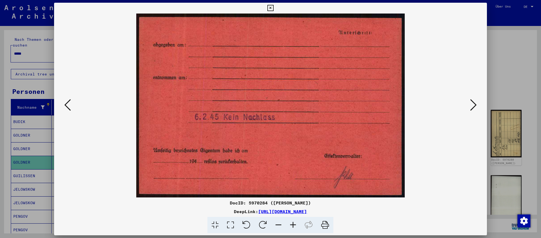
click at [471, 103] on icon at bounding box center [473, 104] width 6 height 13
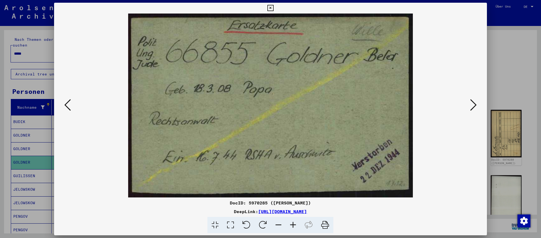
click at [522, 195] on div at bounding box center [270, 119] width 541 height 238
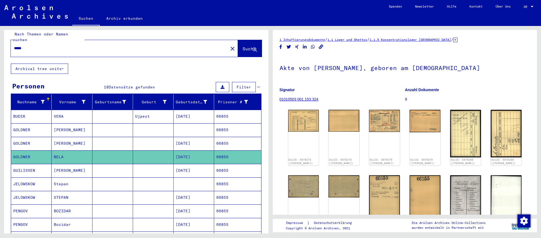
click at [135, 48] on input "*****" at bounding box center [119, 48] width 211 height 6
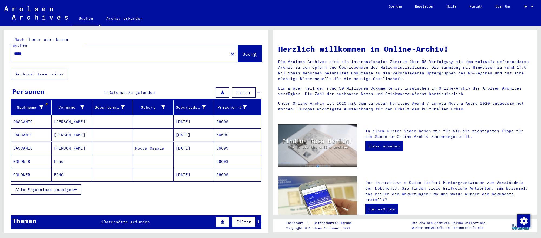
scroll to position [1, 0]
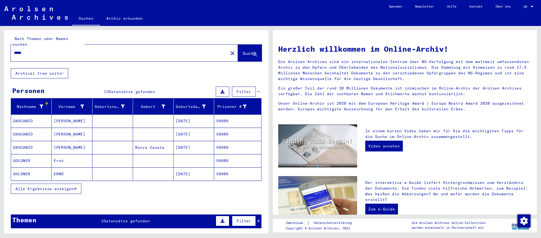
click at [120, 170] on mat-cell at bounding box center [112, 173] width 41 height 13
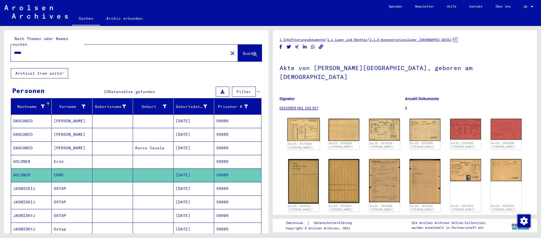
click at [310, 124] on img at bounding box center [303, 129] width 32 height 23
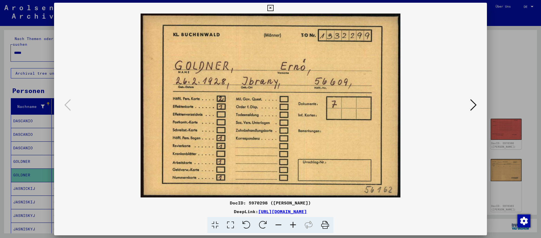
click at [472, 104] on icon at bounding box center [473, 104] width 6 height 13
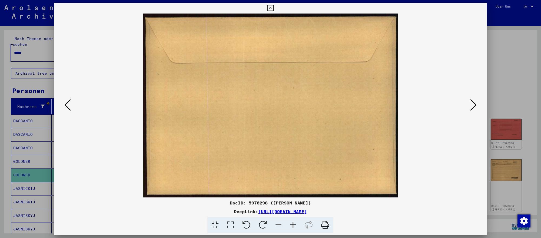
click at [472, 104] on icon at bounding box center [473, 104] width 6 height 13
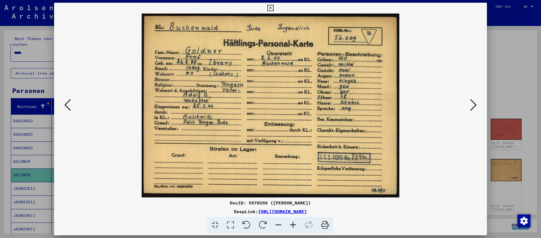
click at [472, 104] on icon at bounding box center [473, 104] width 6 height 13
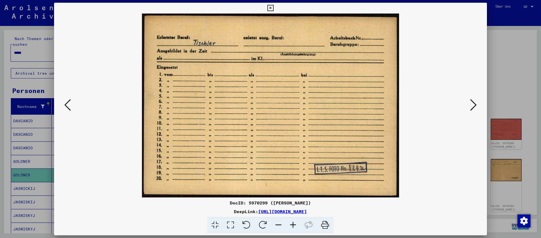
click at [66, 102] on icon at bounding box center [67, 104] width 6 height 13
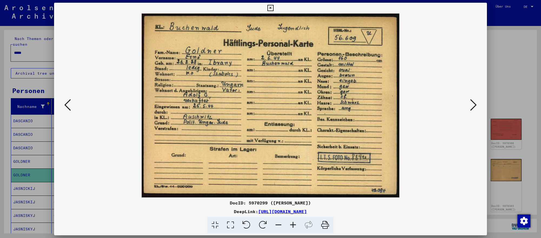
click at [523, 194] on div at bounding box center [270, 119] width 541 height 238
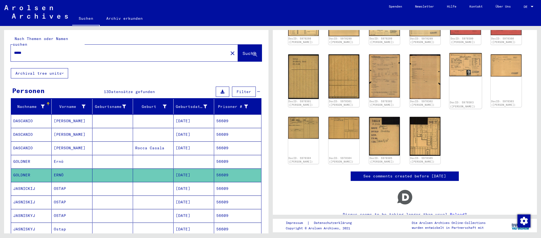
scroll to position [108, 0]
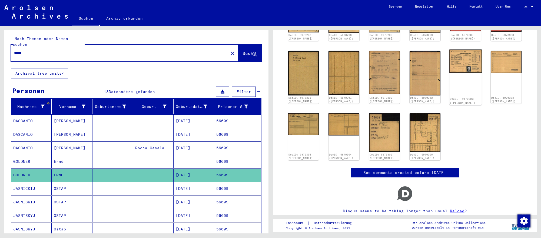
click at [462, 61] on img at bounding box center [465, 60] width 32 height 23
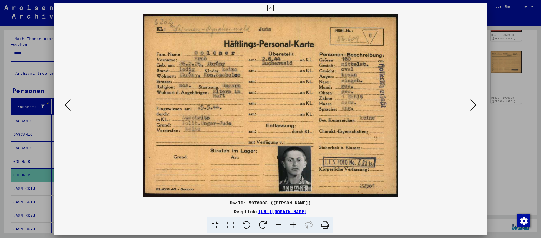
click at [501, 128] on div at bounding box center [270, 119] width 541 height 238
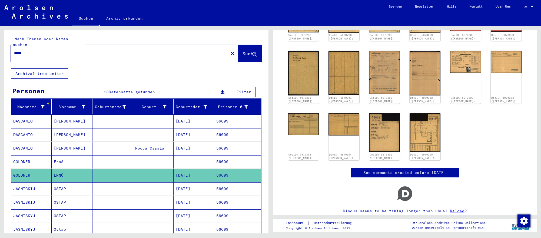
scroll to position [0, 0]
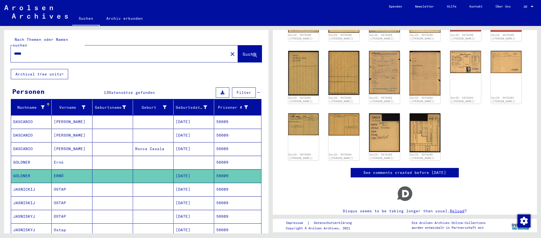
click at [51, 54] on input "*****" at bounding box center [119, 54] width 211 height 6
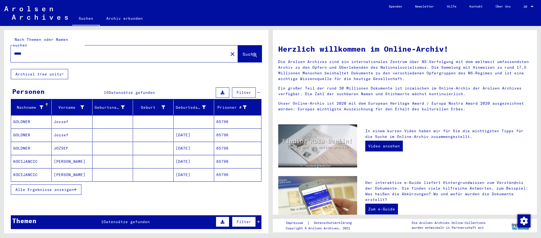
click at [195, 146] on mat-cell "[DATE]" at bounding box center [193, 148] width 41 height 13
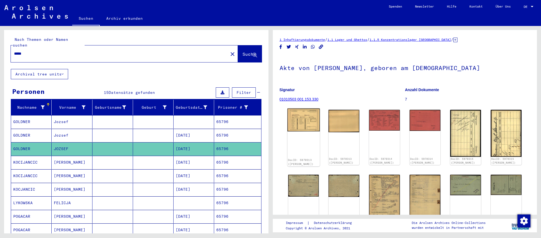
click at [309, 122] on img at bounding box center [303, 119] width 32 height 23
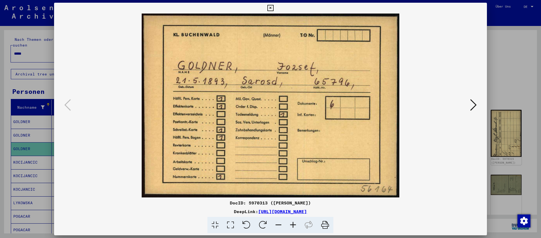
click at [473, 111] on icon at bounding box center [473, 104] width 6 height 13
click at [472, 111] on icon at bounding box center [473, 104] width 6 height 13
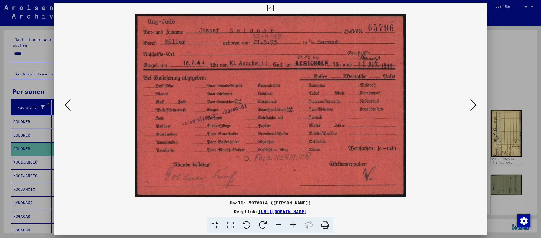
click at [529, 184] on div at bounding box center [270, 119] width 541 height 238
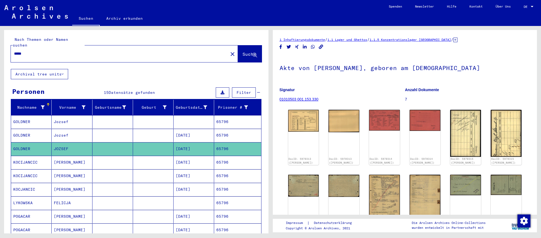
click at [130, 53] on input "*****" at bounding box center [119, 54] width 211 height 6
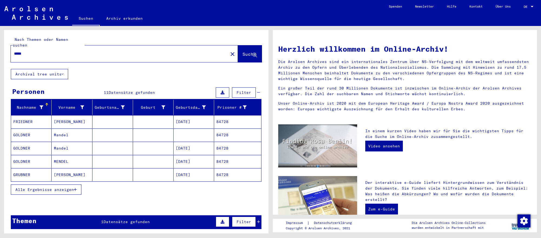
click at [186, 144] on mat-cell "[DATE]" at bounding box center [193, 148] width 41 height 13
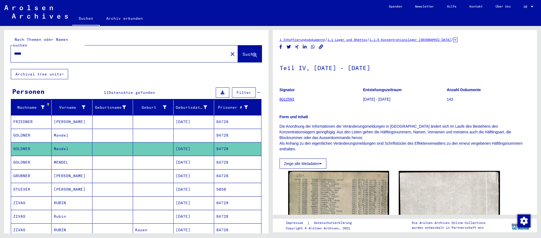
click at [205, 166] on mat-cell "[DATE]" at bounding box center [193, 162] width 41 height 13
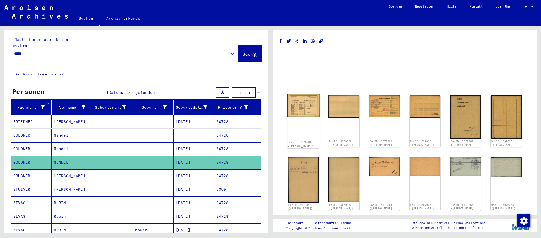
click at [301, 111] on img at bounding box center [303, 105] width 32 height 23
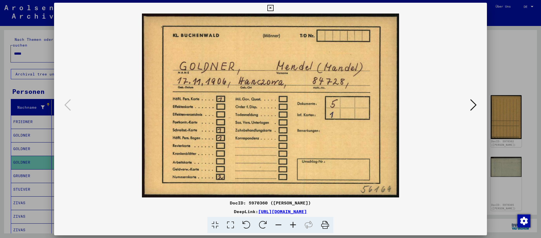
click at [473, 102] on icon at bounding box center [473, 104] width 6 height 13
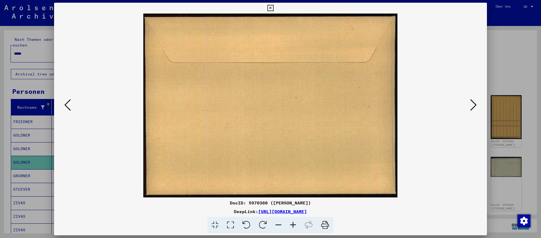
click at [473, 102] on icon at bounding box center [473, 104] width 6 height 13
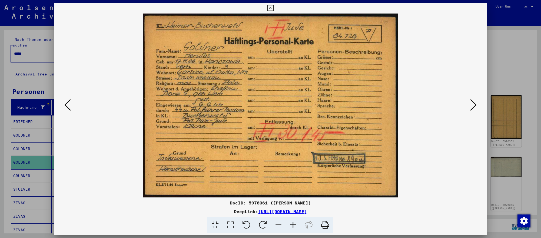
click at [473, 102] on icon at bounding box center [473, 104] width 6 height 13
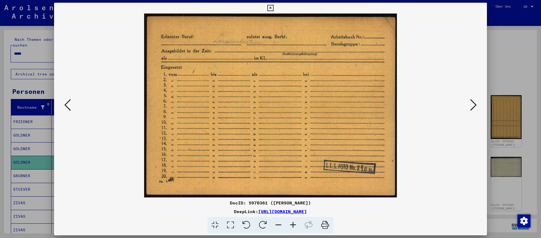
click at [521, 174] on div at bounding box center [270, 119] width 541 height 238
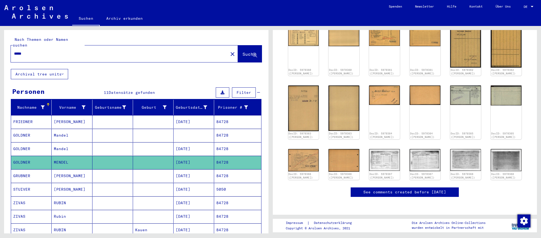
scroll to position [79, 0]
click at [523, 188] on yv-its-disqus "See comments created before [DATE]" at bounding box center [404, 197] width 251 height 21
click at [167, 54] on input "*****" at bounding box center [119, 54] width 211 height 6
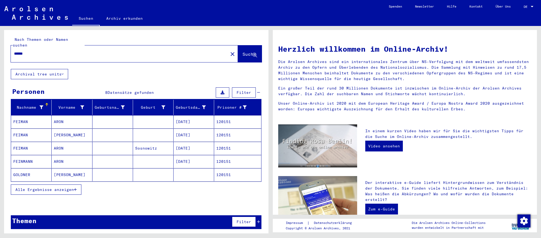
click at [204, 167] on mat-cell "[DATE]" at bounding box center [193, 161] width 41 height 13
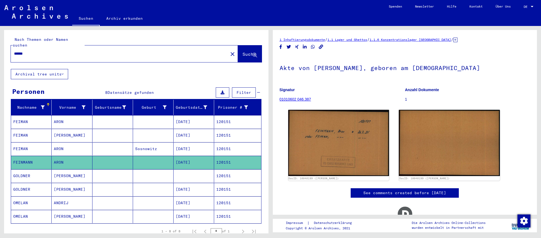
click at [201, 192] on mat-cell "[DATE]" at bounding box center [193, 189] width 41 height 13
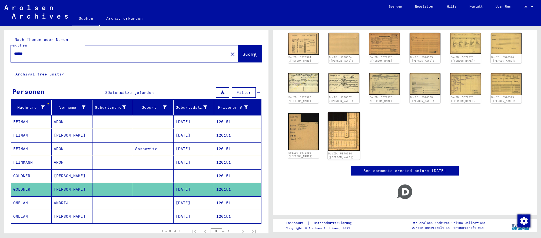
scroll to position [78, 0]
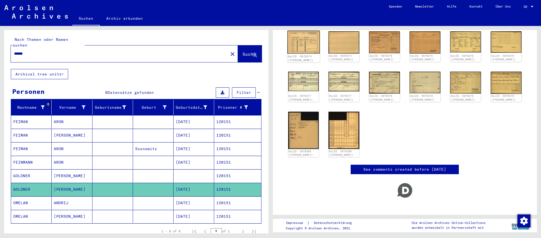
click at [307, 52] on img at bounding box center [303, 42] width 32 height 23
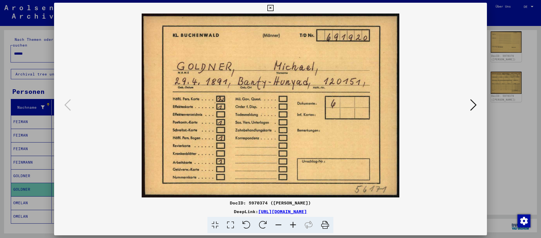
click at [472, 104] on icon at bounding box center [473, 104] width 6 height 13
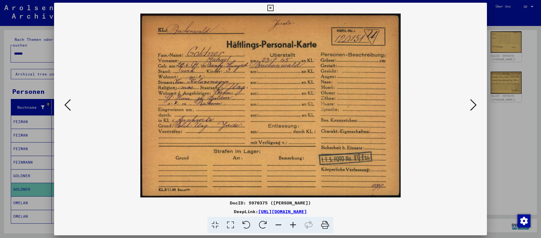
click at [472, 104] on icon at bounding box center [473, 104] width 6 height 13
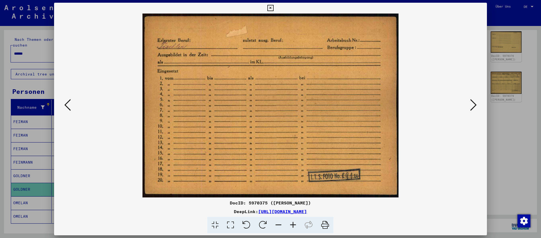
click at [518, 193] on div at bounding box center [270, 119] width 541 height 238
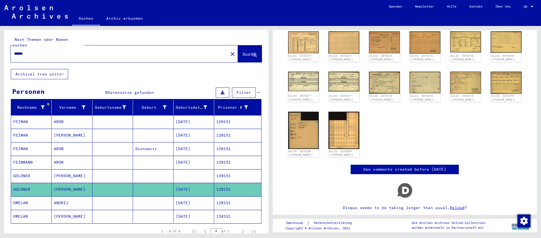
click at [121, 51] on input "******" at bounding box center [119, 54] width 211 height 6
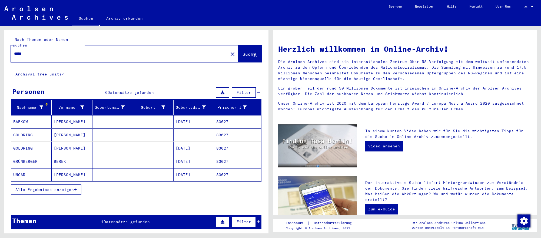
click at [193, 150] on mat-cell "[DATE]" at bounding box center [193, 148] width 41 height 13
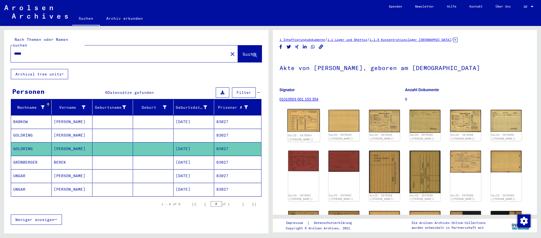
click at [306, 125] on img at bounding box center [303, 120] width 32 height 23
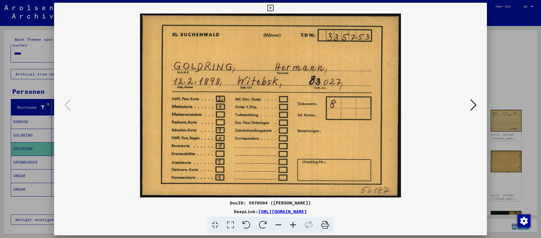
click at [473, 106] on icon at bounding box center [473, 104] width 6 height 13
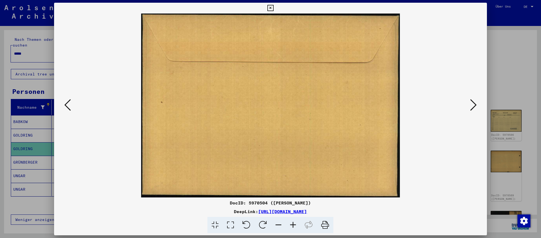
click at [473, 106] on icon at bounding box center [473, 104] width 6 height 13
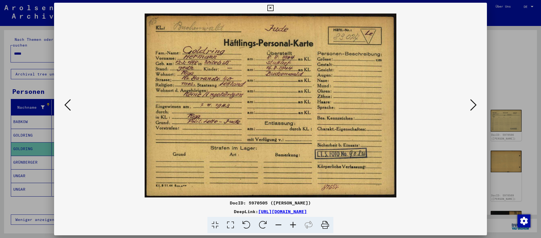
click at [473, 106] on icon at bounding box center [473, 104] width 6 height 13
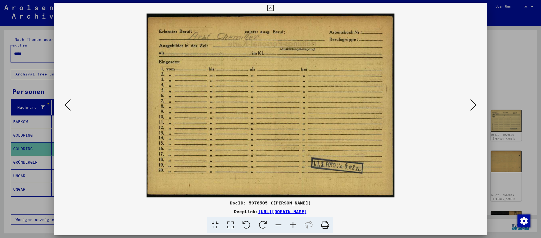
click at [471, 103] on icon at bounding box center [473, 104] width 6 height 13
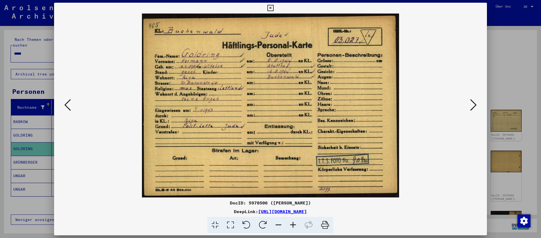
click at [471, 103] on icon at bounding box center [473, 104] width 6 height 13
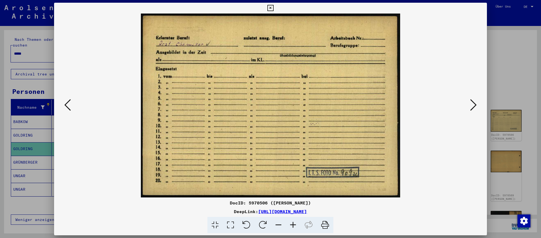
click at [471, 103] on icon at bounding box center [473, 104] width 6 height 13
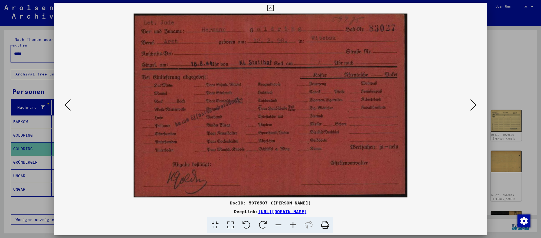
click at [502, 107] on div at bounding box center [270, 119] width 541 height 238
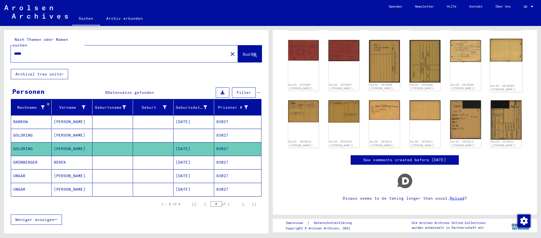
scroll to position [121, 0]
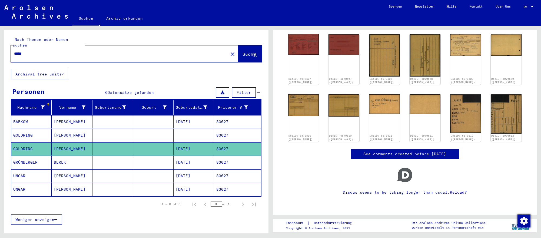
click at [57, 51] on input "*****" at bounding box center [119, 54] width 211 height 6
click at [58, 54] on input "*****" at bounding box center [119, 54] width 211 height 6
click at [62, 52] on input "*****" at bounding box center [119, 54] width 211 height 6
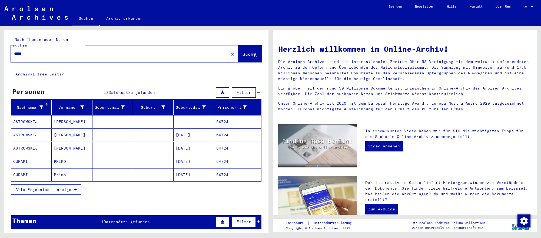
click at [209, 149] on mat-cell "[DATE]" at bounding box center [193, 148] width 41 height 13
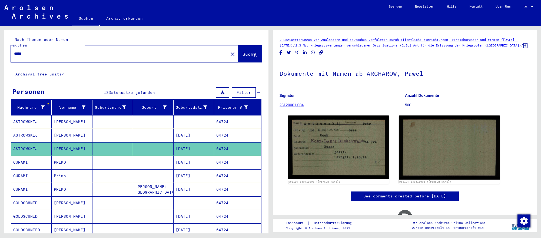
click at [183, 210] on mat-cell "[DATE]" at bounding box center [193, 216] width 41 height 13
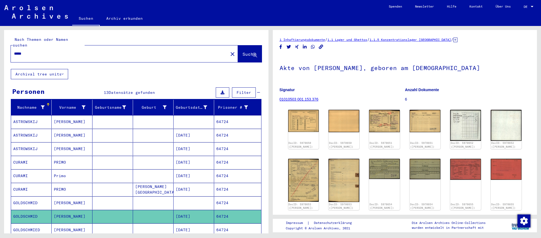
click at [319, 130] on div "DocID: 5970650 ([PERSON_NAME]) DocID: 5970650 ([PERSON_NAME]) DocID: 5970651 ([…" at bounding box center [405, 160] width 238 height 105
click at [313, 128] on img at bounding box center [303, 120] width 32 height 23
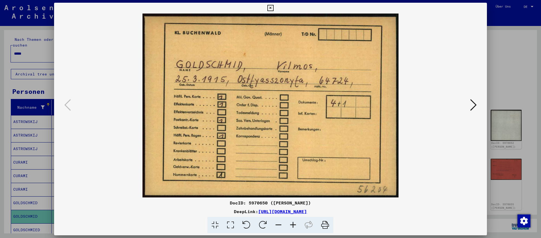
click at [471, 103] on icon at bounding box center [473, 104] width 6 height 13
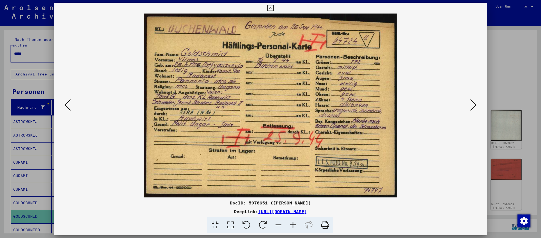
click at [471, 103] on icon at bounding box center [473, 104] width 6 height 13
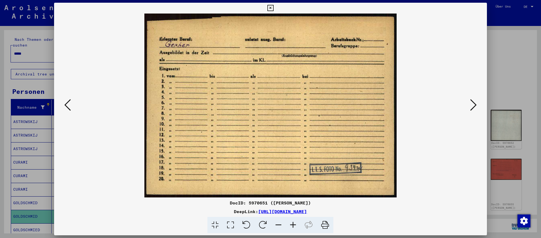
click at [64, 102] on button at bounding box center [68, 105] width 10 height 15
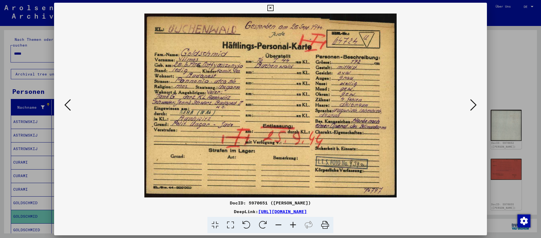
click at [475, 102] on icon at bounding box center [473, 104] width 6 height 13
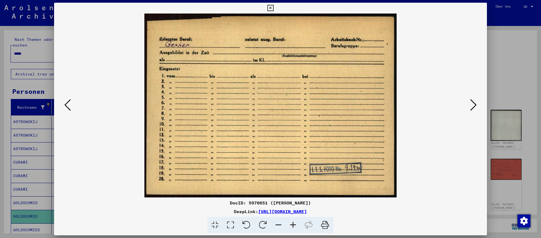
drag, startPoint x: 349, startPoint y: 234, endPoint x: 33, endPoint y: 53, distance: 363.5
click at [33, 53] on div at bounding box center [270, 119] width 541 height 238
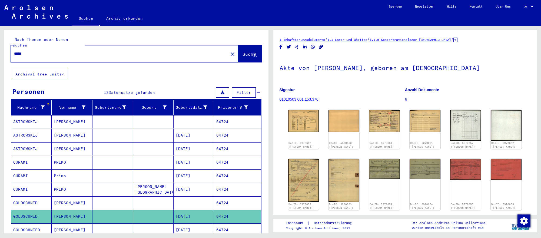
click at [33, 53] on input "*****" at bounding box center [119, 54] width 211 height 6
paste input "******"
type input "**********"
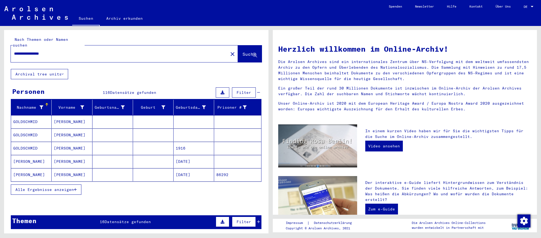
click at [206, 140] on mat-cell at bounding box center [193, 134] width 41 height 13
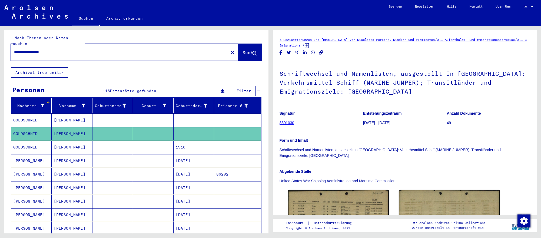
click at [213, 179] on mat-cell "[DATE]" at bounding box center [193, 174] width 41 height 13
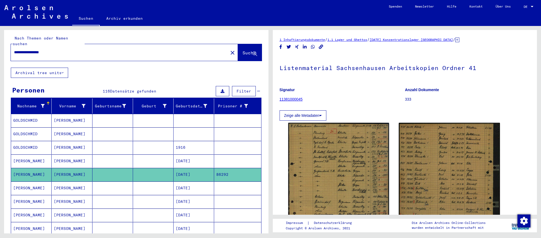
scroll to position [3, 0]
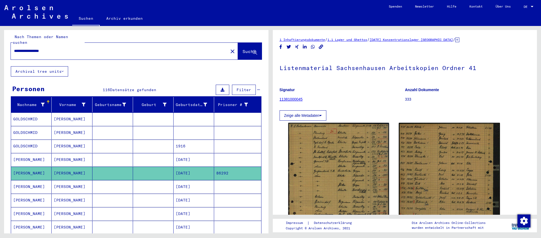
click at [210, 189] on mat-cell "[DATE]" at bounding box center [193, 186] width 41 height 13
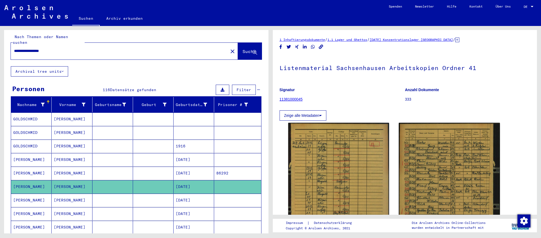
click at [221, 199] on mat-cell at bounding box center [237, 199] width 47 height 13
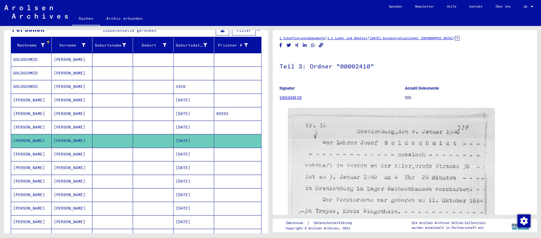
scroll to position [65, 0]
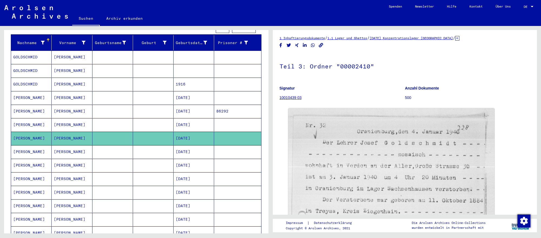
click at [217, 188] on mat-cell at bounding box center [237, 192] width 47 height 13
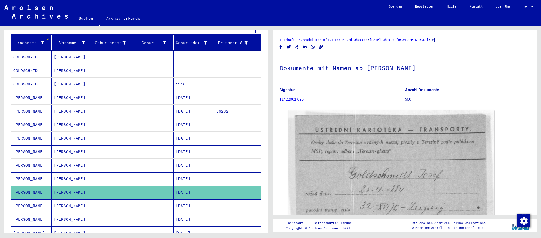
click at [212, 204] on mat-cell "[DATE]" at bounding box center [193, 205] width 41 height 13
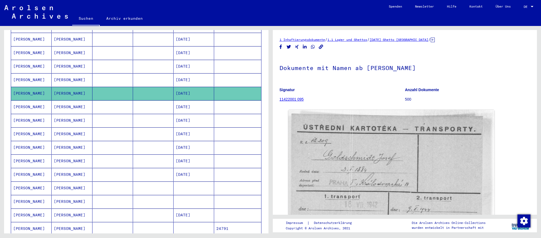
scroll to position [195, 0]
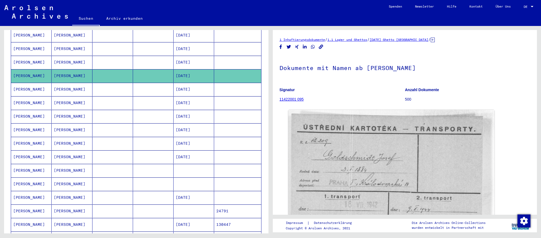
click at [221, 171] on mat-cell at bounding box center [237, 170] width 47 height 13
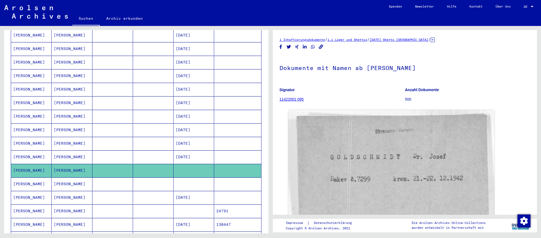
click at [220, 183] on mat-cell at bounding box center [237, 183] width 47 height 13
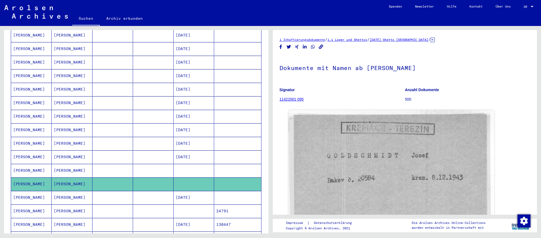
click at [223, 171] on mat-cell at bounding box center [237, 170] width 47 height 13
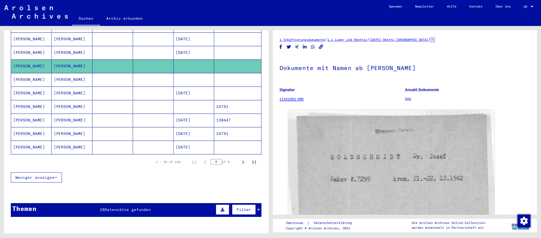
scroll to position [300, 0]
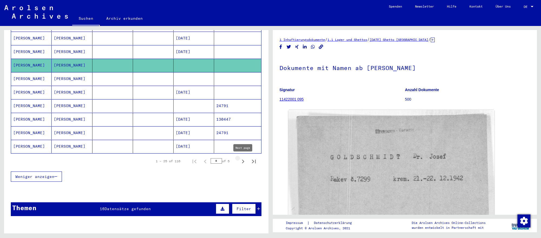
click at [245, 160] on icon "Next page" at bounding box center [243, 162] width 8 height 8
type input "*"
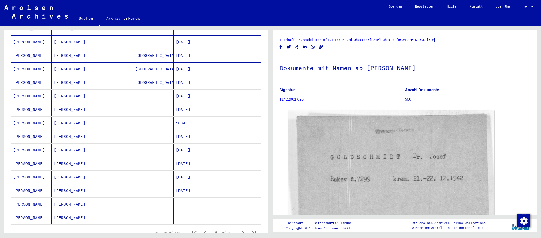
scroll to position [230, 0]
click at [197, 104] on mat-cell "[DATE]" at bounding box center [193, 107] width 41 height 13
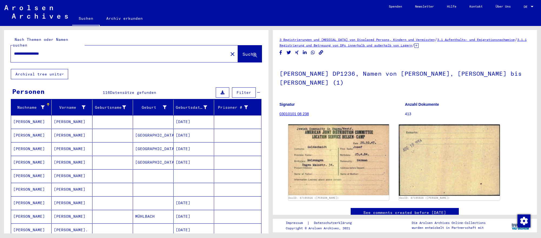
click at [152, 53] on input "**********" at bounding box center [119, 54] width 211 height 6
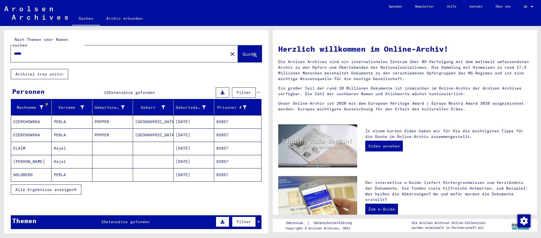
click at [172, 164] on mat-cell at bounding box center [153, 161] width 41 height 13
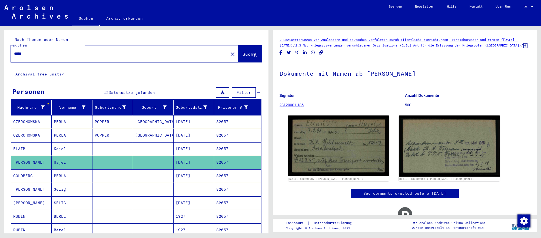
click at [191, 198] on mat-cell "[DATE]" at bounding box center [193, 202] width 41 height 13
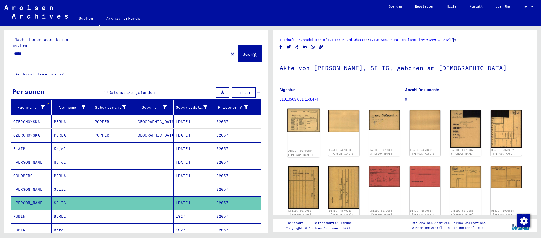
click at [309, 130] on img at bounding box center [303, 120] width 32 height 23
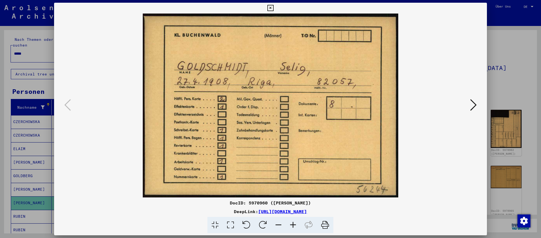
click at [474, 102] on icon at bounding box center [473, 104] width 6 height 13
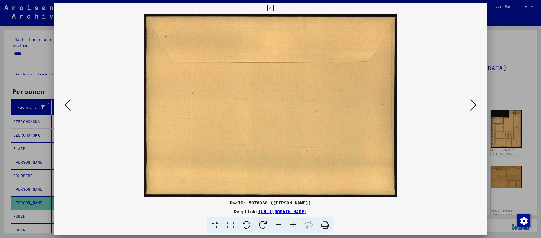
click at [474, 102] on icon at bounding box center [473, 104] width 6 height 13
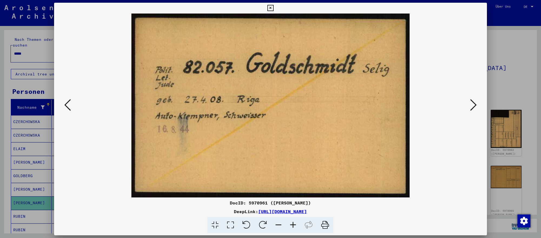
click at [528, 130] on div at bounding box center [270, 119] width 541 height 238
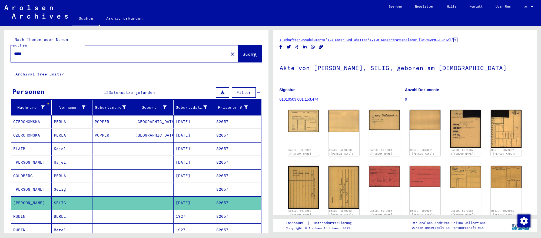
click at [196, 52] on input "*****" at bounding box center [119, 54] width 211 height 6
click at [249, 55] on span "Suche" at bounding box center [249, 55] width 15 height 6
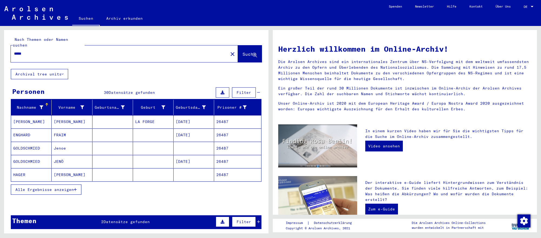
click at [176, 159] on mat-cell "[DATE]" at bounding box center [193, 161] width 41 height 13
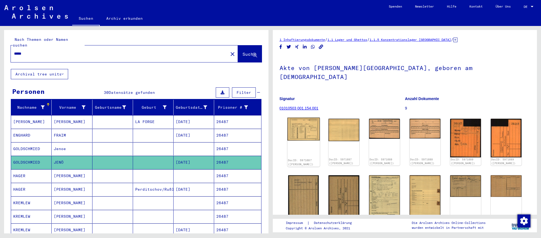
click at [310, 132] on img at bounding box center [303, 129] width 32 height 23
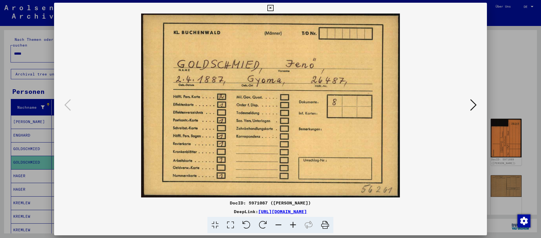
click at [472, 107] on icon at bounding box center [473, 104] width 6 height 13
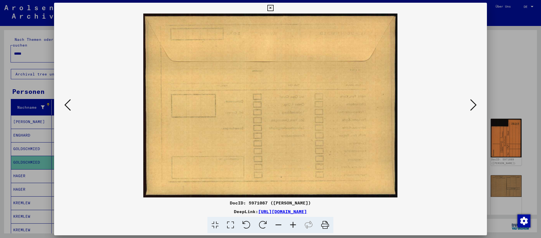
click at [472, 107] on icon at bounding box center [473, 104] width 6 height 13
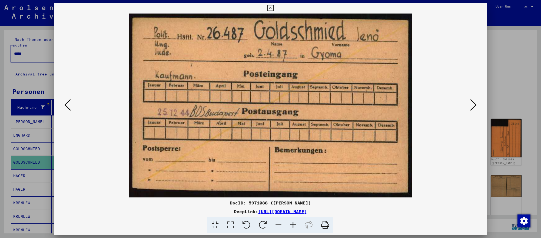
click at [521, 183] on div at bounding box center [270, 119] width 541 height 238
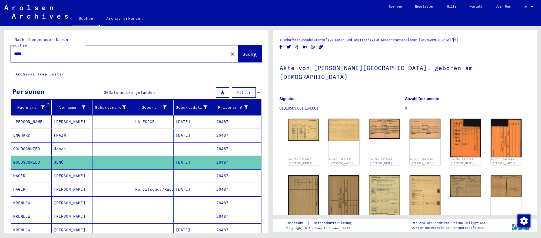
click at [111, 51] on input "*****" at bounding box center [119, 54] width 211 height 6
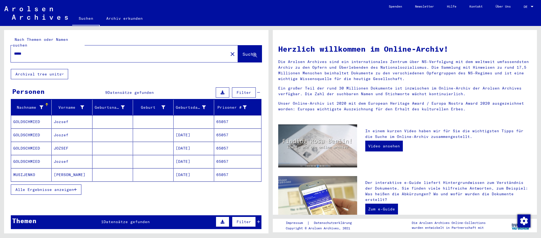
click at [204, 132] on mat-cell "[DATE]" at bounding box center [193, 134] width 41 height 13
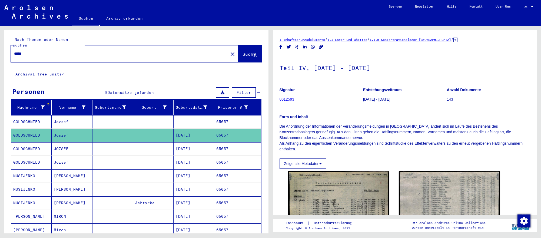
click at [203, 150] on mat-cell "[DATE]" at bounding box center [193, 148] width 41 height 13
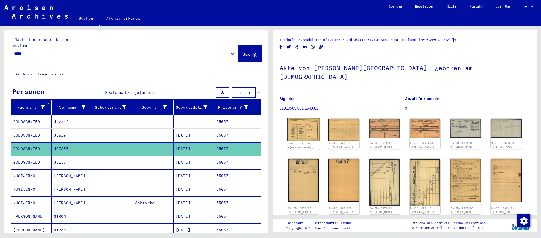
click at [305, 131] on img at bounding box center [303, 129] width 32 height 23
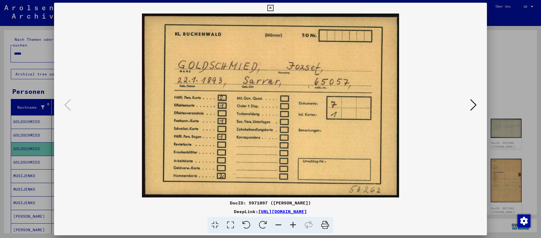
click at [470, 105] on icon at bounding box center [473, 104] width 6 height 13
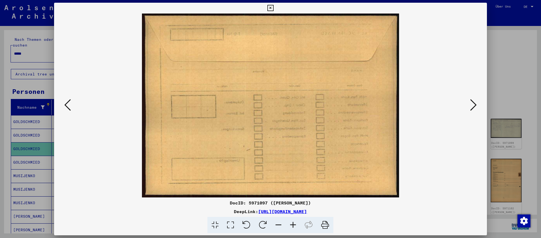
click at [470, 105] on icon at bounding box center [473, 104] width 6 height 13
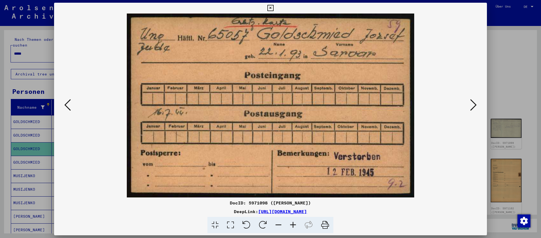
click at [470, 105] on icon at bounding box center [473, 104] width 6 height 13
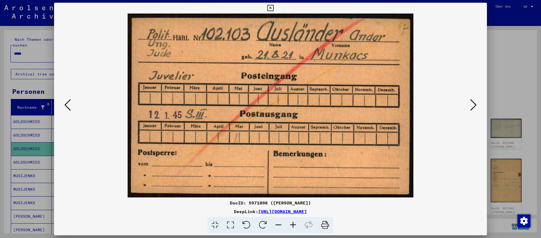
click at [514, 173] on div at bounding box center [270, 119] width 541 height 238
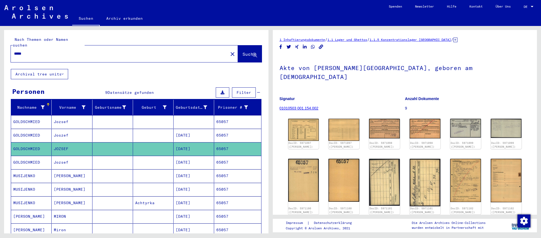
click at [106, 51] on input "*****" at bounding box center [119, 54] width 211 height 6
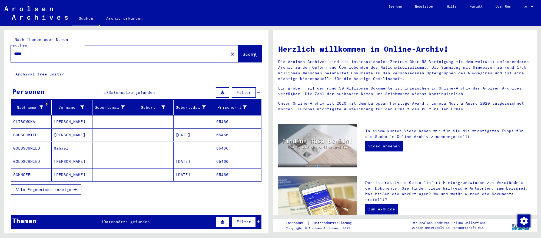
click at [202, 130] on mat-cell "[DATE]" at bounding box center [193, 134] width 41 height 13
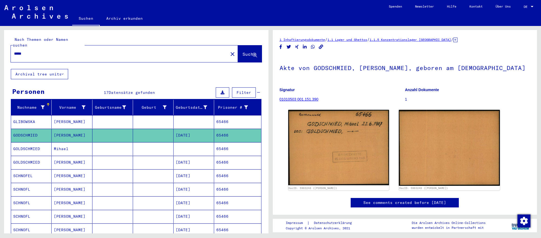
click at [213, 153] on mat-cell at bounding box center [193, 148] width 41 height 13
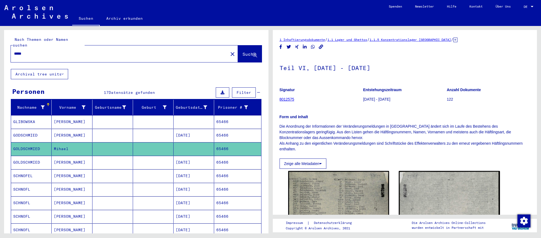
click at [212, 159] on mat-cell "[DATE]" at bounding box center [193, 162] width 41 height 13
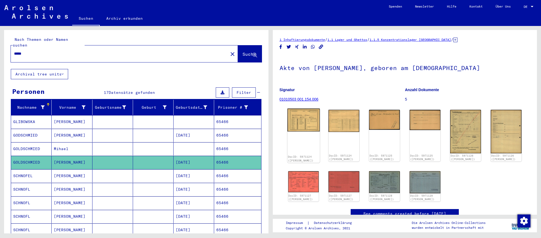
click at [313, 132] on img at bounding box center [303, 119] width 32 height 23
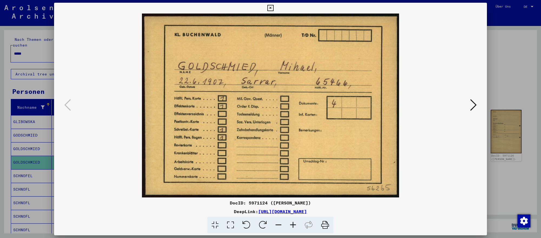
click at [470, 104] on icon at bounding box center [473, 104] width 6 height 13
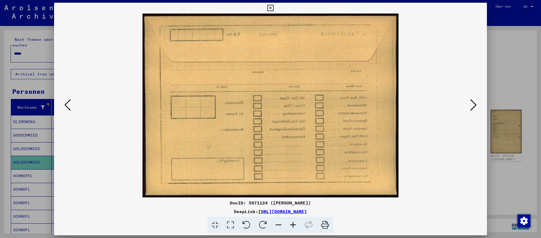
click at [470, 104] on icon at bounding box center [473, 104] width 6 height 13
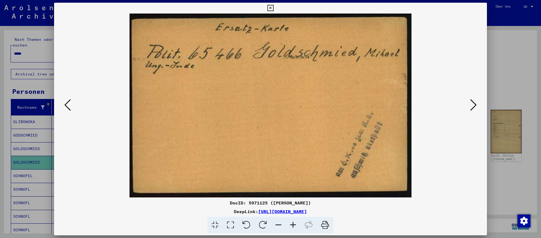
click at [470, 104] on icon at bounding box center [473, 104] width 6 height 13
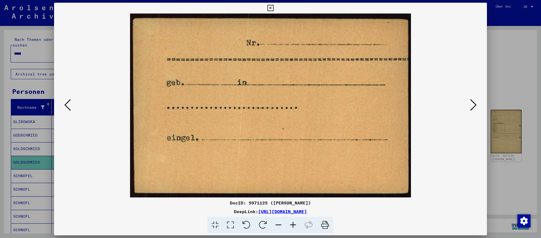
click at [470, 104] on icon at bounding box center [473, 104] width 6 height 13
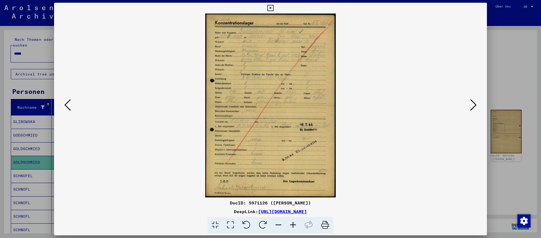
click at [523, 188] on div at bounding box center [270, 119] width 541 height 238
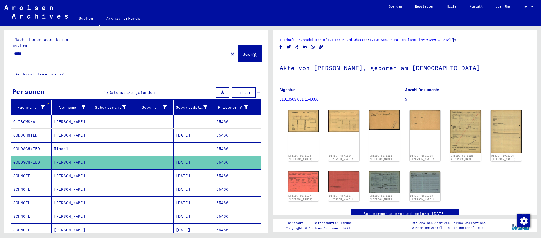
click at [172, 53] on input "*****" at bounding box center [119, 54] width 211 height 6
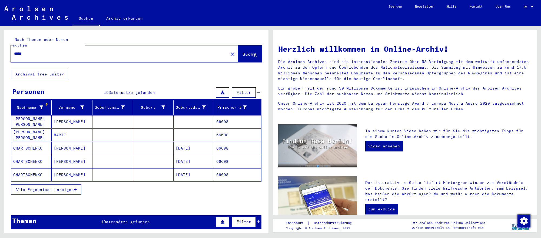
click at [205, 173] on mat-cell "[DATE]" at bounding box center [193, 174] width 41 height 13
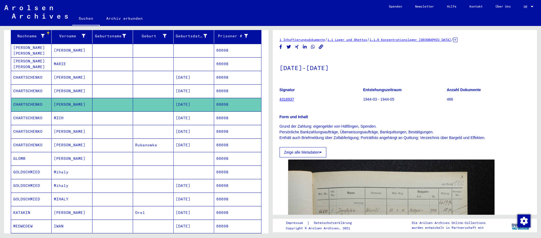
scroll to position [72, 0]
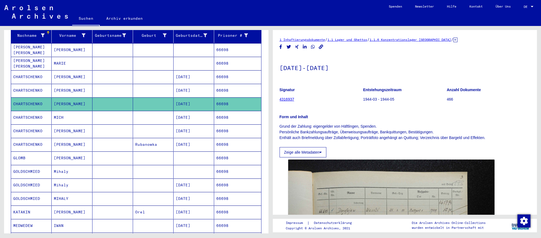
click at [203, 188] on mat-cell "[DATE]" at bounding box center [193, 184] width 41 height 13
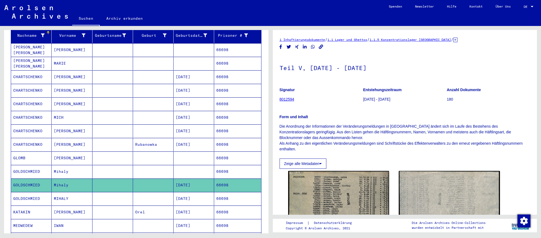
click at [207, 195] on mat-cell "[DATE]" at bounding box center [193, 198] width 41 height 13
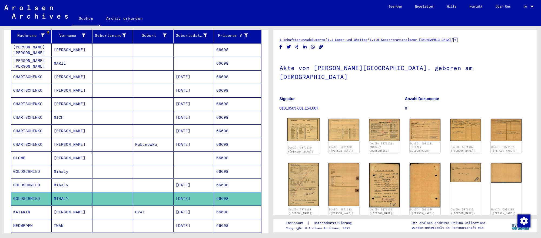
click at [317, 132] on img at bounding box center [303, 129] width 32 height 23
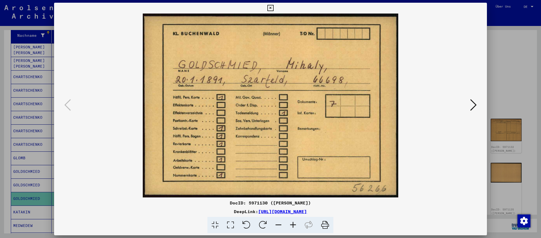
click at [473, 105] on icon at bounding box center [473, 104] width 6 height 13
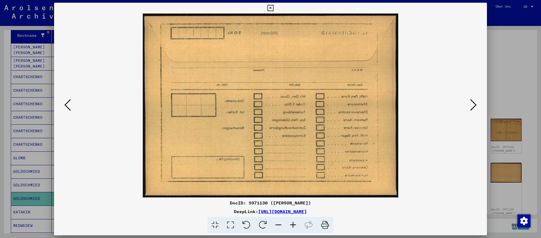
click at [473, 105] on icon at bounding box center [473, 104] width 6 height 13
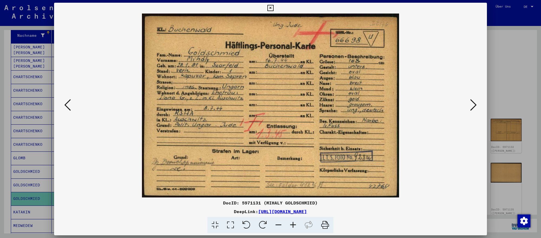
click at [473, 105] on icon at bounding box center [473, 104] width 6 height 13
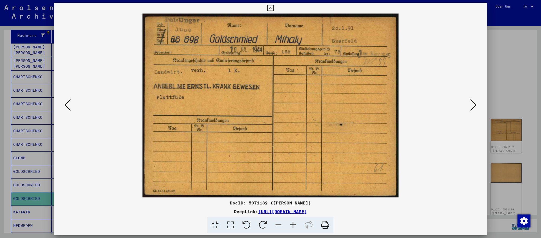
click at [525, 191] on div at bounding box center [270, 119] width 541 height 238
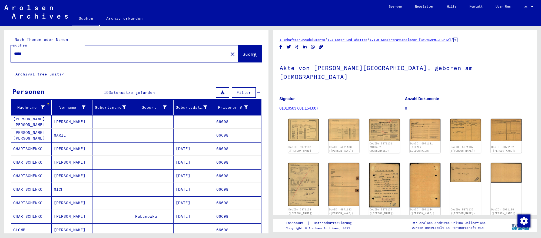
click at [59, 54] on input "*****" at bounding box center [119, 54] width 211 height 6
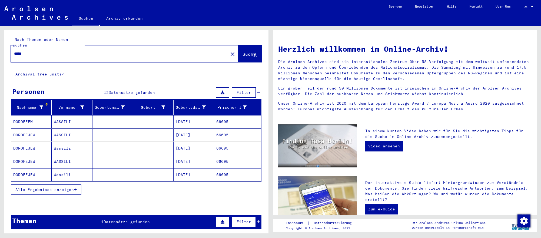
click at [202, 176] on mat-cell "[DATE]" at bounding box center [193, 174] width 41 height 13
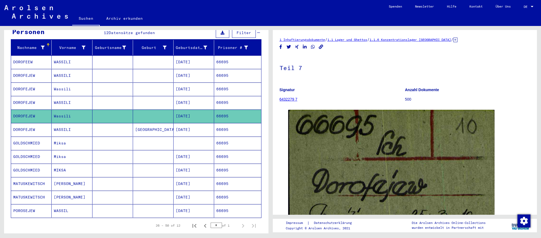
scroll to position [60, 0]
click at [200, 157] on mat-cell "[DATE]" at bounding box center [193, 156] width 41 height 13
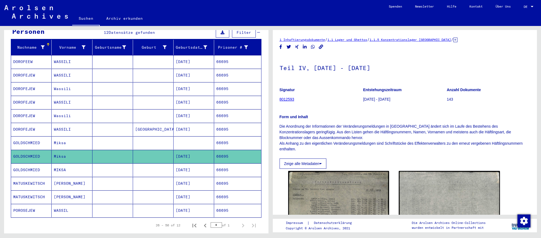
click at [208, 168] on mat-cell "[DATE]" at bounding box center [193, 169] width 41 height 13
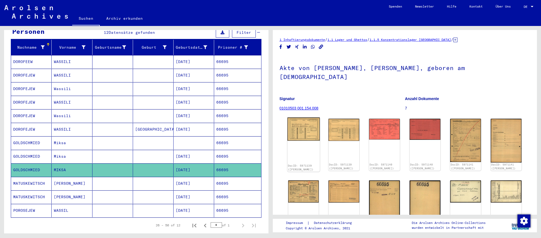
click at [296, 124] on img at bounding box center [303, 128] width 32 height 23
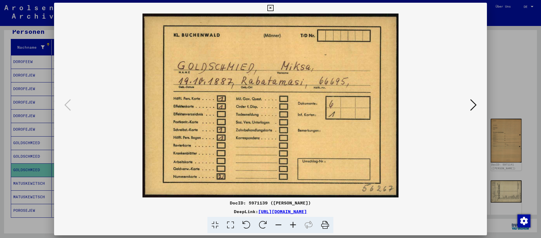
click at [473, 105] on icon at bounding box center [473, 104] width 6 height 13
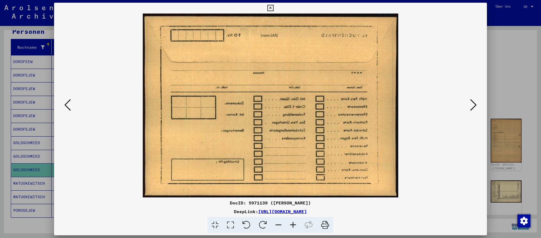
click at [473, 105] on icon at bounding box center [473, 104] width 6 height 13
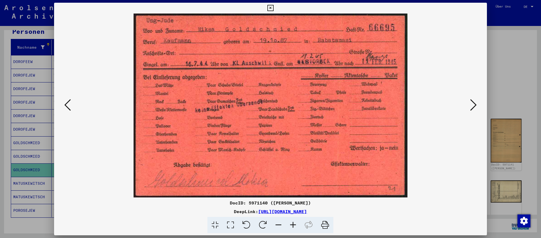
click at [519, 188] on div at bounding box center [270, 119] width 541 height 238
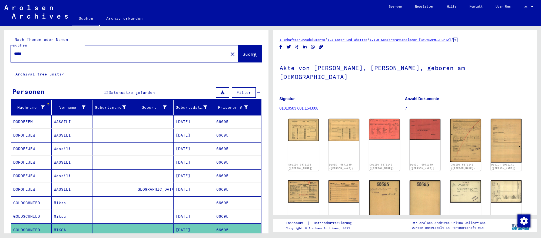
click at [145, 52] on input "*****" at bounding box center [119, 54] width 211 height 6
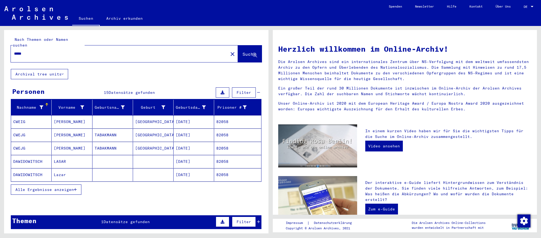
click at [199, 173] on mat-cell "[DATE]" at bounding box center [193, 174] width 41 height 13
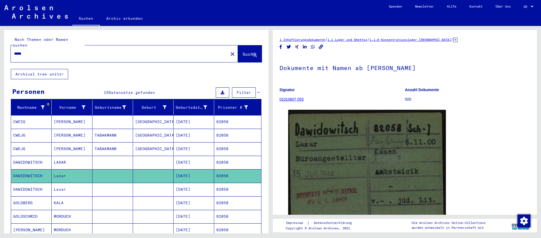
scroll to position [21, 0]
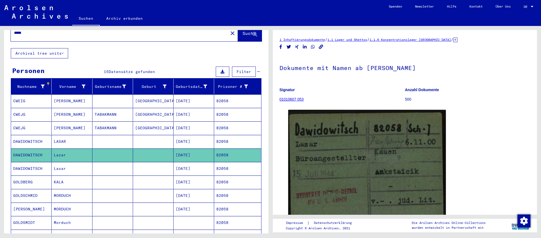
click at [204, 179] on mat-cell "[DATE]" at bounding box center [193, 181] width 41 height 13
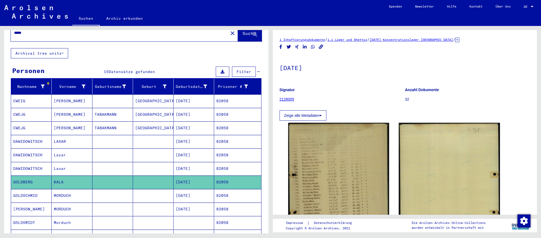
click at [193, 199] on mat-cell "[DATE]" at bounding box center [193, 195] width 41 height 13
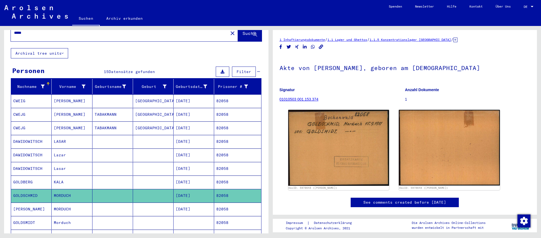
click at [204, 205] on mat-cell "[DATE]" at bounding box center [193, 208] width 41 height 13
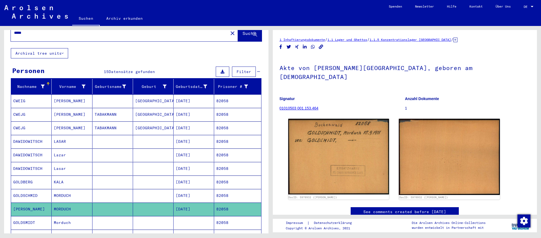
click at [203, 223] on mat-cell at bounding box center [193, 222] width 41 height 13
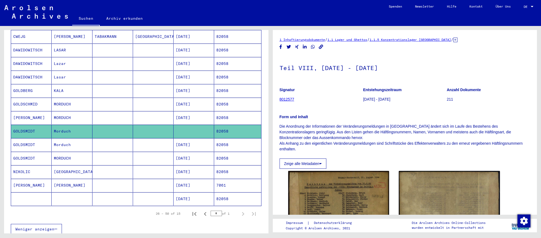
scroll to position [118, 0]
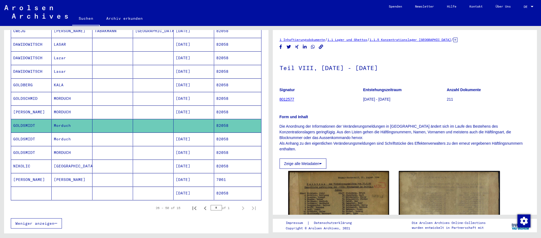
click at [200, 138] on mat-cell "[DATE]" at bounding box center [193, 138] width 41 height 13
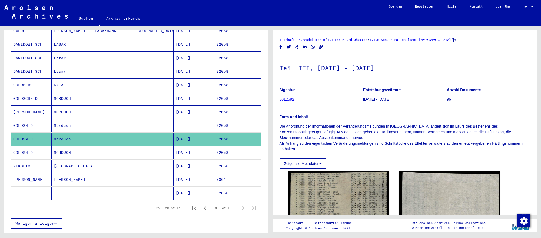
click at [203, 152] on mat-cell "[DATE]" at bounding box center [193, 152] width 41 height 13
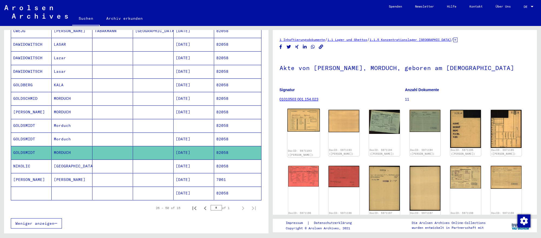
click at [293, 119] on img at bounding box center [303, 120] width 32 height 23
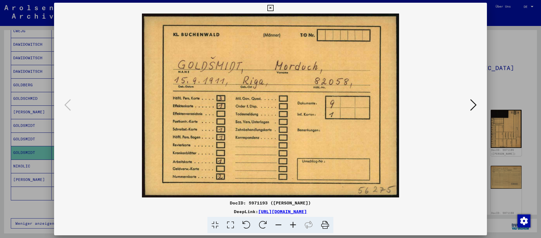
click at [473, 105] on icon at bounding box center [473, 104] width 6 height 13
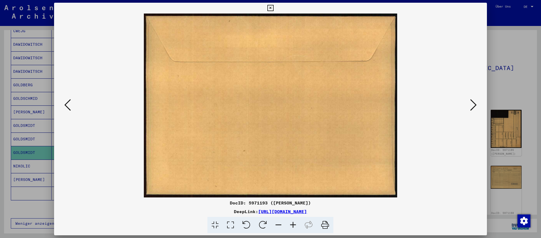
click at [473, 105] on icon at bounding box center [473, 104] width 6 height 13
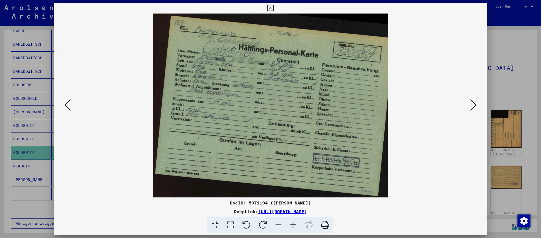
click at [473, 105] on icon at bounding box center [473, 104] width 6 height 13
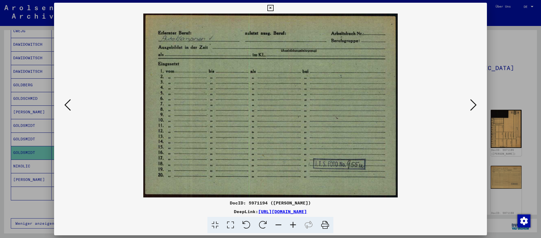
click at [505, 188] on div at bounding box center [270, 119] width 541 height 238
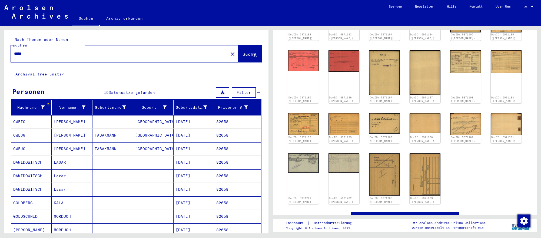
click at [61, 51] on input "*****" at bounding box center [119, 54] width 211 height 6
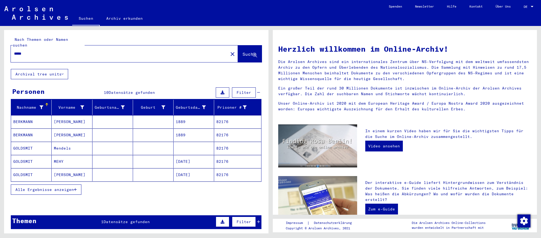
click at [206, 162] on mat-cell "[DATE]" at bounding box center [193, 161] width 41 height 13
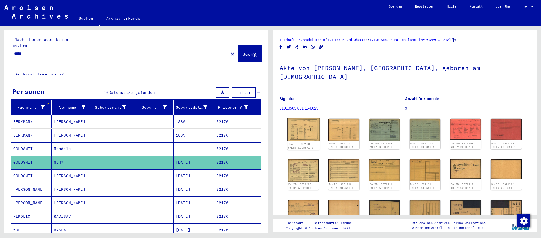
click at [311, 121] on img at bounding box center [303, 129] width 32 height 23
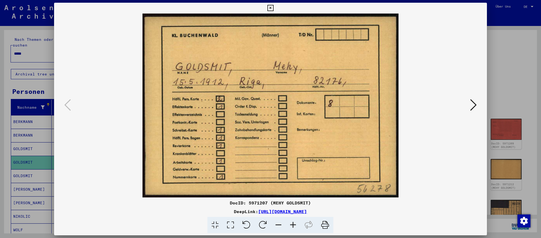
click at [472, 105] on icon at bounding box center [473, 104] width 6 height 13
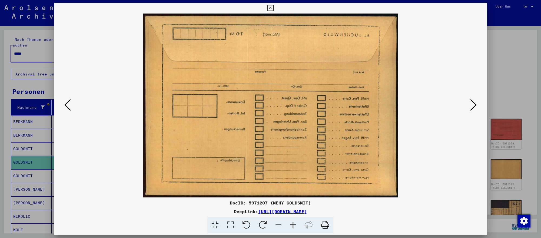
click at [472, 105] on icon at bounding box center [473, 104] width 6 height 13
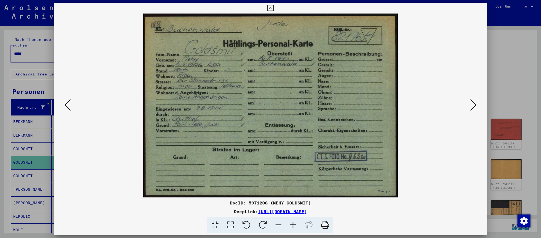
click at [471, 103] on icon at bounding box center [473, 104] width 6 height 13
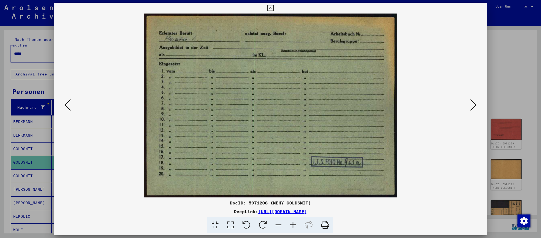
click at [531, 159] on div at bounding box center [270, 119] width 541 height 238
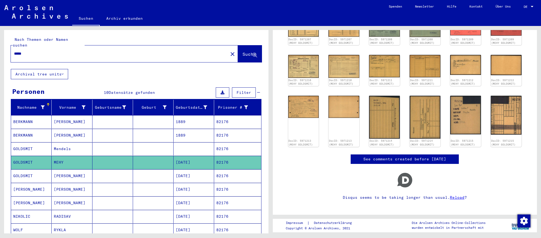
scroll to position [105, 0]
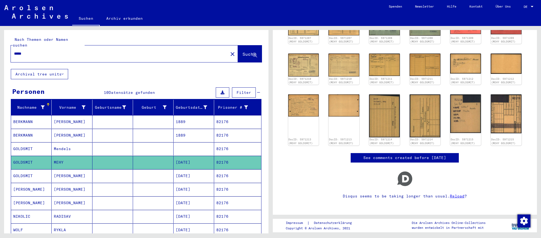
click at [112, 55] on div "*****" at bounding box center [118, 54] width 214 height 12
click at [112, 54] on input "*****" at bounding box center [119, 54] width 211 height 6
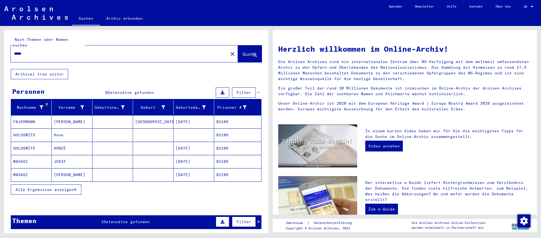
click at [197, 139] on mat-cell at bounding box center [193, 134] width 41 height 13
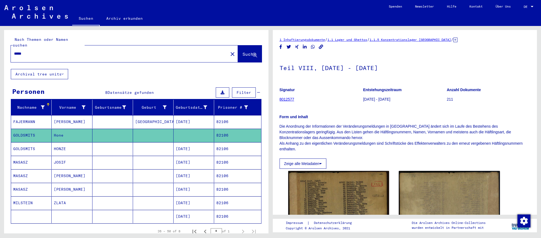
click at [182, 148] on mat-cell "[DATE]" at bounding box center [193, 148] width 41 height 13
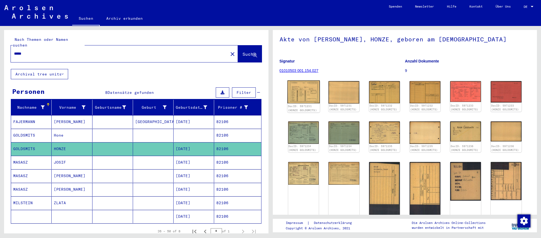
scroll to position [30, 0]
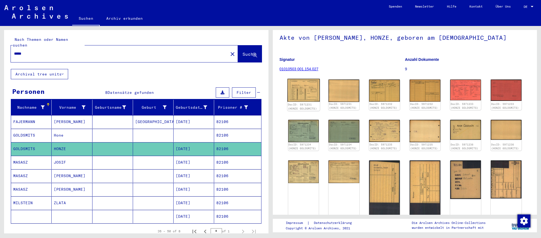
click at [304, 98] on img at bounding box center [303, 90] width 32 height 23
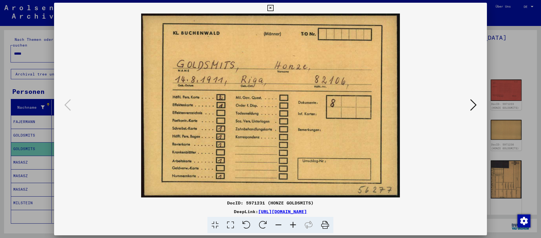
click at [474, 104] on icon at bounding box center [473, 104] width 6 height 13
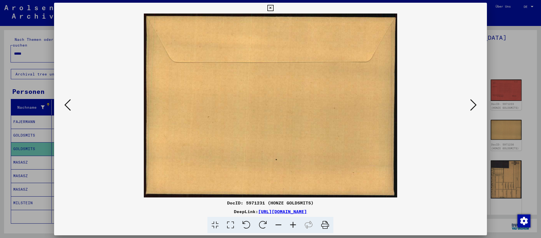
click at [474, 104] on icon at bounding box center [473, 104] width 6 height 13
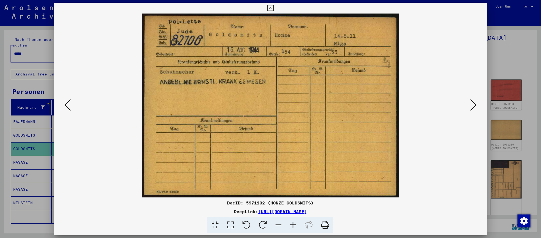
click at [45, 53] on div at bounding box center [270, 119] width 541 height 238
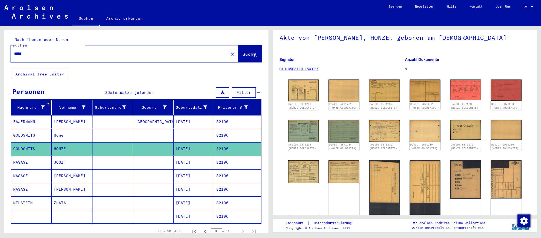
click at [45, 53] on input "*****" at bounding box center [119, 54] width 211 height 6
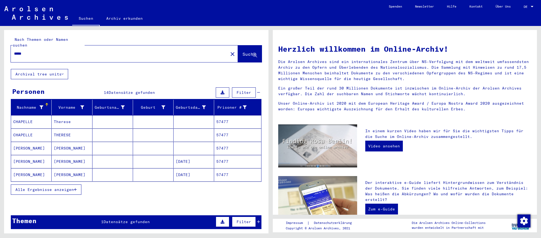
scroll to position [0, 0]
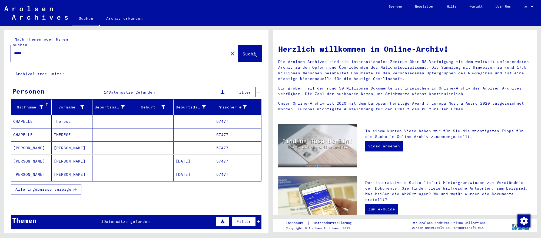
click at [140, 163] on mat-cell at bounding box center [153, 161] width 41 height 13
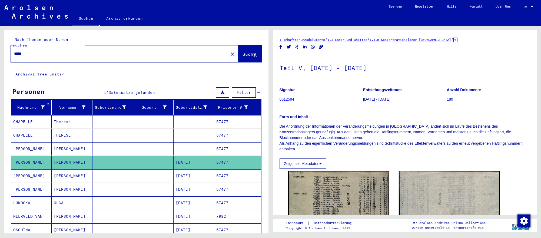
click at [181, 176] on mat-cell "[DATE]" at bounding box center [193, 175] width 41 height 13
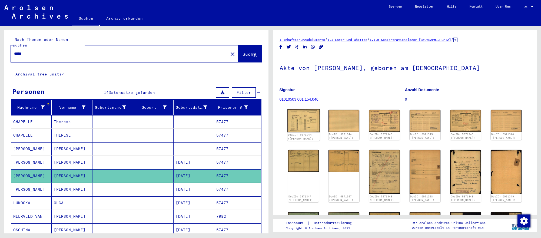
click at [311, 124] on img at bounding box center [303, 120] width 32 height 23
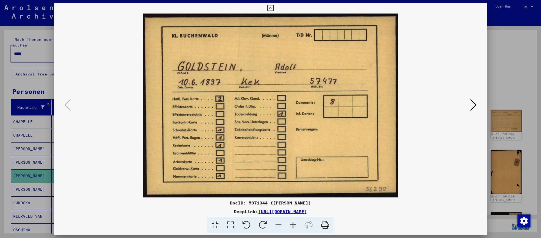
click at [472, 103] on icon at bounding box center [473, 104] width 6 height 13
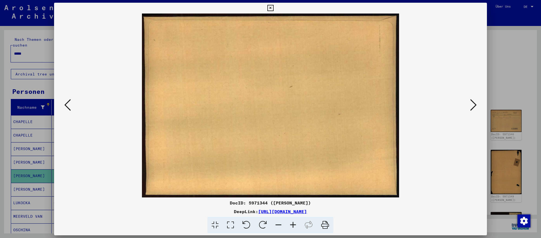
click at [472, 103] on icon at bounding box center [473, 104] width 6 height 13
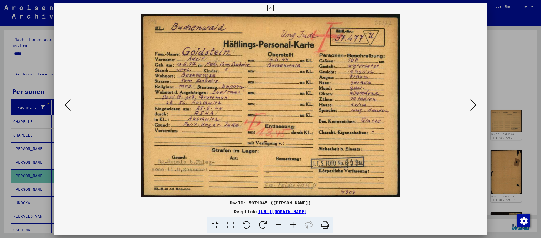
click at [472, 103] on icon at bounding box center [473, 104] width 6 height 13
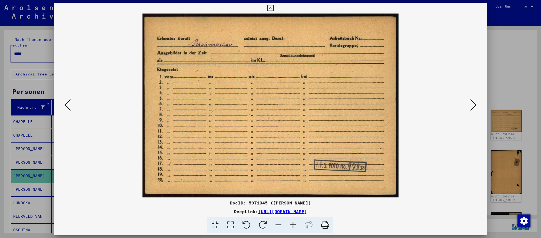
click at [524, 190] on div at bounding box center [270, 119] width 541 height 238
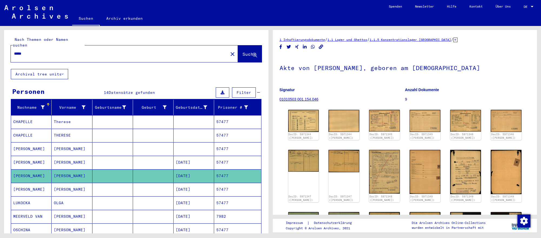
click at [130, 51] on input "*****" at bounding box center [119, 54] width 211 height 6
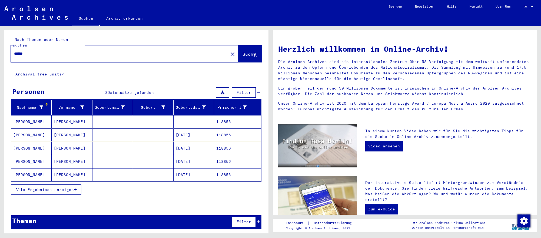
click at [204, 137] on mat-cell "[DATE]" at bounding box center [193, 134] width 41 height 13
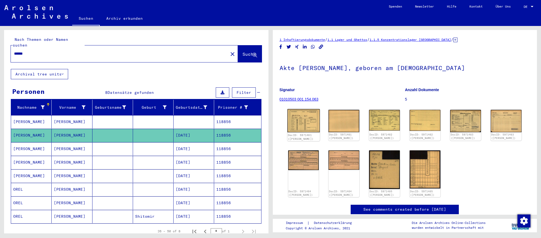
click at [304, 119] on img at bounding box center [303, 120] width 32 height 23
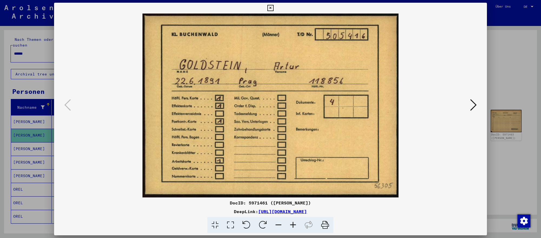
click at [475, 102] on icon at bounding box center [473, 104] width 6 height 13
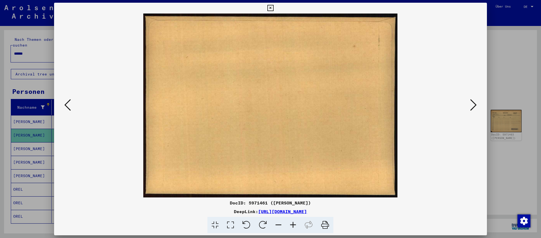
click at [475, 102] on icon at bounding box center [473, 104] width 6 height 13
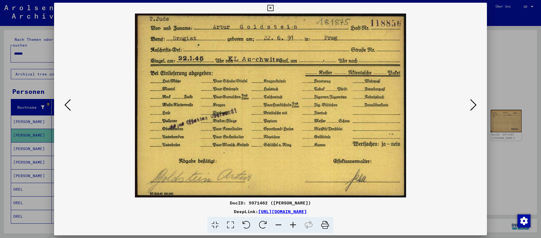
click at [534, 189] on div at bounding box center [270, 119] width 541 height 238
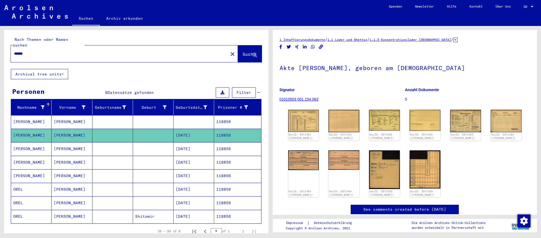
click at [131, 52] on input "******" at bounding box center [119, 54] width 211 height 6
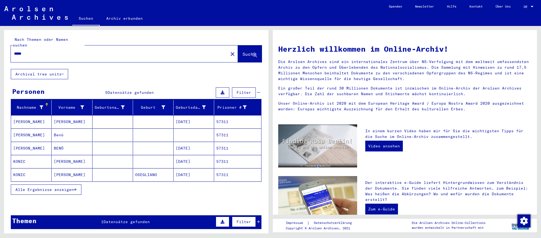
click at [205, 136] on mat-cell at bounding box center [193, 134] width 41 height 13
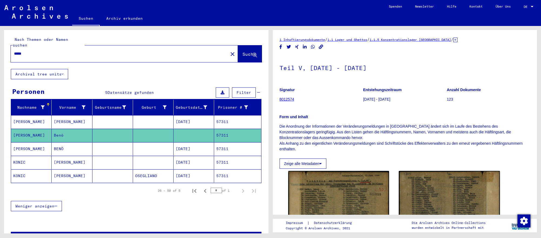
click at [205, 147] on mat-cell "[DATE]" at bounding box center [193, 148] width 41 height 13
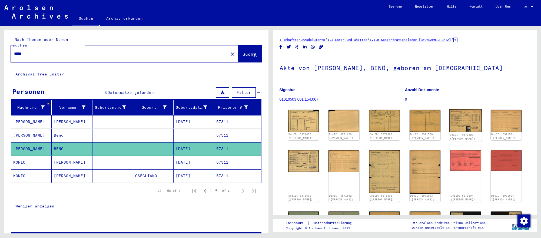
click at [454, 121] on img at bounding box center [465, 120] width 32 height 23
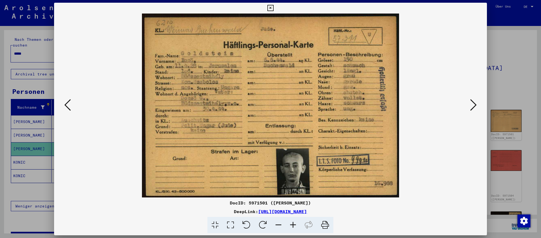
click at [471, 102] on icon at bounding box center [473, 104] width 6 height 13
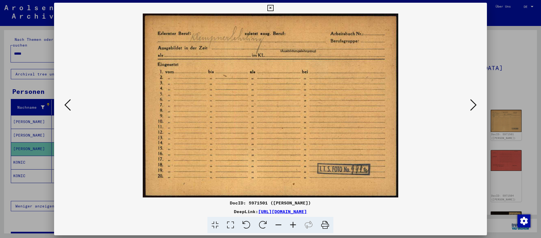
click at [526, 186] on div at bounding box center [270, 119] width 541 height 238
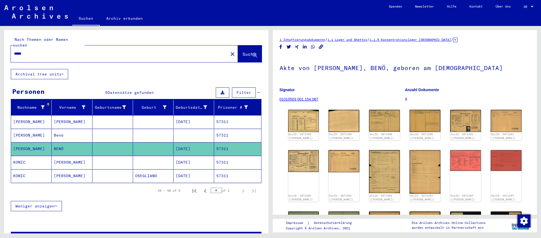
click at [518, 197] on div "DocID: 5971504 ([PERSON_NAME])" at bounding box center [505, 197] width 31 height 8
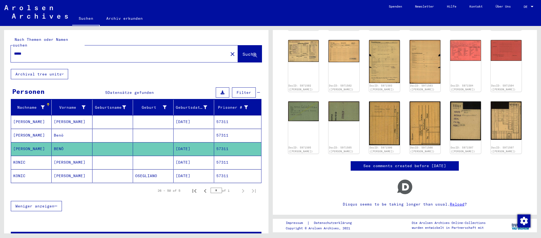
scroll to position [112, 0]
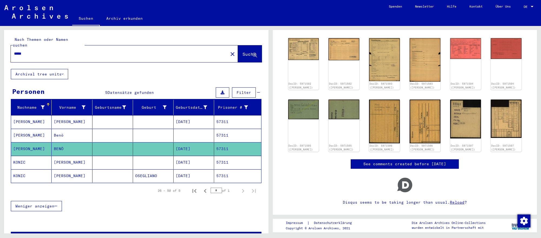
click at [148, 52] on input "*****" at bounding box center [119, 54] width 211 height 6
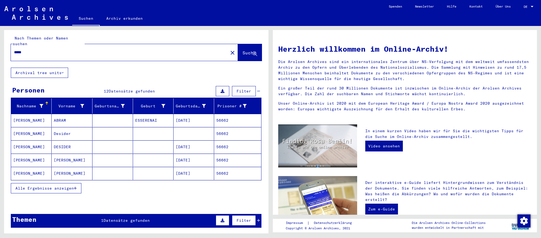
scroll to position [1, 0]
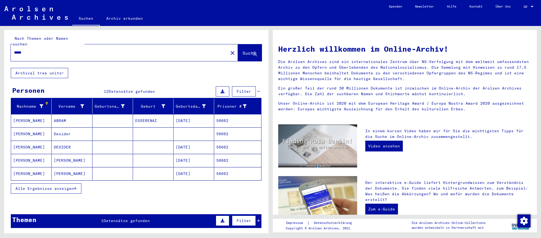
click at [206, 144] on mat-cell "[DATE]" at bounding box center [193, 146] width 41 height 13
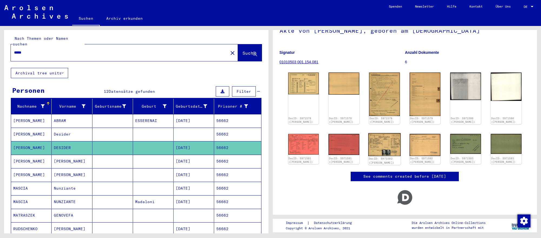
scroll to position [52, 0]
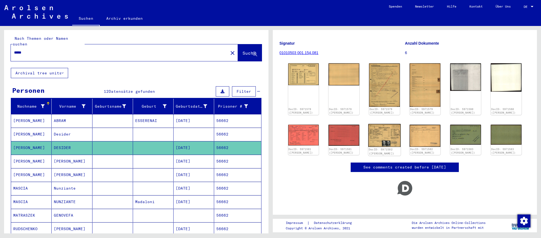
click at [381, 126] on img at bounding box center [384, 135] width 32 height 23
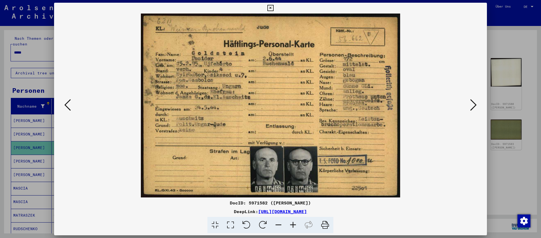
click at [473, 103] on icon at bounding box center [473, 104] width 6 height 13
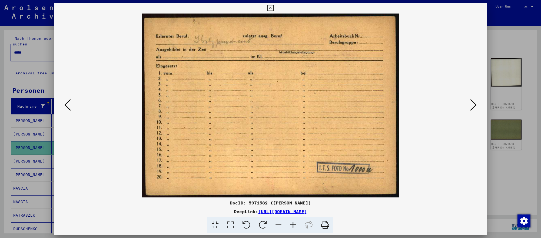
click at [473, 103] on icon at bounding box center [473, 104] width 6 height 13
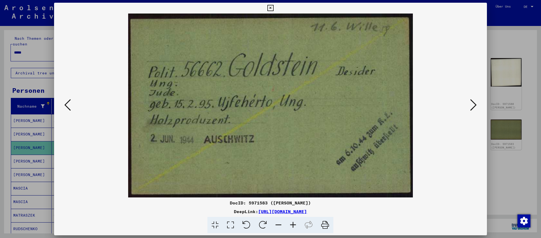
click at [518, 186] on div at bounding box center [270, 119] width 541 height 238
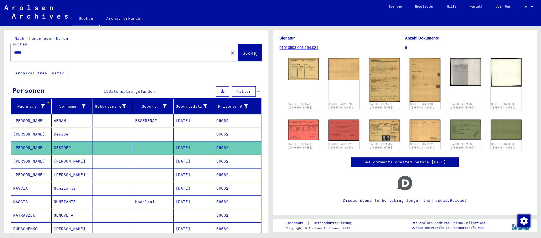
click at [489, 182] on div "Disqus seems to be taking longer than usual. Reload ?" at bounding box center [404, 189] width 251 height 35
click at [174, 51] on input "*****" at bounding box center [119, 53] width 211 height 6
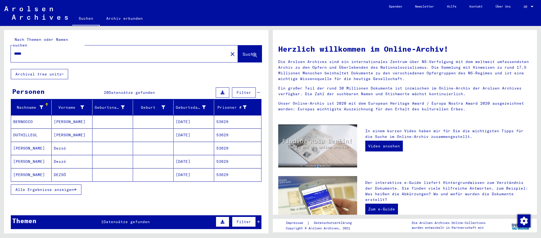
click at [200, 143] on mat-cell at bounding box center [193, 148] width 41 height 13
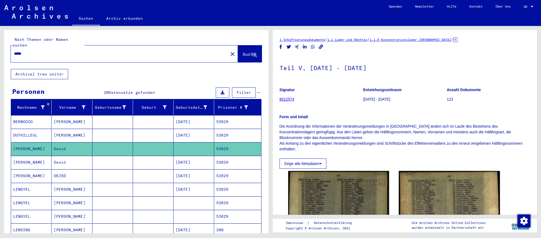
click at [203, 161] on mat-cell "[DATE]" at bounding box center [193, 162] width 41 height 13
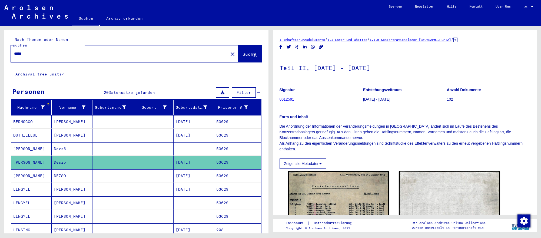
click at [203, 170] on mat-cell "[DATE]" at bounding box center [193, 175] width 41 height 13
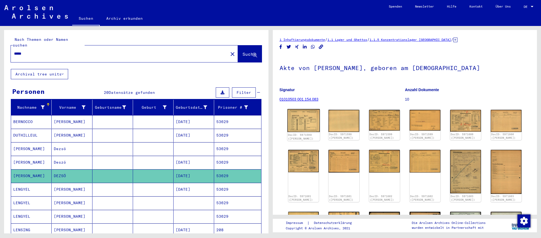
click at [299, 125] on img at bounding box center [303, 120] width 32 height 23
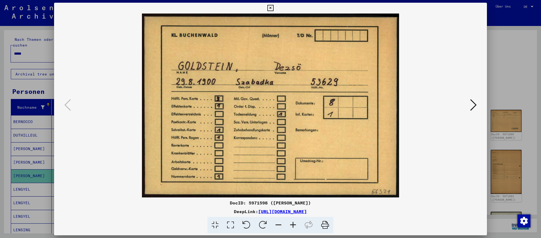
click at [471, 104] on icon at bounding box center [473, 104] width 6 height 13
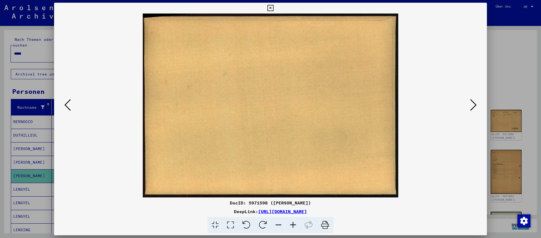
click at [471, 104] on icon at bounding box center [473, 104] width 6 height 13
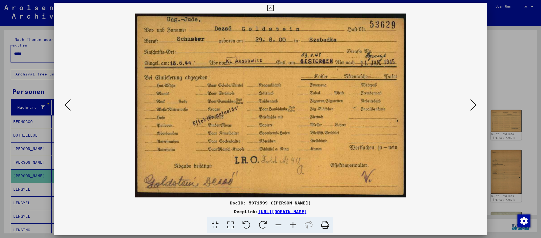
click at [534, 196] on div at bounding box center [270, 119] width 541 height 238
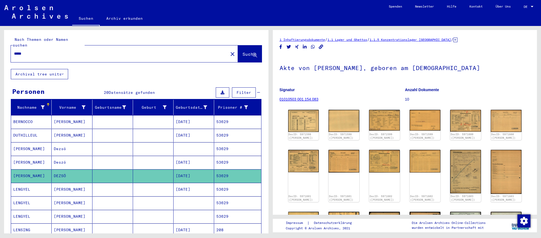
click at [135, 52] on input "*****" at bounding box center [119, 54] width 211 height 6
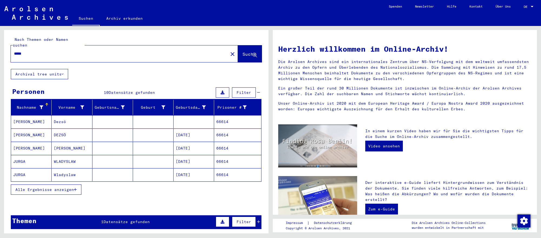
click at [196, 137] on mat-cell "[DATE]" at bounding box center [193, 134] width 41 height 13
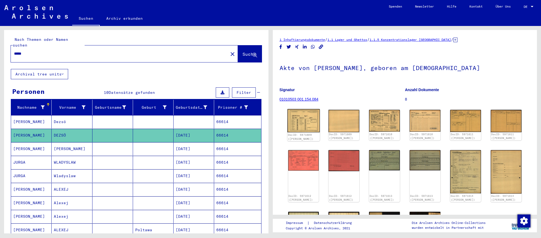
click at [304, 122] on img at bounding box center [303, 120] width 32 height 23
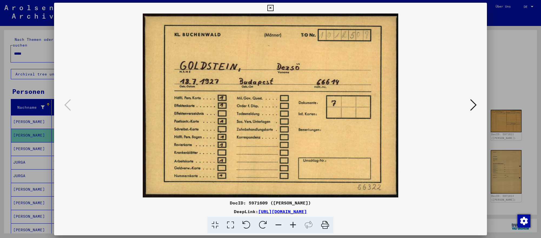
click at [470, 105] on icon at bounding box center [473, 104] width 6 height 13
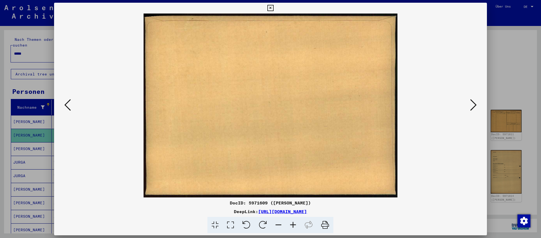
click at [470, 105] on icon at bounding box center [473, 104] width 6 height 13
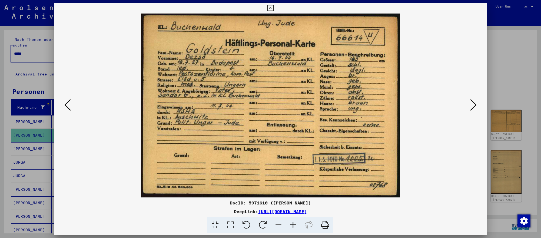
click at [470, 105] on icon at bounding box center [473, 104] width 6 height 13
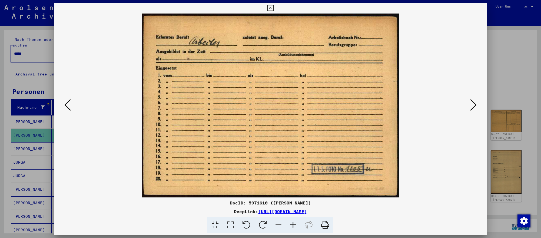
click at [522, 195] on div at bounding box center [270, 119] width 541 height 238
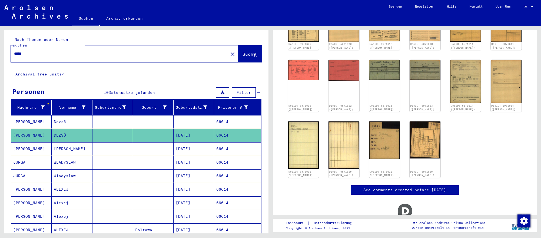
scroll to position [91, 0]
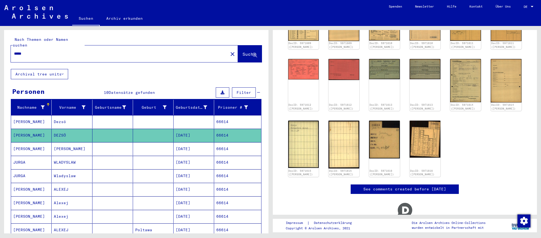
click at [115, 51] on input "*****" at bounding box center [119, 54] width 211 height 6
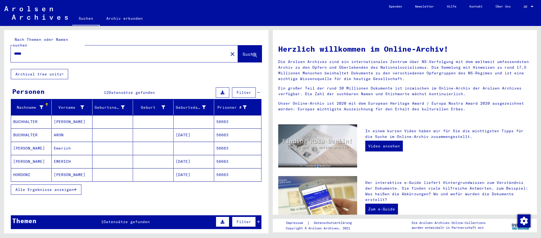
click at [83, 152] on mat-cell "Emerich" at bounding box center [72, 148] width 41 height 13
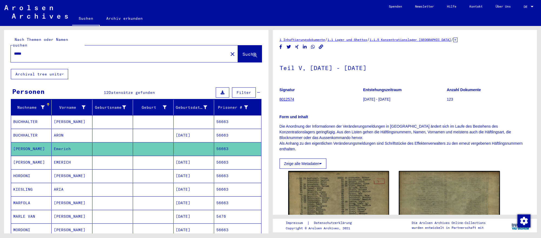
click at [138, 163] on mat-cell at bounding box center [153, 162] width 41 height 13
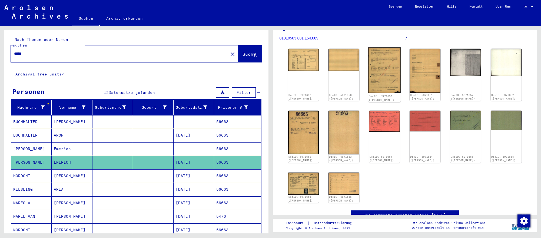
scroll to position [62, 0]
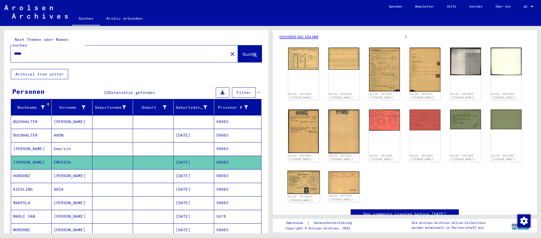
click at [313, 182] on img at bounding box center [303, 181] width 32 height 23
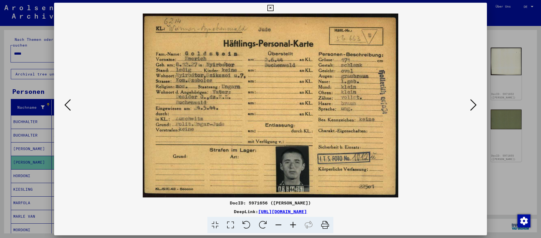
click at [473, 109] on icon at bounding box center [473, 104] width 6 height 13
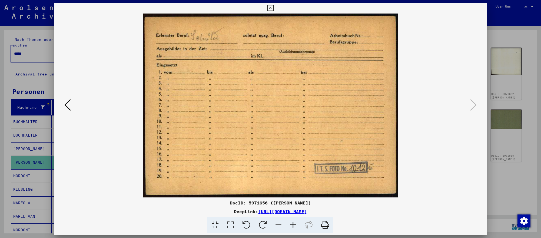
click at [523, 190] on div at bounding box center [270, 119] width 541 height 238
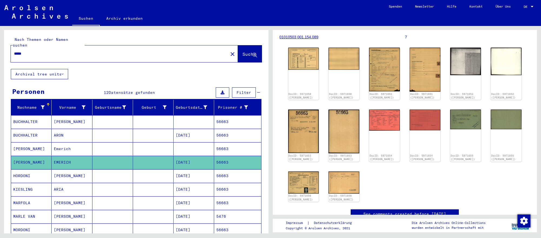
click at [92, 52] on input "*****" at bounding box center [119, 54] width 211 height 6
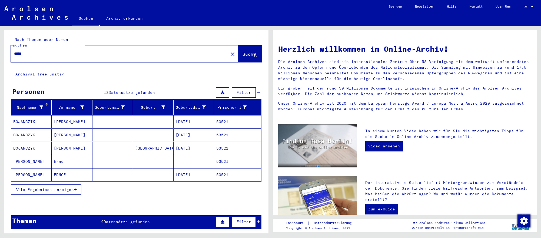
click at [187, 171] on mat-cell "[DATE]" at bounding box center [193, 174] width 41 height 13
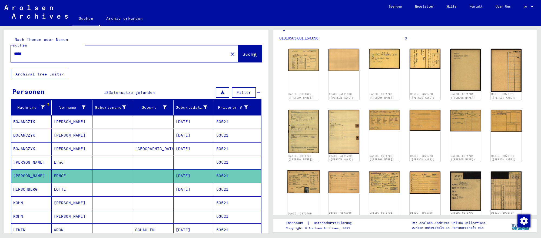
scroll to position [62, 0]
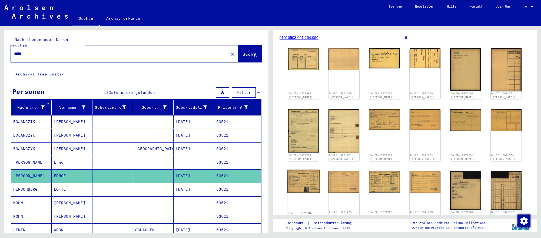
click at [303, 179] on img at bounding box center [303, 181] width 32 height 23
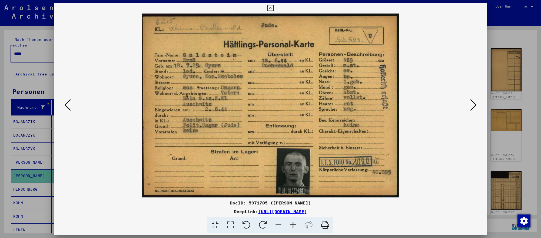
click at [471, 103] on icon at bounding box center [473, 104] width 6 height 13
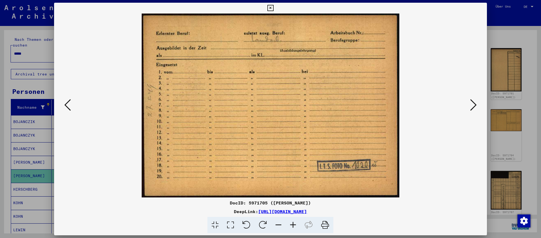
click at [526, 168] on div at bounding box center [270, 119] width 541 height 238
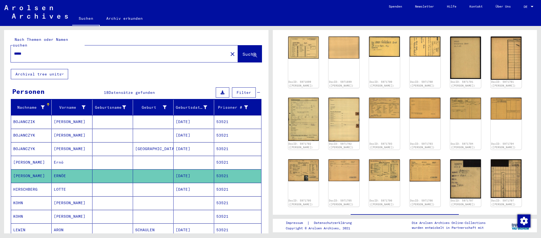
scroll to position [0, 0]
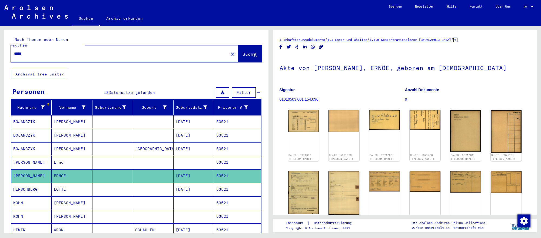
click at [178, 53] on input "*****" at bounding box center [119, 54] width 211 height 6
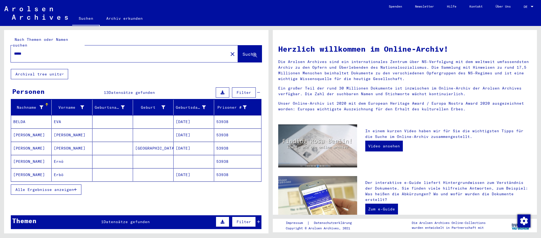
click at [201, 177] on mat-cell "[DATE]" at bounding box center [193, 174] width 41 height 13
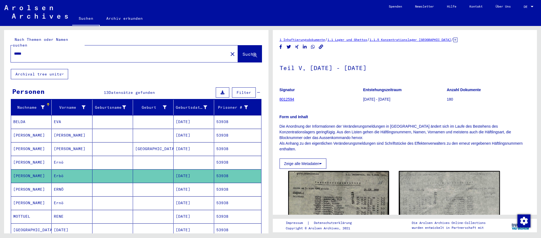
click at [213, 185] on mat-cell "[DATE]" at bounding box center [193, 189] width 41 height 13
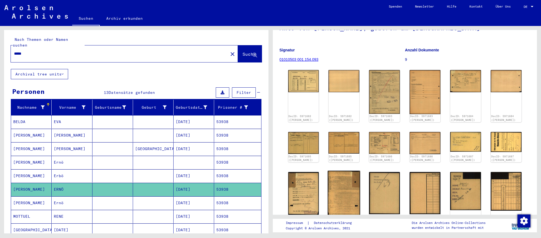
scroll to position [71, 0]
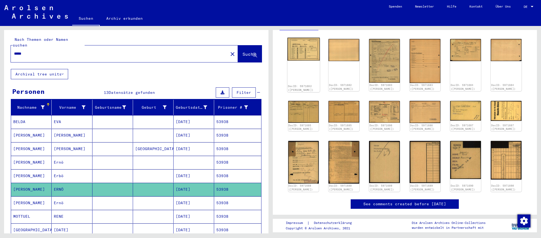
click at [307, 56] on img at bounding box center [303, 49] width 32 height 23
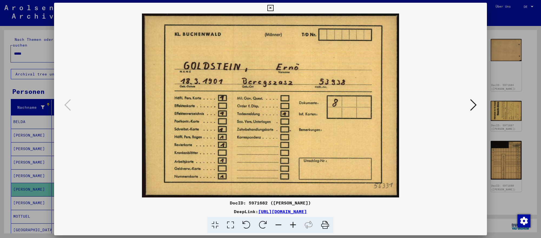
click at [474, 105] on icon at bounding box center [473, 104] width 6 height 13
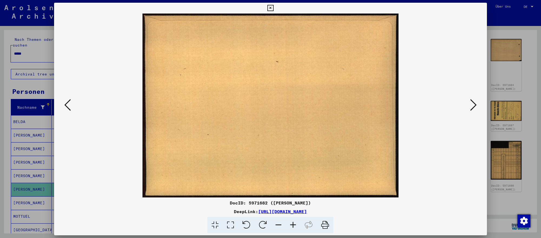
click at [474, 105] on icon at bounding box center [473, 104] width 6 height 13
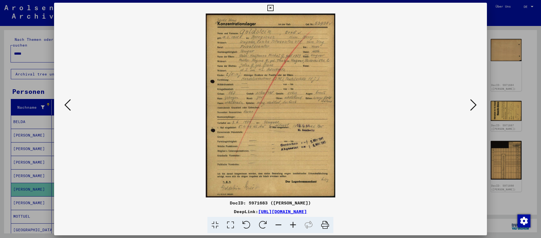
click at [531, 203] on div at bounding box center [270, 119] width 541 height 238
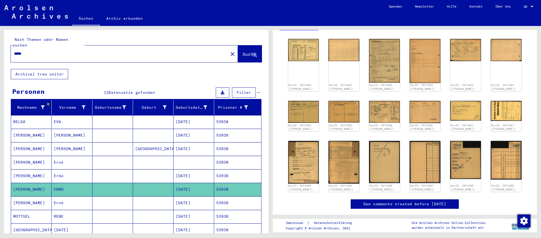
click at [130, 55] on div "*****" at bounding box center [118, 54] width 214 height 12
click at [130, 53] on input "*****" at bounding box center [119, 54] width 211 height 6
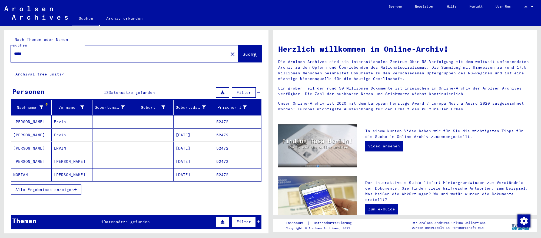
click at [199, 161] on mat-cell "[DATE]" at bounding box center [193, 161] width 41 height 13
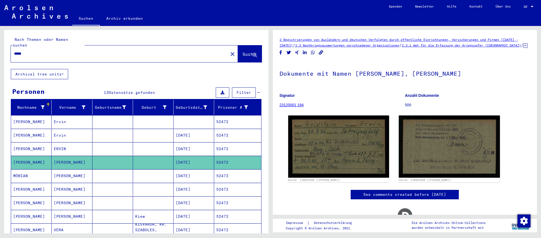
click at [206, 151] on mat-cell "[DATE]" at bounding box center [193, 148] width 41 height 13
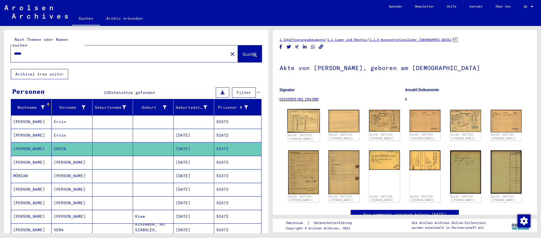
click at [296, 117] on img at bounding box center [303, 121] width 32 height 24
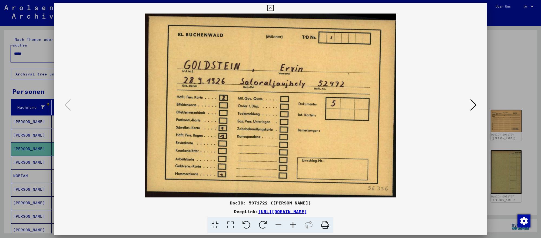
click at [473, 106] on icon at bounding box center [473, 104] width 6 height 13
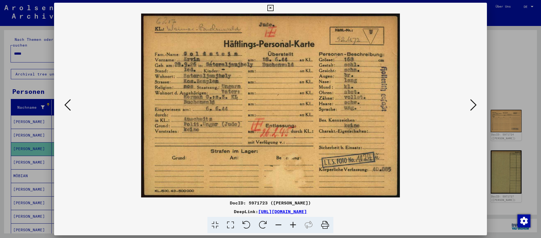
click at [473, 106] on icon at bounding box center [473, 104] width 6 height 13
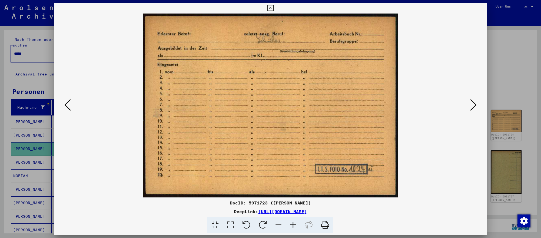
click at [70, 107] on icon at bounding box center [67, 104] width 6 height 13
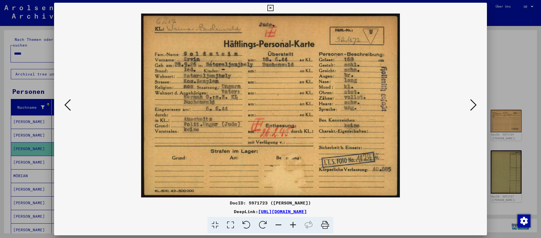
click at [518, 205] on div at bounding box center [270, 119] width 541 height 238
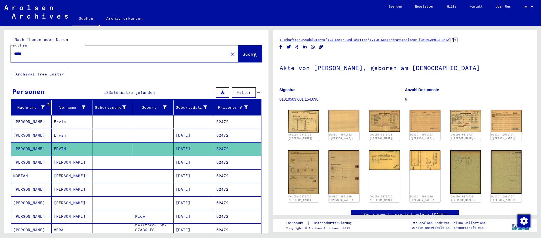
click at [509, 51] on div "1 Inhaftierungsdokumente / 1.1 Lager und Ghettos / 1.1.5 Konzentrationslager [G…" at bounding box center [404, 153] width 251 height 232
click at [191, 55] on input "*****" at bounding box center [119, 54] width 211 height 6
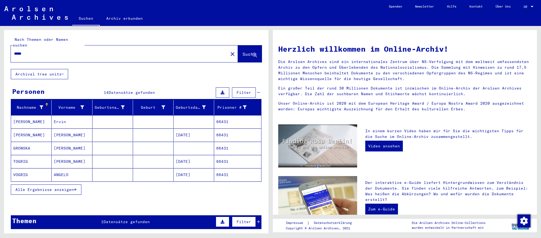
click at [99, 131] on mat-cell at bounding box center [112, 134] width 41 height 13
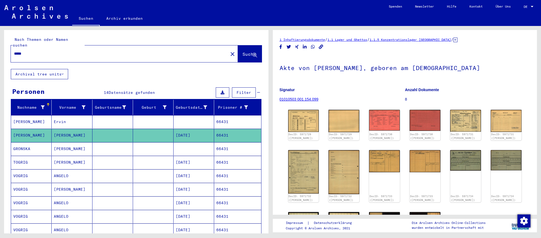
click at [317, 124] on img at bounding box center [303, 121] width 31 height 22
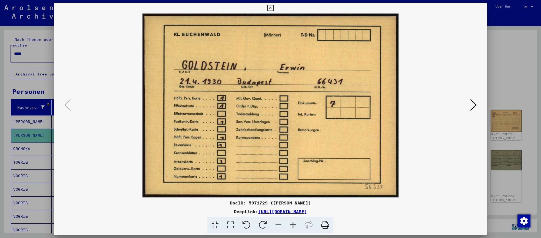
click at [475, 106] on icon at bounding box center [473, 104] width 6 height 13
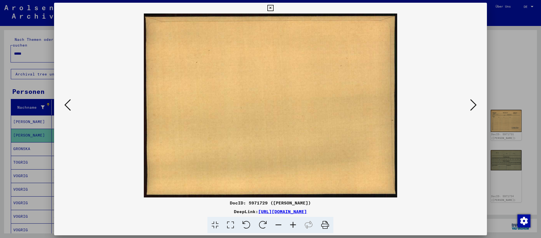
click at [475, 106] on icon at bounding box center [473, 104] width 6 height 13
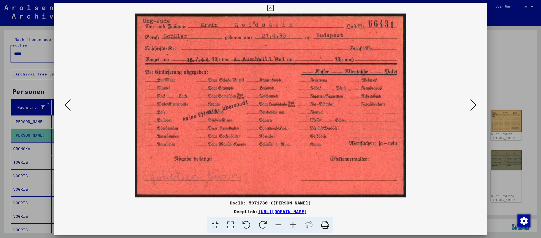
click at [537, 189] on div at bounding box center [270, 119] width 541 height 238
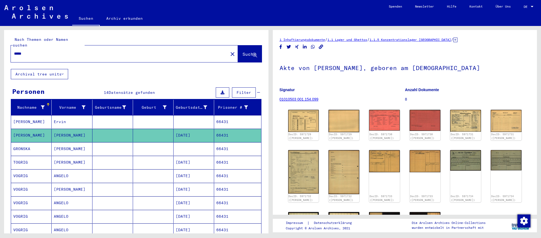
scroll to position [1, 0]
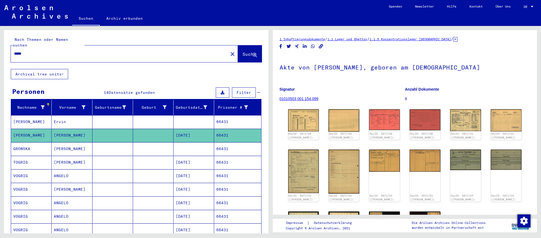
click at [125, 53] on input "*****" at bounding box center [119, 54] width 211 height 6
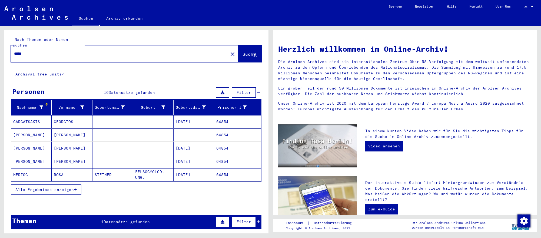
scroll to position [1, 0]
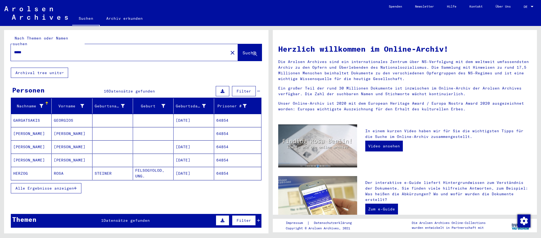
click at [189, 147] on mat-cell "[DATE]" at bounding box center [193, 146] width 41 height 13
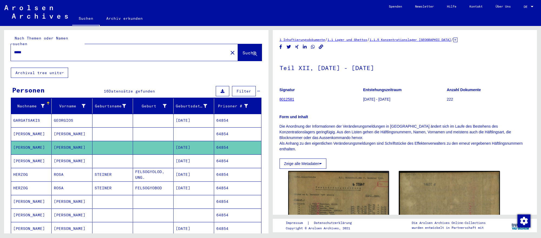
click at [220, 161] on mat-cell "64854" at bounding box center [237, 160] width 47 height 13
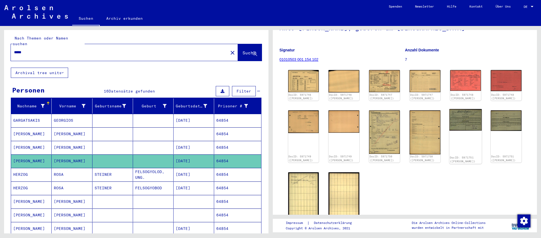
scroll to position [38, 0]
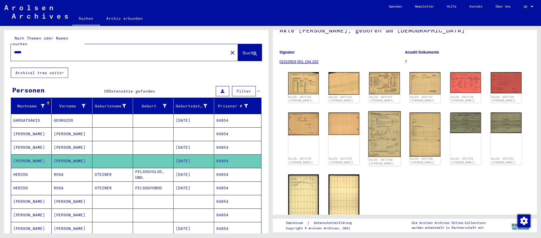
click at [381, 153] on img at bounding box center [384, 134] width 32 height 46
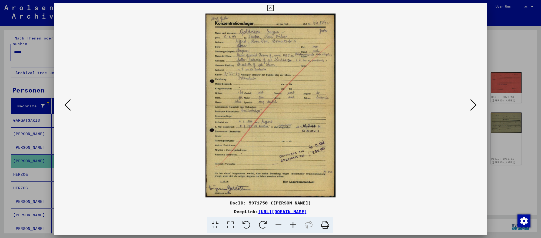
click at [519, 174] on div at bounding box center [270, 119] width 541 height 238
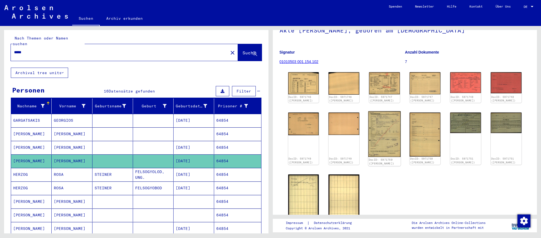
click at [371, 144] on img at bounding box center [384, 134] width 32 height 46
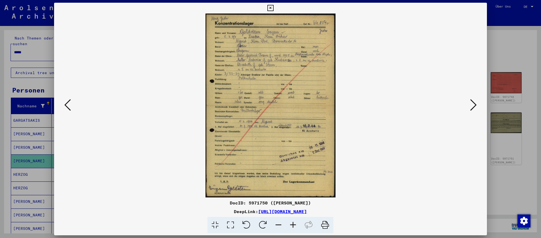
click at [494, 92] on div at bounding box center [270, 119] width 541 height 238
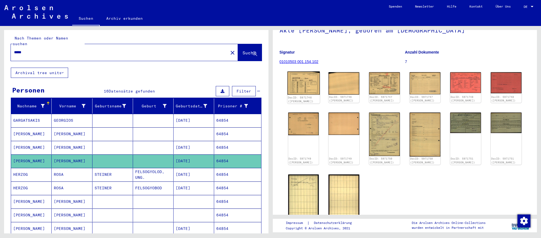
click at [298, 92] on img at bounding box center [303, 82] width 32 height 23
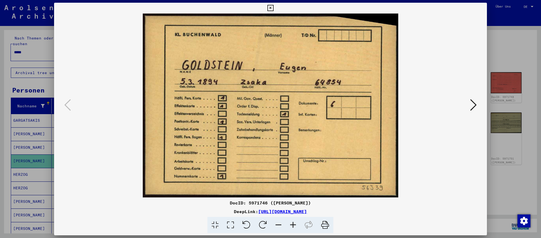
click at [471, 104] on icon at bounding box center [473, 104] width 6 height 13
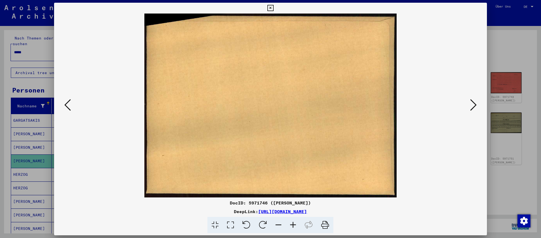
click at [471, 104] on icon at bounding box center [473, 104] width 6 height 13
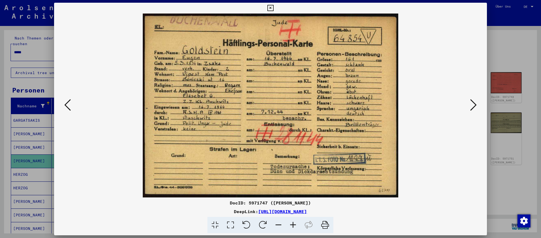
click at [471, 104] on icon at bounding box center [473, 104] width 6 height 13
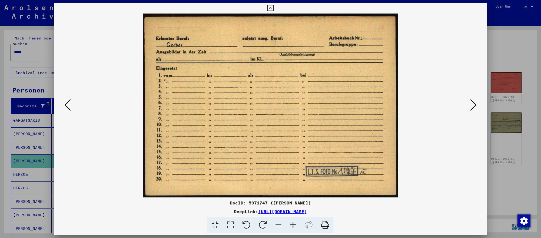
click at [531, 179] on div at bounding box center [270, 119] width 541 height 238
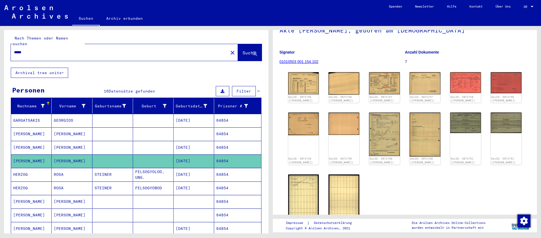
click at [162, 49] on input "*****" at bounding box center [119, 52] width 211 height 6
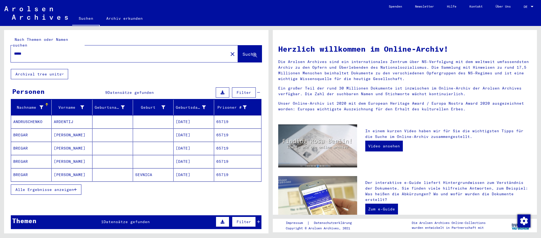
click at [196, 162] on mat-cell "[DATE]" at bounding box center [193, 161] width 41 height 13
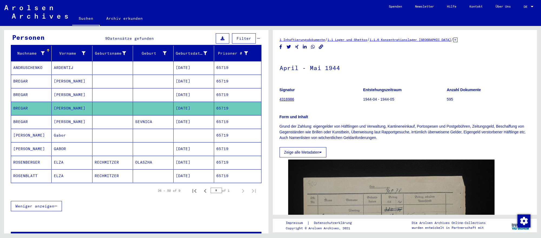
scroll to position [54, 0]
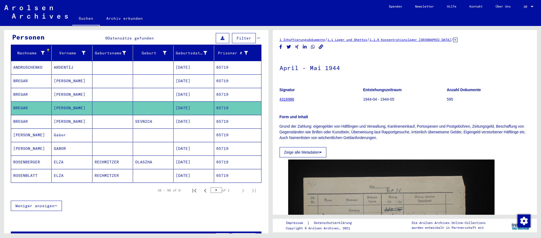
click at [193, 154] on mat-cell "[DATE]" at bounding box center [193, 148] width 41 height 13
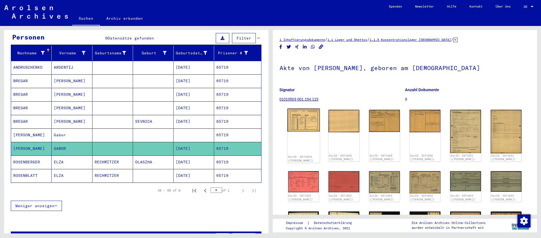
click at [299, 130] on img at bounding box center [303, 119] width 32 height 23
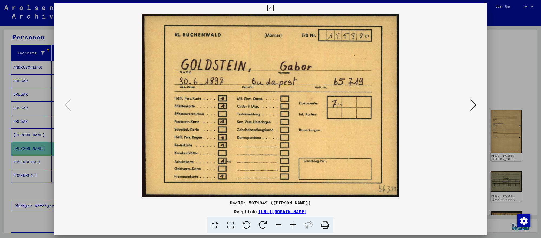
click at [474, 106] on icon at bounding box center [473, 104] width 6 height 13
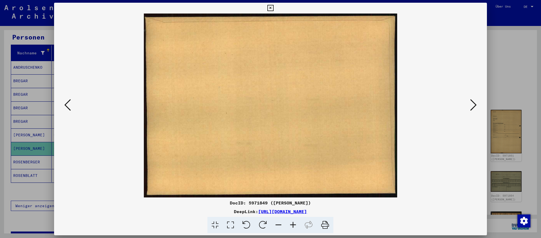
click at [474, 106] on icon at bounding box center [473, 104] width 6 height 13
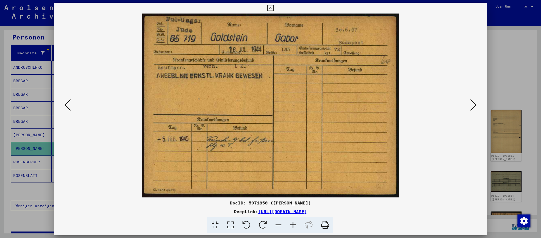
click at [506, 130] on div at bounding box center [270, 119] width 541 height 238
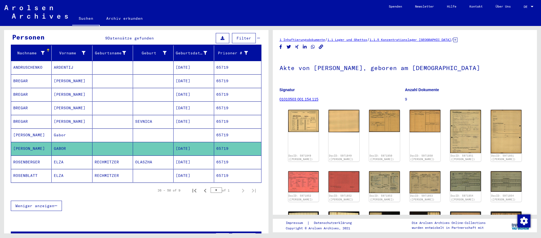
click at [29, 115] on mat-cell "BREGAR" at bounding box center [31, 121] width 41 height 13
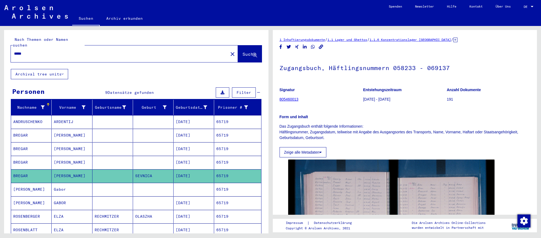
click at [70, 54] on input "*****" at bounding box center [119, 54] width 211 height 6
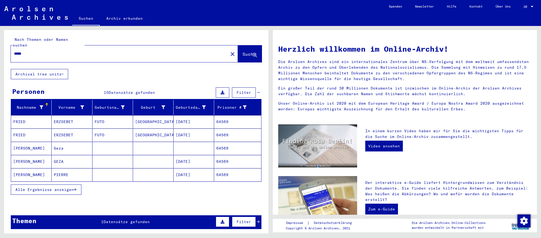
click at [195, 158] on mat-cell "[DATE]" at bounding box center [193, 161] width 41 height 13
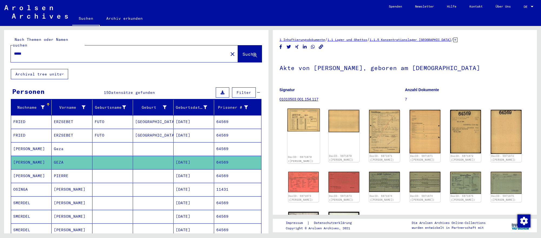
click at [300, 126] on img at bounding box center [303, 119] width 32 height 23
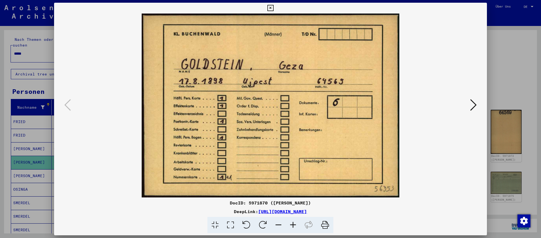
click at [475, 107] on icon at bounding box center [473, 104] width 6 height 13
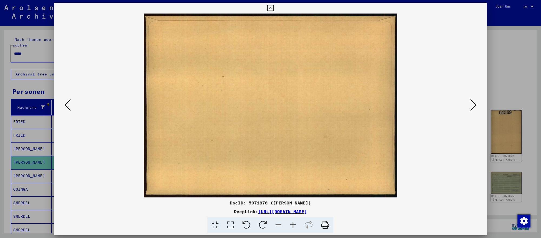
click at [475, 107] on icon at bounding box center [473, 104] width 6 height 13
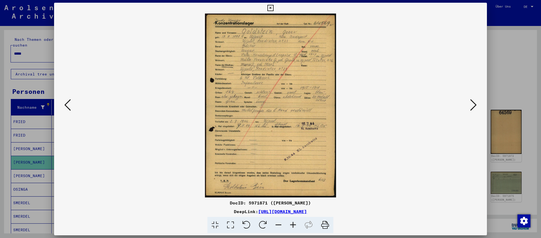
click at [528, 154] on div at bounding box center [270, 119] width 541 height 238
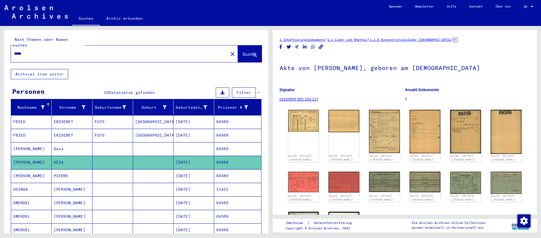
click at [116, 53] on input "*****" at bounding box center [119, 54] width 211 height 6
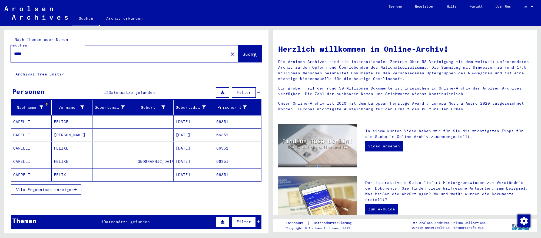
click at [59, 152] on mat-cell "FELIXE" at bounding box center [72, 148] width 41 height 13
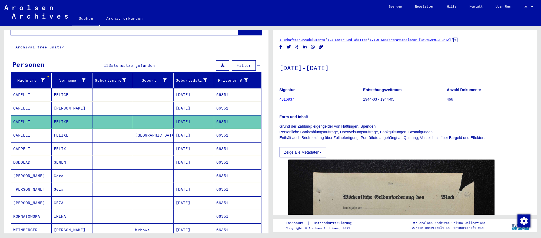
scroll to position [34, 0]
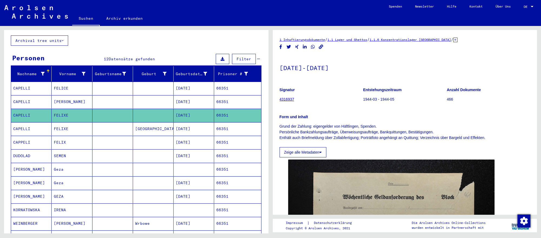
click at [210, 184] on mat-cell "[DATE]" at bounding box center [193, 182] width 41 height 13
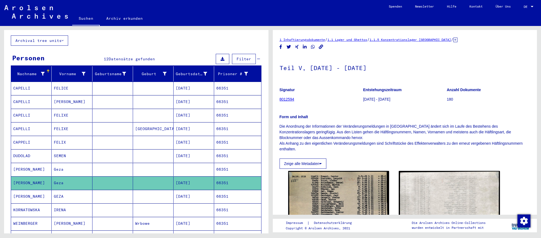
click at [182, 197] on mat-cell "[DATE]" at bounding box center [193, 196] width 41 height 13
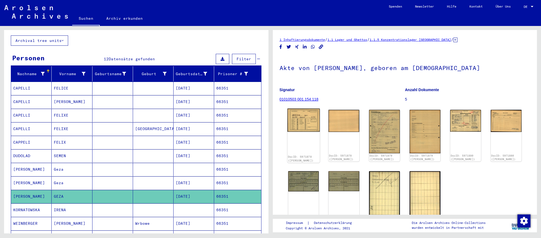
click at [311, 130] on img at bounding box center [303, 119] width 32 height 23
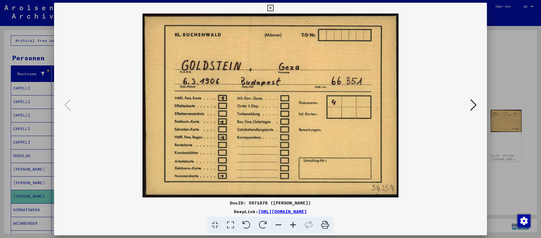
click at [470, 102] on icon at bounding box center [473, 104] width 6 height 13
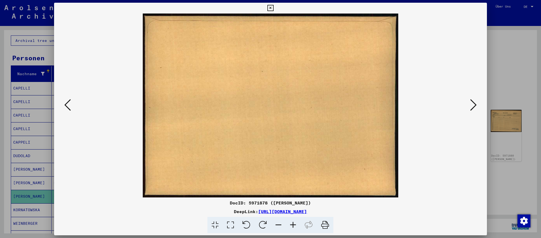
click at [470, 102] on icon at bounding box center [473, 104] width 6 height 13
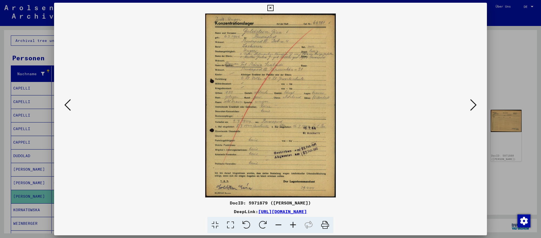
click at [520, 175] on div at bounding box center [270, 119] width 541 height 238
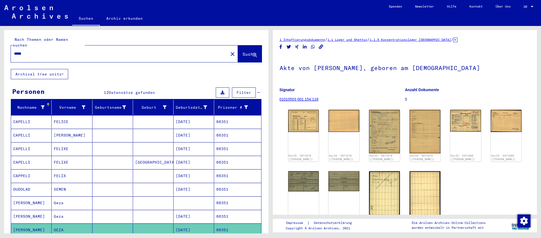
click at [137, 52] on input "*****" at bounding box center [119, 54] width 211 height 6
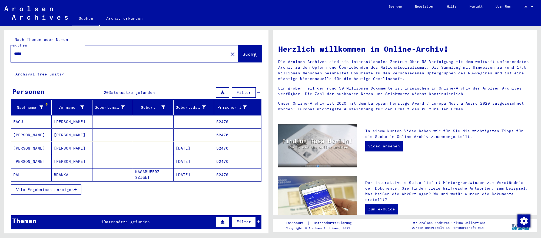
click at [69, 145] on mat-cell "[PERSON_NAME]" at bounding box center [72, 148] width 41 height 13
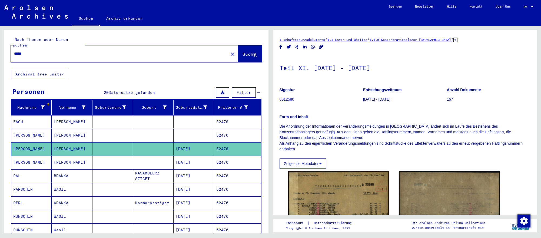
click at [202, 160] on mat-cell "[DATE]" at bounding box center [193, 162] width 41 height 13
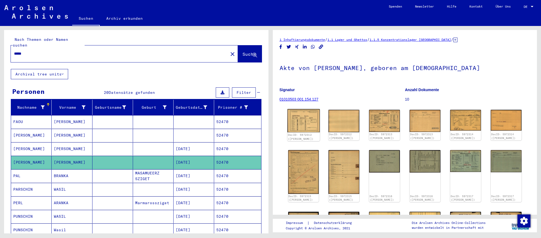
click at [317, 122] on img at bounding box center [303, 120] width 32 height 23
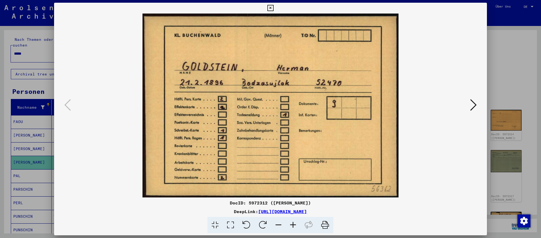
click at [474, 106] on icon at bounding box center [473, 104] width 6 height 13
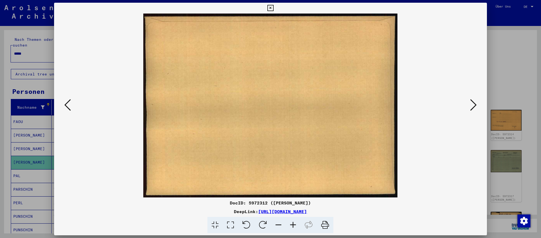
click at [474, 106] on icon at bounding box center [473, 104] width 6 height 13
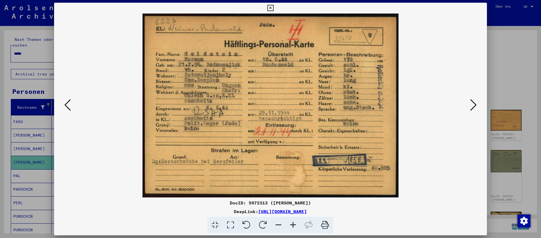
click at [474, 106] on icon at bounding box center [473, 104] width 6 height 13
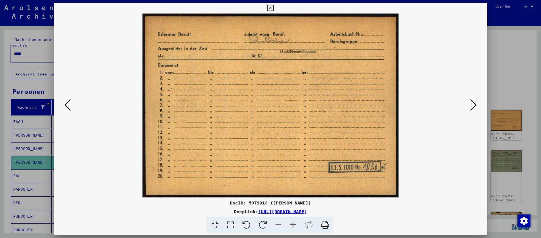
click at [468, 104] on button at bounding box center [473, 105] width 10 height 15
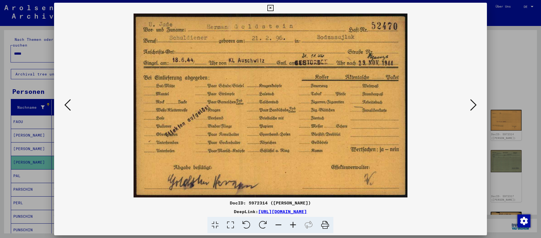
click at [517, 192] on div at bounding box center [270, 119] width 541 height 238
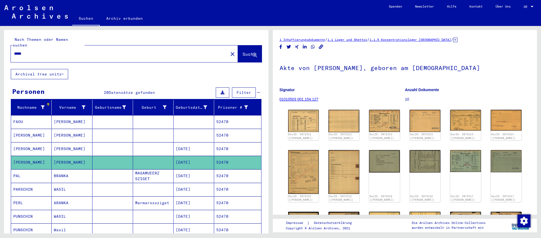
click at [121, 53] on input "*****" at bounding box center [119, 54] width 211 height 6
click at [252, 51] on span "Suche" at bounding box center [249, 53] width 14 height 5
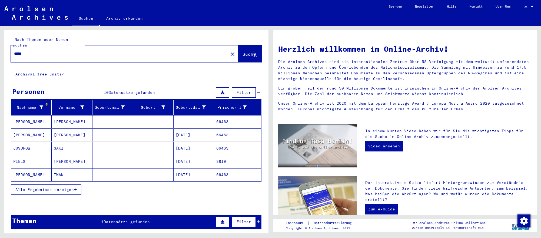
click at [103, 134] on mat-cell at bounding box center [112, 134] width 41 height 13
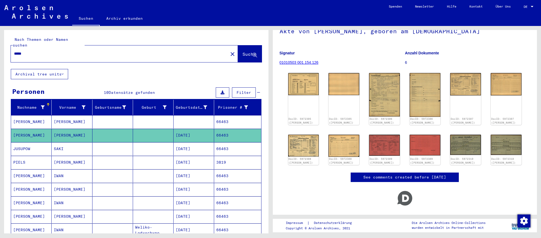
scroll to position [52, 0]
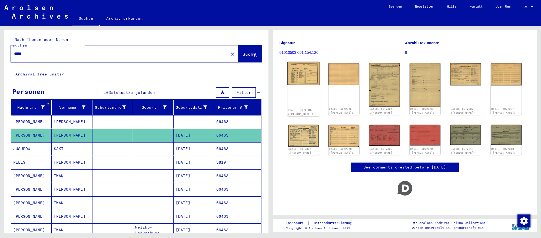
click at [316, 77] on img at bounding box center [303, 73] width 32 height 23
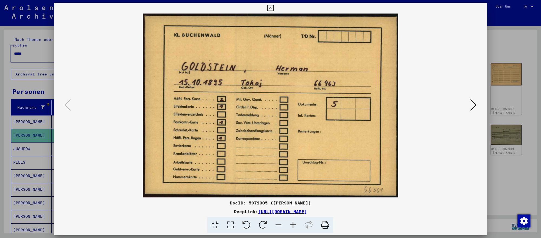
click at [471, 105] on icon at bounding box center [473, 104] width 6 height 13
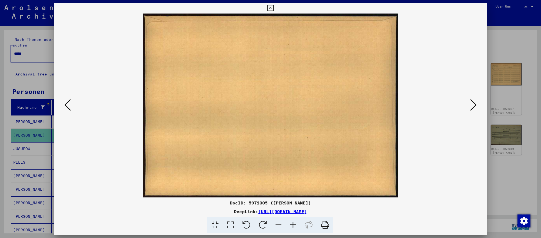
click at [471, 105] on icon at bounding box center [473, 104] width 6 height 13
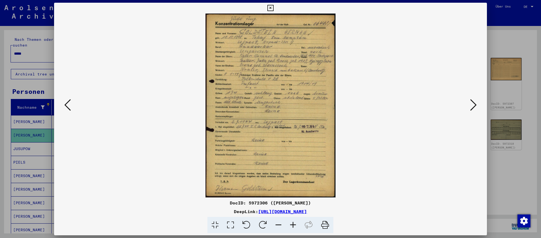
click at [513, 188] on div at bounding box center [270, 119] width 541 height 238
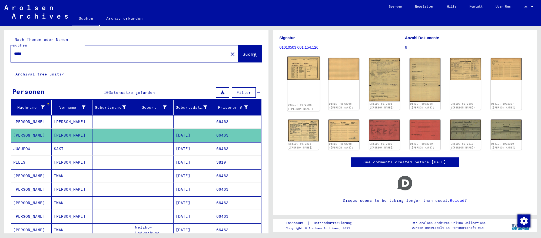
click at [294, 76] on img at bounding box center [303, 67] width 32 height 23
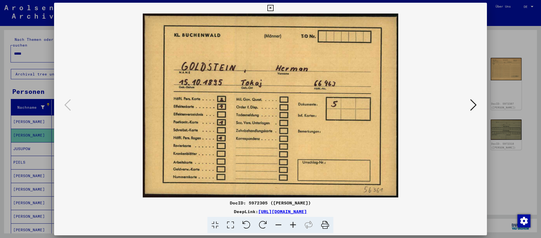
click at [470, 105] on icon at bounding box center [473, 104] width 6 height 13
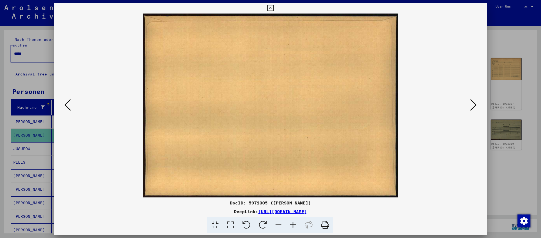
click at [470, 105] on icon at bounding box center [473, 104] width 6 height 13
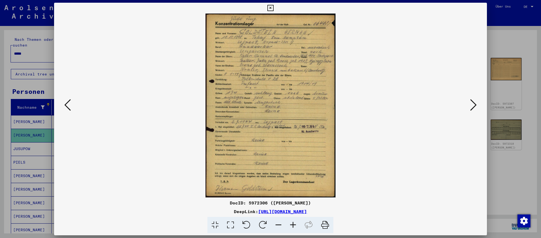
click at [470, 105] on icon at bounding box center [473, 104] width 6 height 13
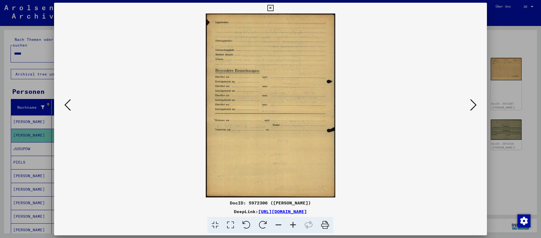
click at [470, 105] on icon at bounding box center [473, 104] width 6 height 13
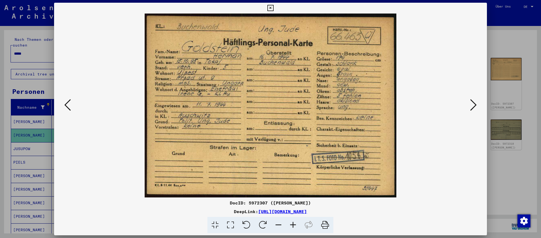
click at [470, 105] on icon at bounding box center [473, 104] width 6 height 13
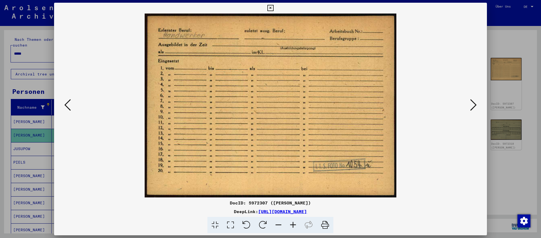
click at [521, 184] on div at bounding box center [270, 119] width 541 height 238
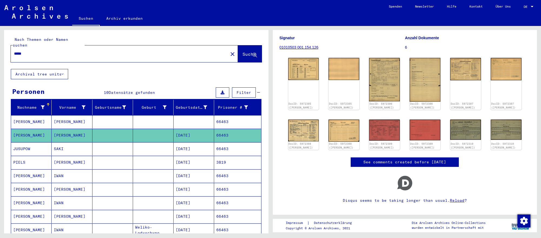
click at [152, 53] on input "*****" at bounding box center [119, 54] width 211 height 6
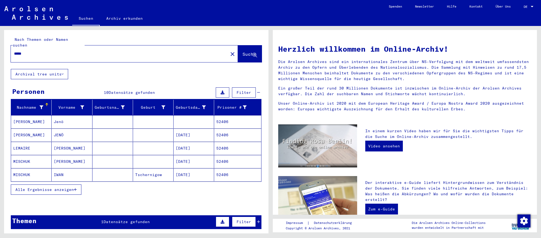
click at [198, 136] on mat-cell "[DATE]" at bounding box center [193, 134] width 41 height 13
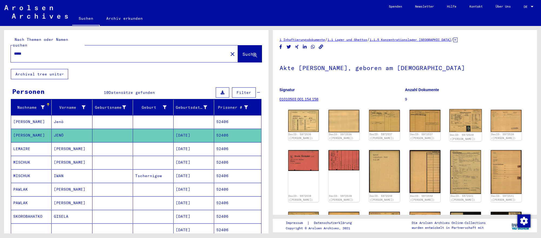
click at [458, 127] on img at bounding box center [465, 120] width 32 height 23
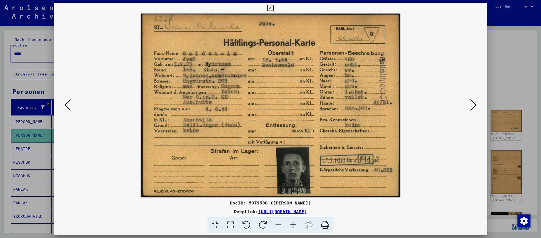
click at [473, 105] on icon at bounding box center [473, 104] width 6 height 13
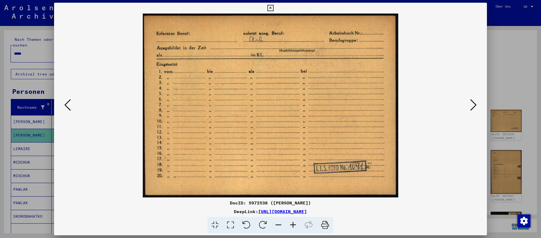
click at [473, 105] on icon at bounding box center [473, 104] width 6 height 13
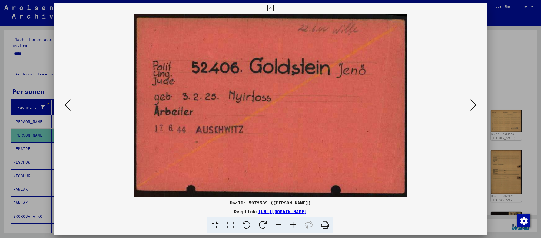
click at [69, 104] on icon at bounding box center [67, 104] width 6 height 13
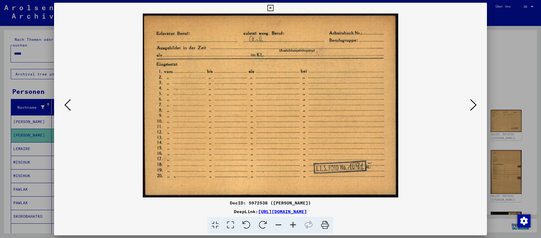
click at [31, 50] on div at bounding box center [270, 119] width 541 height 238
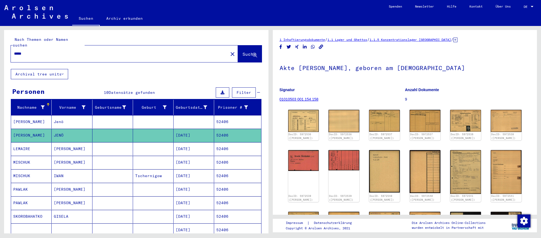
click at [31, 51] on input "*****" at bounding box center [119, 54] width 211 height 6
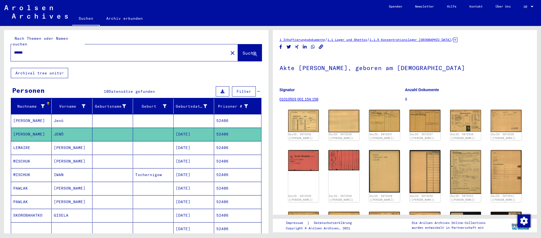
type input "******"
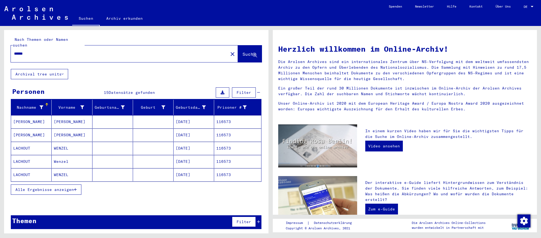
click at [97, 139] on mat-cell at bounding box center [112, 134] width 41 height 13
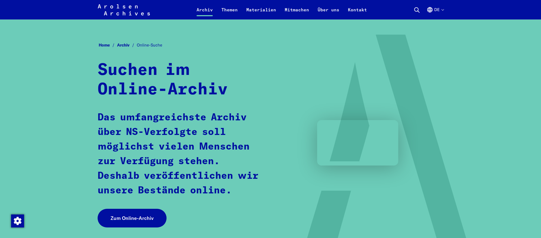
scroll to position [296, 0]
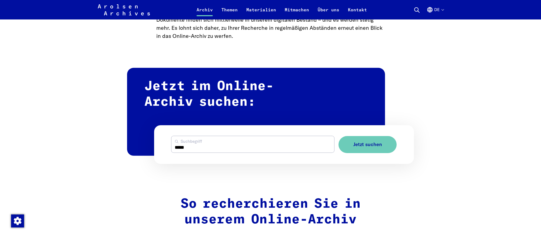
click at [215, 149] on input "*****" at bounding box center [252, 144] width 163 height 16
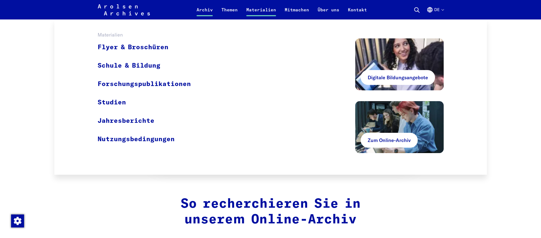
type input "**********"
click at [338, 136] on button "Jetzt suchen" at bounding box center [367, 144] width 58 height 17
